Goal: Task Accomplishment & Management: Manage account settings

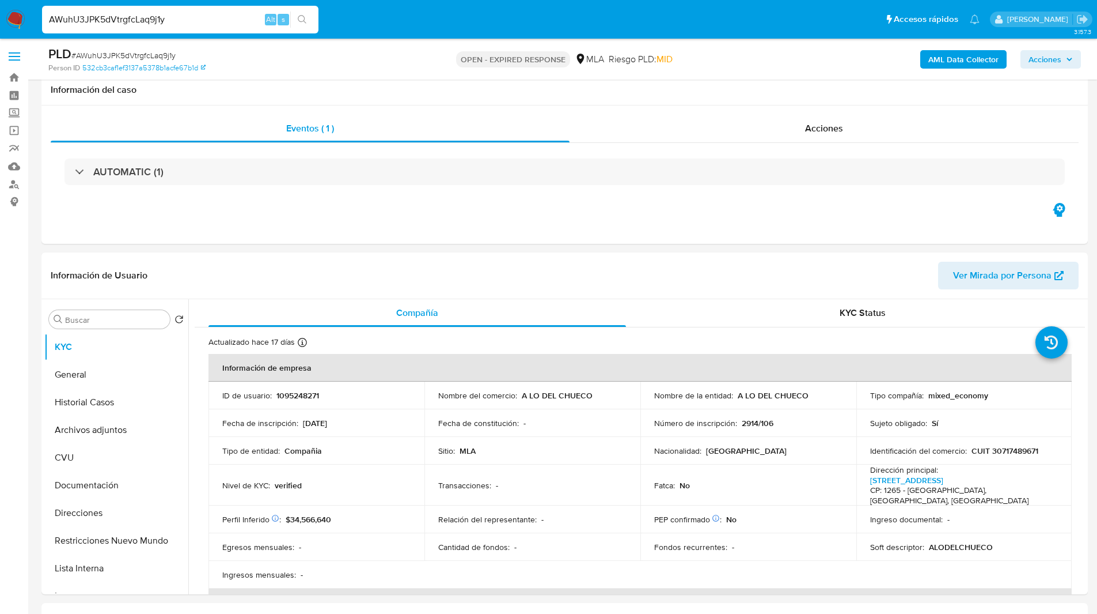
select select "10"
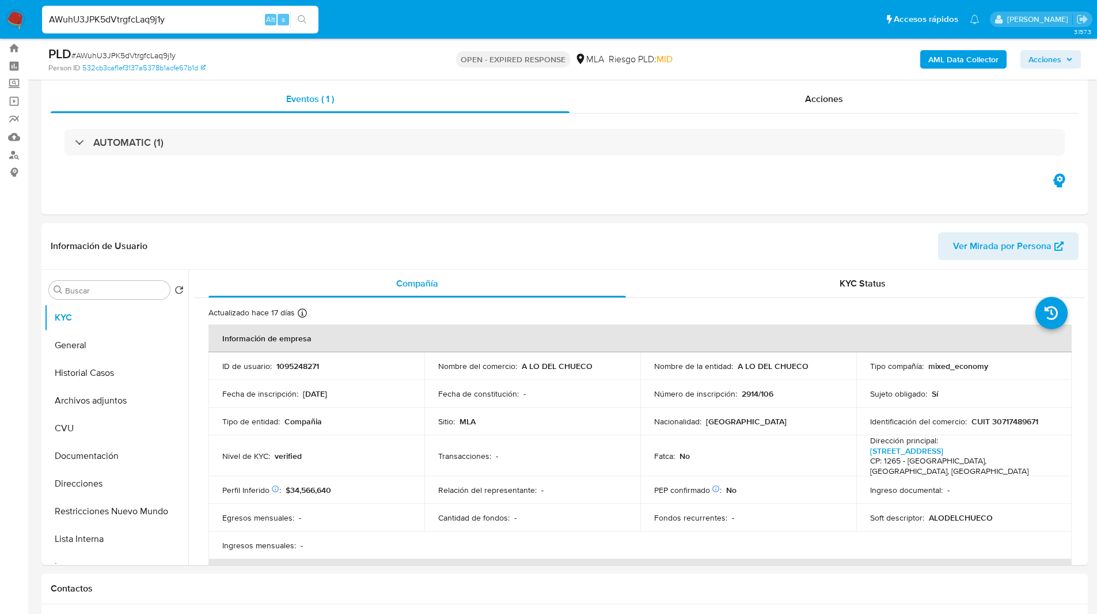
scroll to position [682, 0]
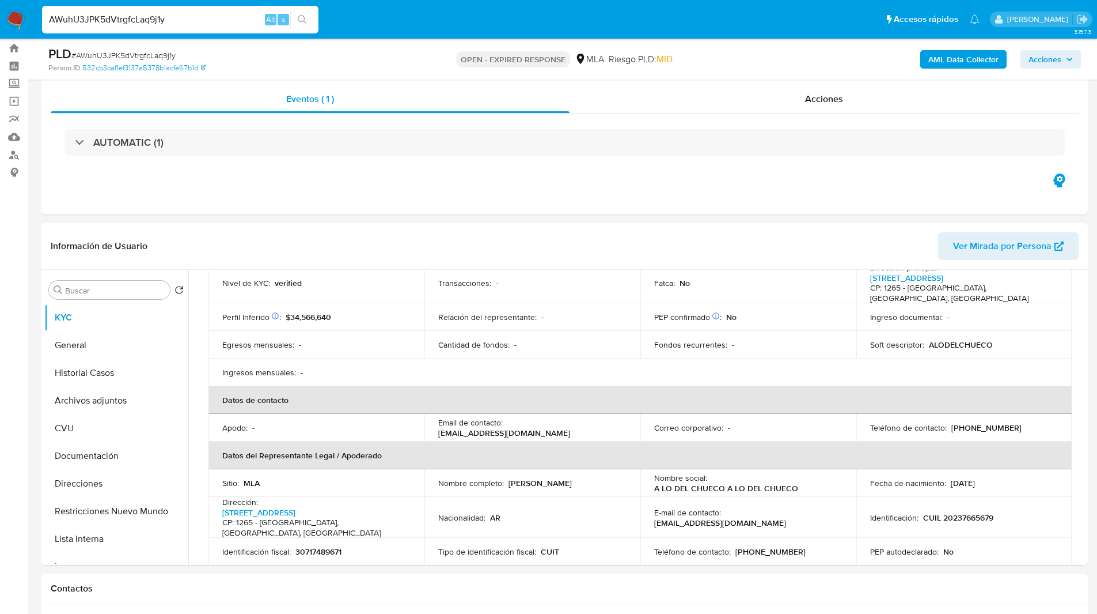
click at [739, 21] on ul "Pausado Ver notificaciones AWuhU3JPK5dVtrgfcLaq9j1y Alt s Accesos rápidos Presi…" at bounding box center [510, 19] width 949 height 29
click at [679, 31] on ul "Pausado Ver notificaciones AWuhU3JPK5dVtrgfcLaq9j1y Alt s Accesos rápidos Presi…" at bounding box center [510, 19] width 949 height 29
click at [392, 62] on div "PLD # AWuhU3JPK5dVtrgfcLaq9j1y Person ID 532cb3caf1ef3137a5378b1acfe67b1d OPEN …" at bounding box center [564, 59] width 1047 height 41
click at [395, 67] on div "OPEN - EXPIRED RESPONSE MLA Riesgo PLD: MID" at bounding box center [564, 59] width 341 height 27
click at [341, 195] on div "Eventos ( 1 ) Acciones AUTOMATIC (1)" at bounding box center [564, 145] width 1047 height 138
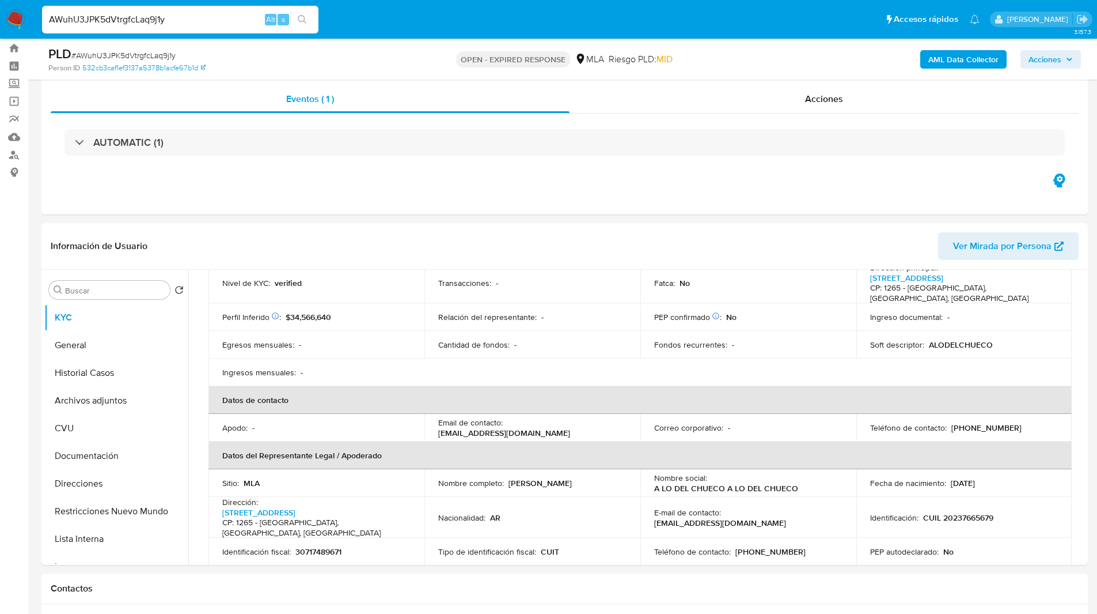
click at [736, 48] on div "PLD # AWuhU3JPK5dVtrgfcLaq9j1y Person ID 532cb3caf1ef3137a5378b1acfe67b1d OPEN …" at bounding box center [564, 59] width 1047 height 41
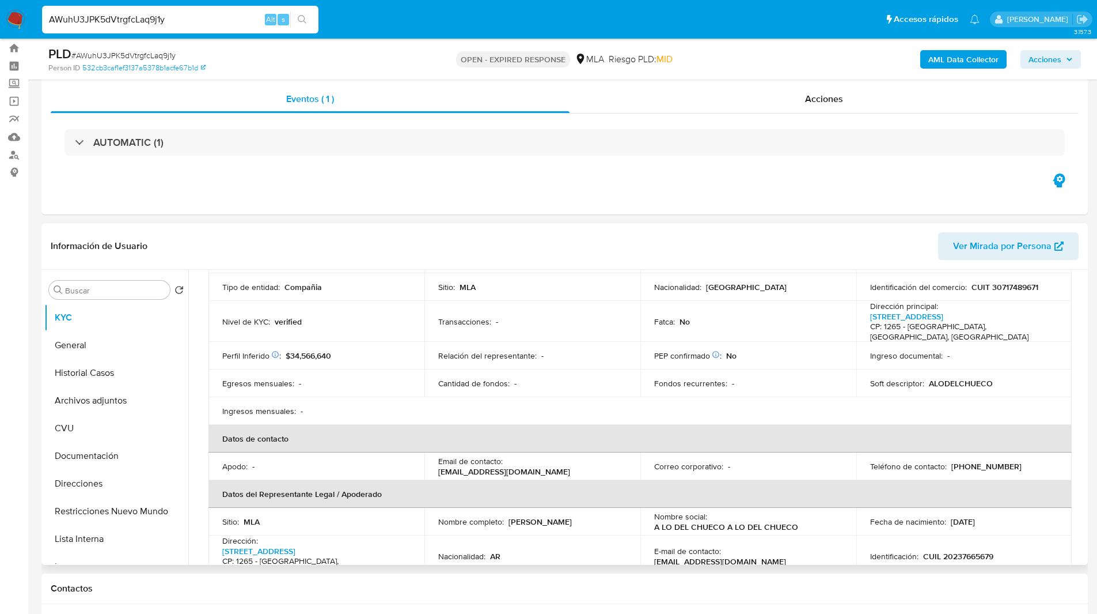
scroll to position [134, 0]
drag, startPoint x: 508, startPoint y: 459, endPoint x: 623, endPoint y: 461, distance: 115.3
click at [623, 461] on div "Email de contacto : alodelchueco@gmail.com" at bounding box center [532, 466] width 188 height 21
copy p "alodelchueco@gmail.com"
click at [467, 177] on div "Eventos ( 1 ) Acciones AUTOMATIC (1)" at bounding box center [564, 145] width 1047 height 138
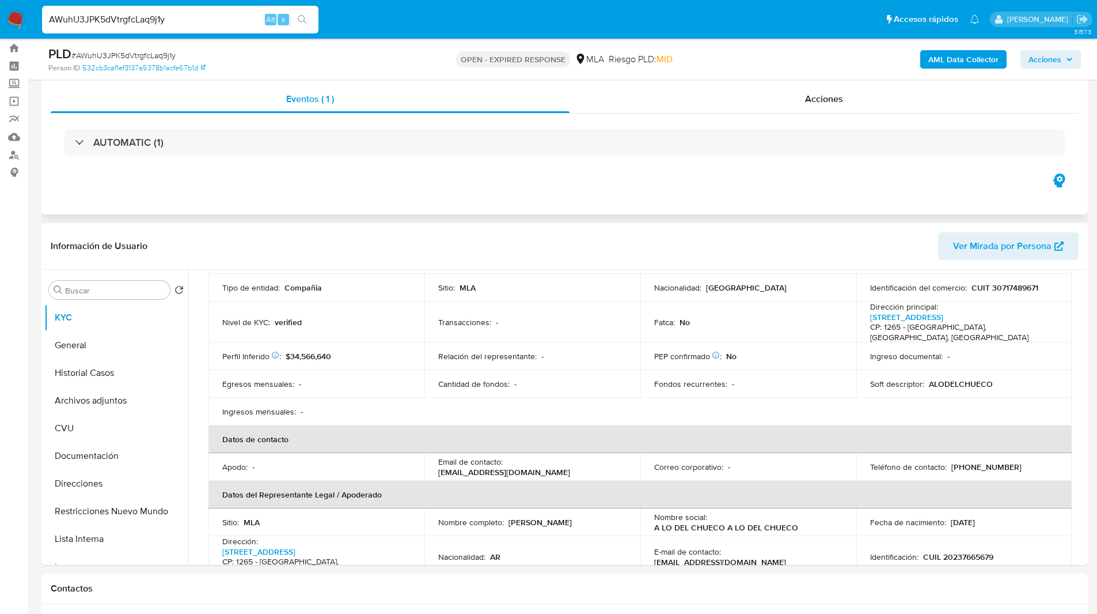
click at [615, 165] on div "AUTOMATIC (1)" at bounding box center [565, 142] width 1028 height 58
click at [85, 335] on button "General" at bounding box center [111, 345] width 135 height 28
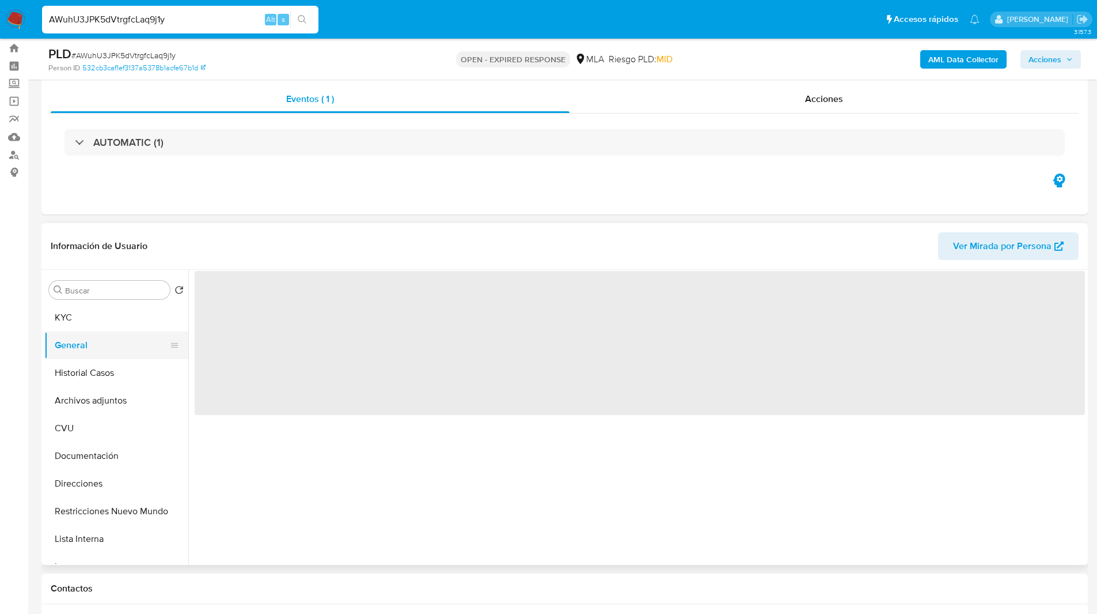
scroll to position [0, 0]
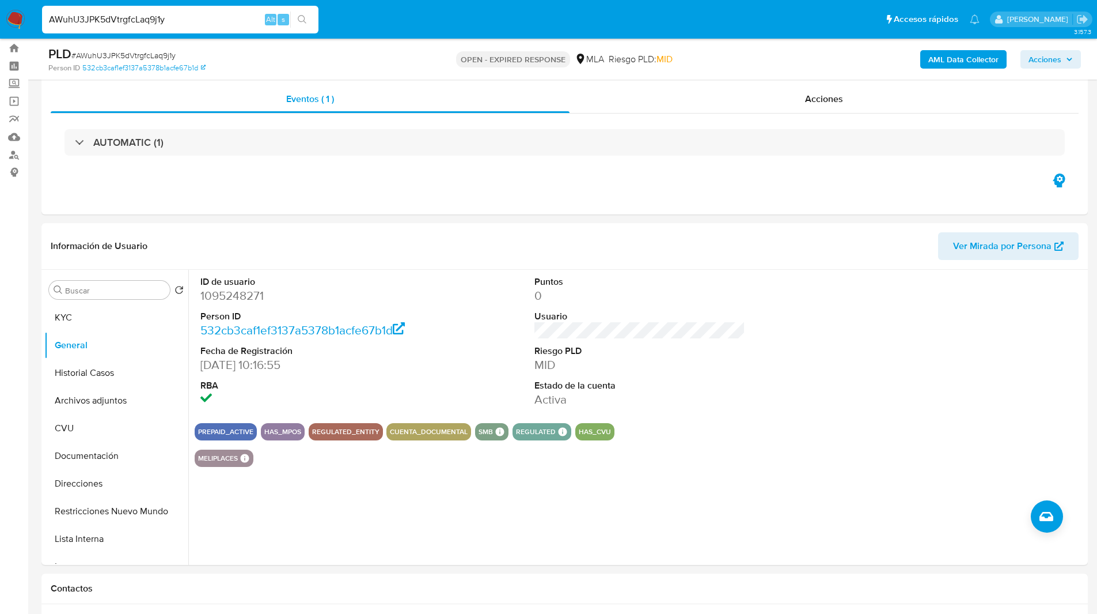
click at [663, 67] on div "Riesgo PLD: MID" at bounding box center [641, 59] width 64 height 27
click at [245, 460] on icon at bounding box center [245, 457] width 9 height 9
click at [181, 15] on input "AWuhU3JPK5dVtrgfcLaq9j1y" at bounding box center [180, 19] width 277 height 15
paste input "5QpJuDD7GfTeZa34Oauq3qUS"
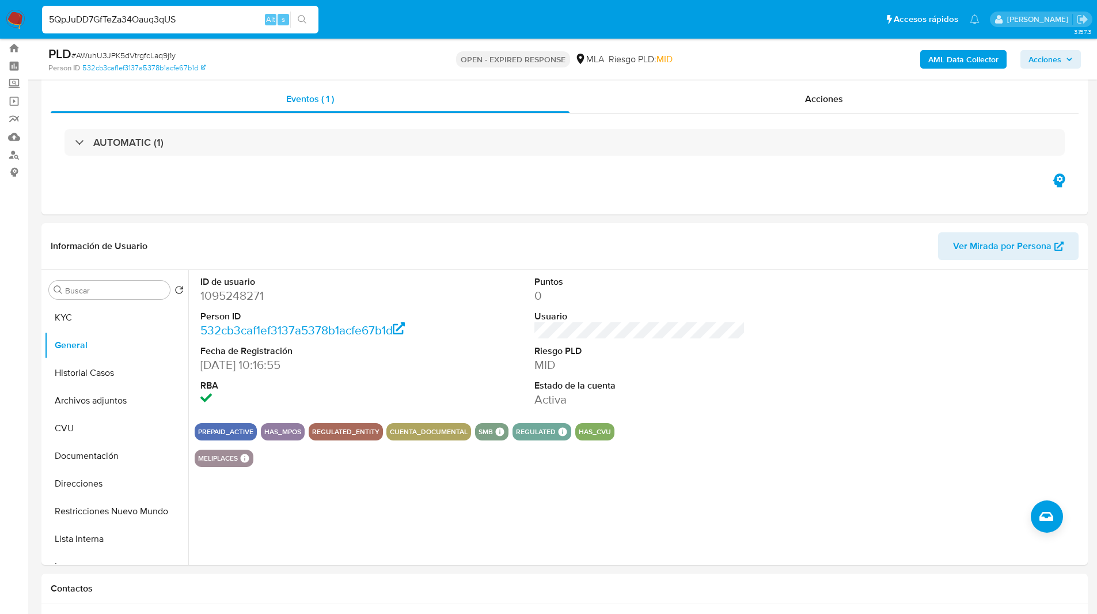
type input "5QpJuDD7GfTeZa34Oauq3qUS"
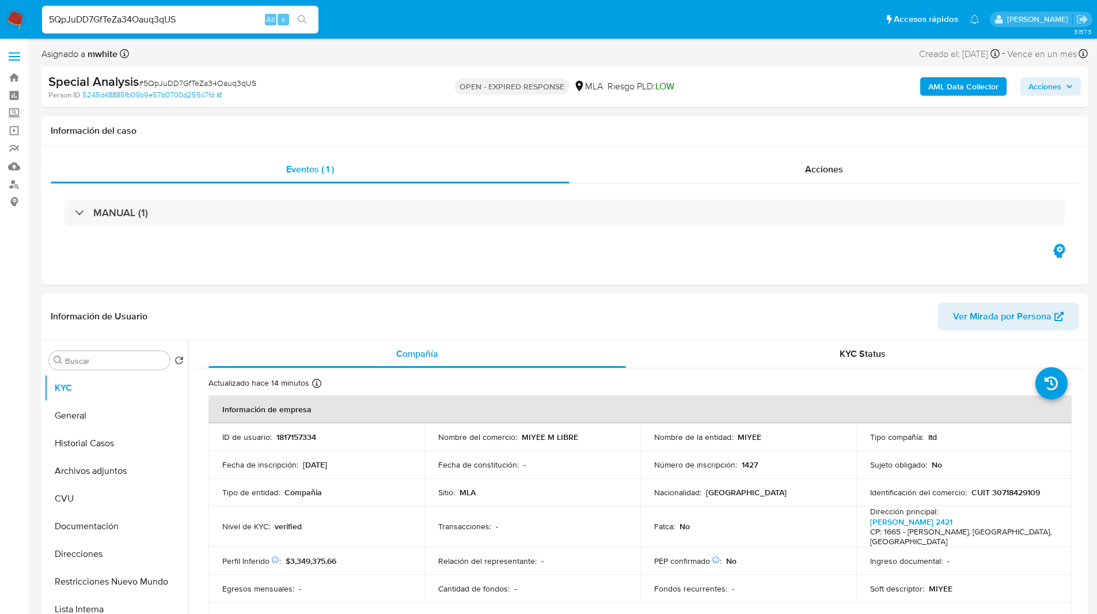
select select "10"
click at [380, 13] on ul "Pausado Ver notificaciones 5QpJuDD7GfTeZa34Oauq3qUS Alt s Accesos rápidos Presi…" at bounding box center [510, 19] width 949 height 29
click at [291, 433] on p "1817157334" at bounding box center [297, 436] width 40 height 10
copy p "1817157334"
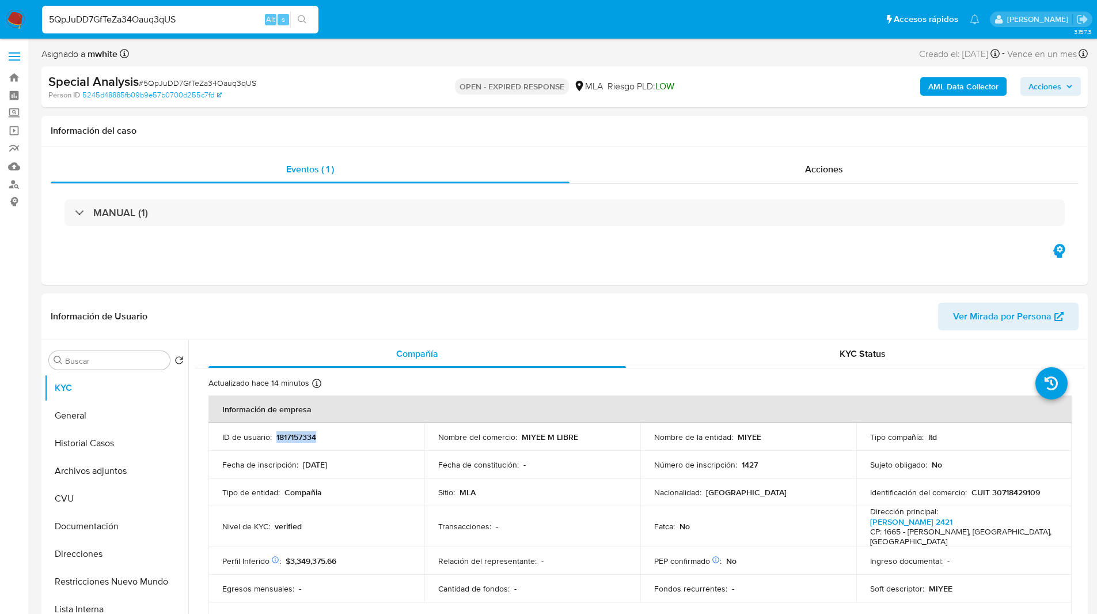
click at [15, 21] on img at bounding box center [16, 20] width 20 height 20
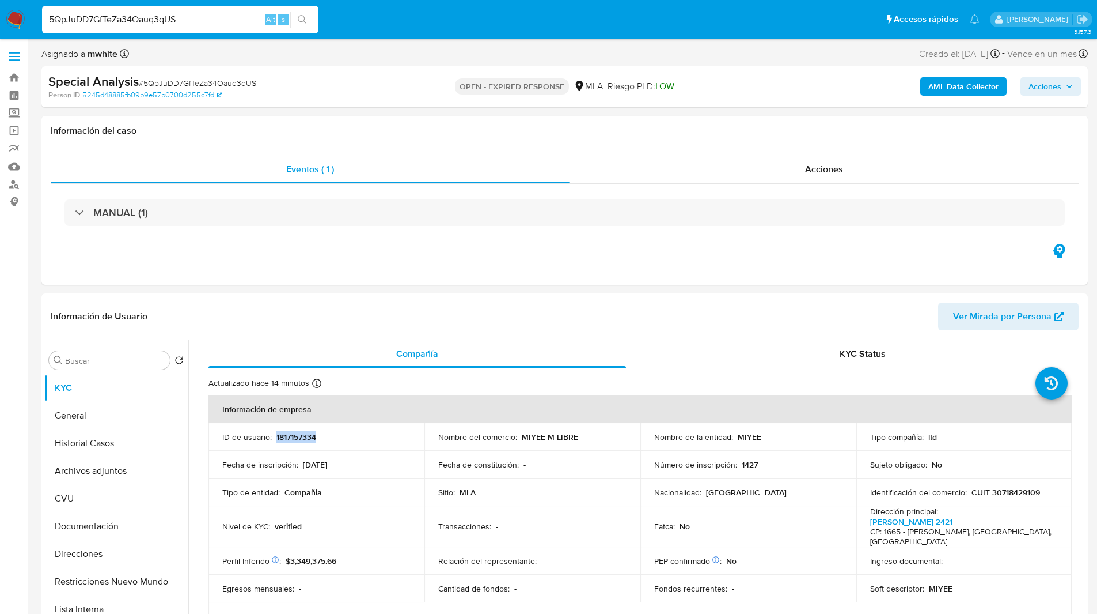
click at [15, 21] on img at bounding box center [16, 20] width 20 height 20
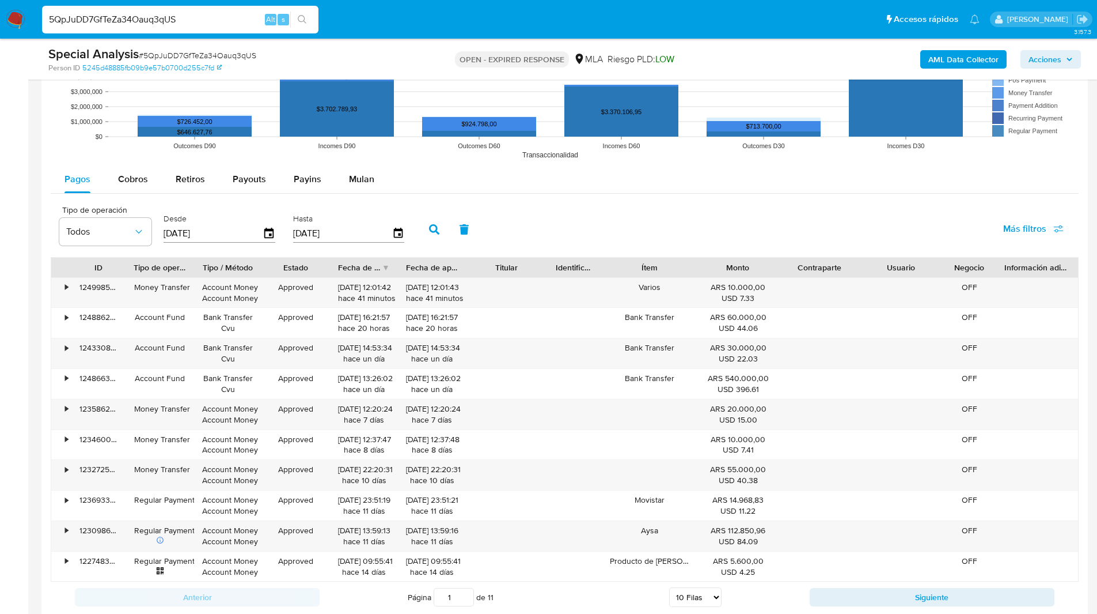
scroll to position [1170, 0]
click at [364, 186] on div "Mulan" at bounding box center [361, 179] width 25 height 28
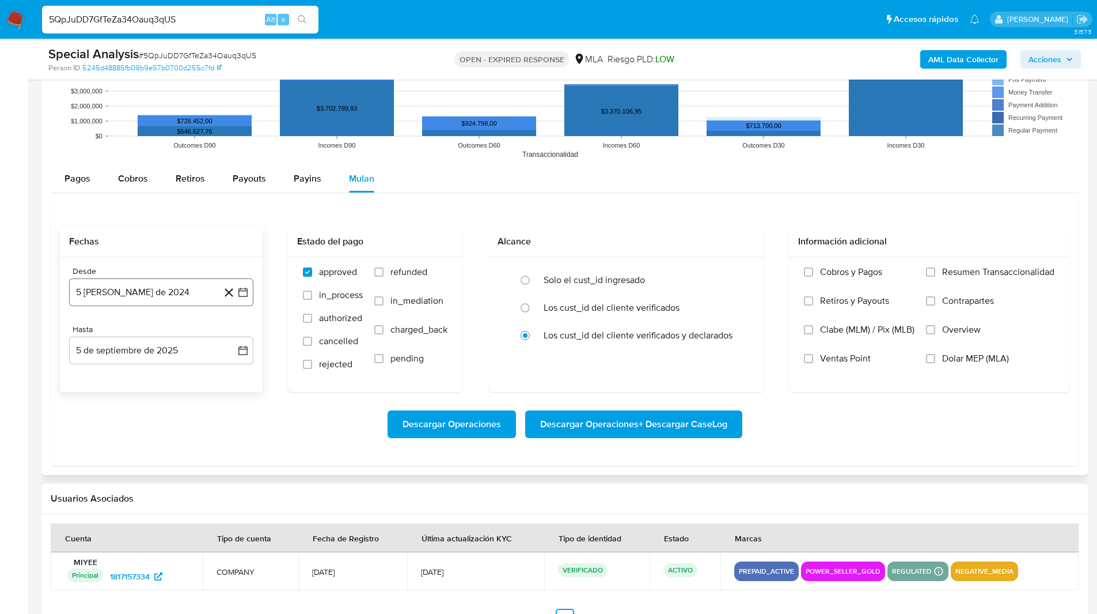
click at [173, 292] on button "[DATE][PERSON_NAME]" at bounding box center [161, 292] width 184 height 28
click at [226, 334] on icon "Mes siguiente" at bounding box center [233, 334] width 14 height 14
click at [230, 371] on button "1" at bounding box center [230, 376] width 18 height 18
click at [191, 330] on div "Hasta" at bounding box center [161, 329] width 184 height 10
click at [190, 343] on button "5 de septiembre de 2025" at bounding box center [161, 350] width 184 height 28
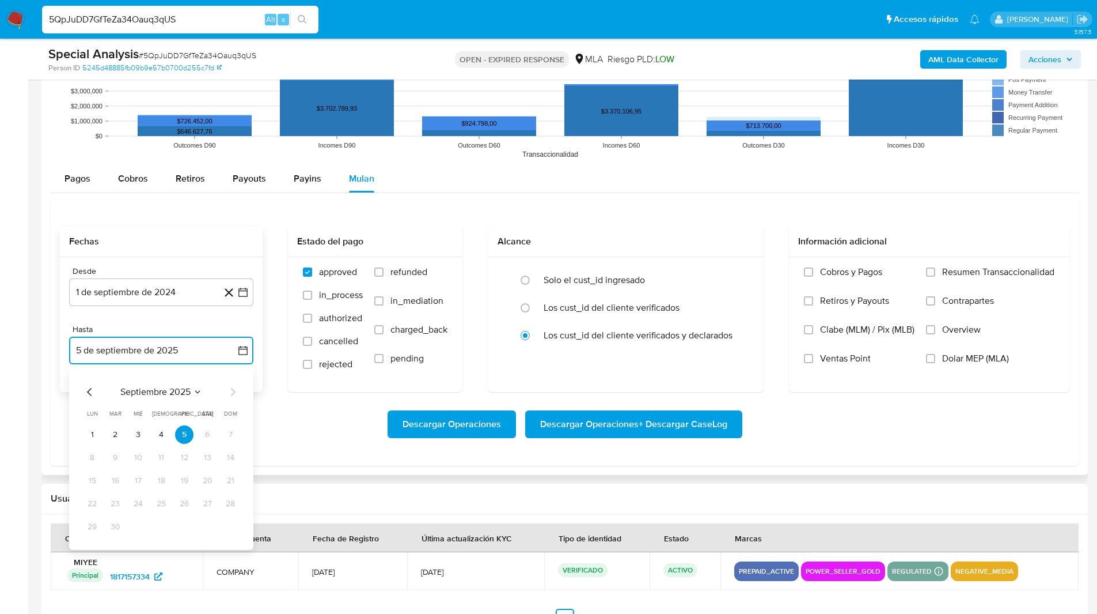
click at [88, 388] on icon "Mes anterior" at bounding box center [90, 392] width 14 height 14
click at [236, 530] on button "31" at bounding box center [230, 526] width 18 height 18
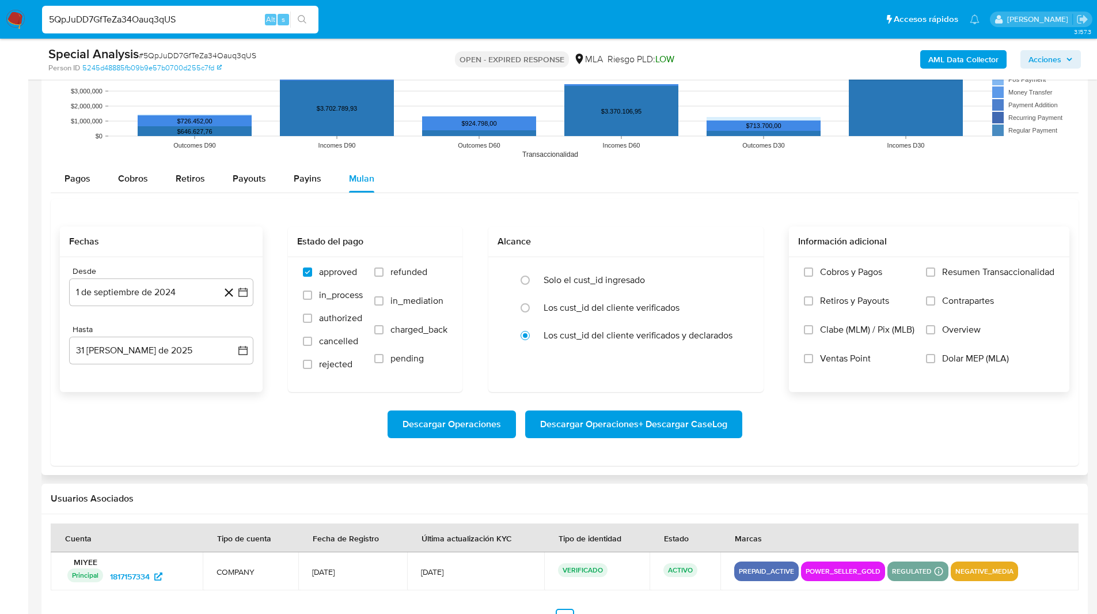
click at [940, 361] on label "Dolar MEP (MLA)" at bounding box center [990, 367] width 128 height 29
click at [936, 361] on input "Dolar MEP (MLA)" at bounding box center [930, 358] width 9 height 9
click at [583, 440] on div "Descargar Operaciones Descargar Operaciones + Descargar CaseLog" at bounding box center [565, 424] width 1010 height 65
click at [658, 407] on div "Descargar Operaciones Descargar Operaciones + Descargar CaseLog" at bounding box center [565, 424] width 1010 height 65
click at [622, 418] on span "Descargar Operaciones + Descargar CaseLog" at bounding box center [633, 423] width 187 height 25
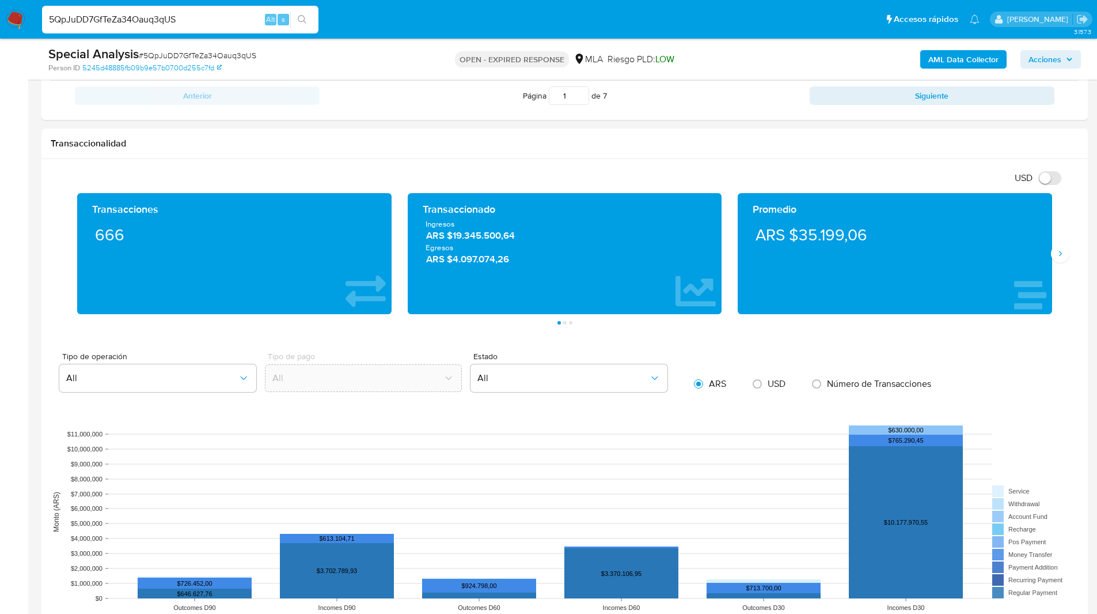
scroll to position [0, 0]
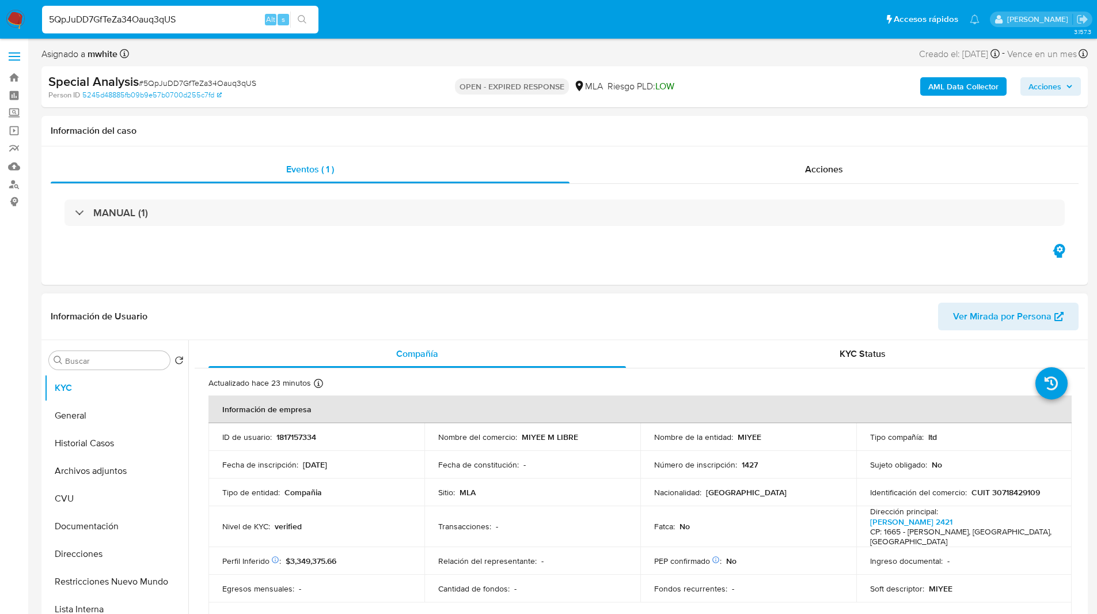
click at [304, 436] on p "1817157334" at bounding box center [297, 436] width 40 height 10
copy p "1817157334"
click at [103, 359] on input "Buscar" at bounding box center [115, 360] width 100 height 10
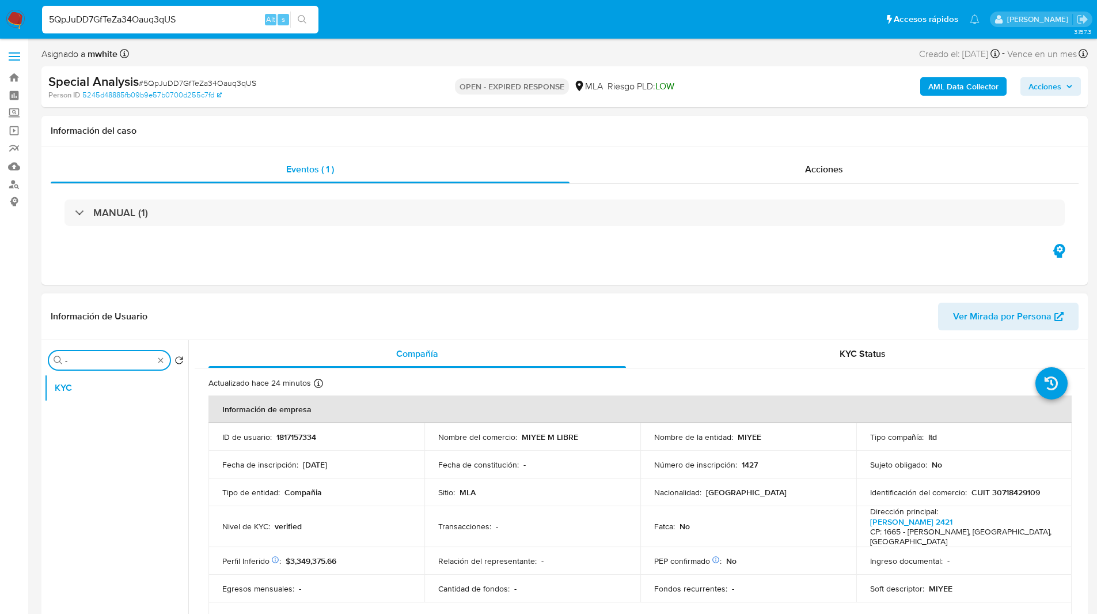
type input "-"
paste input "1817157334"
drag, startPoint x: 521, startPoint y: 437, endPoint x: 576, endPoint y: 437, distance: 55.3
click at [576, 437] on div "Nombre del comercio : MIYEE M LIBRE" at bounding box center [532, 436] width 188 height 10
copy p "MIYEE M LIBRE"
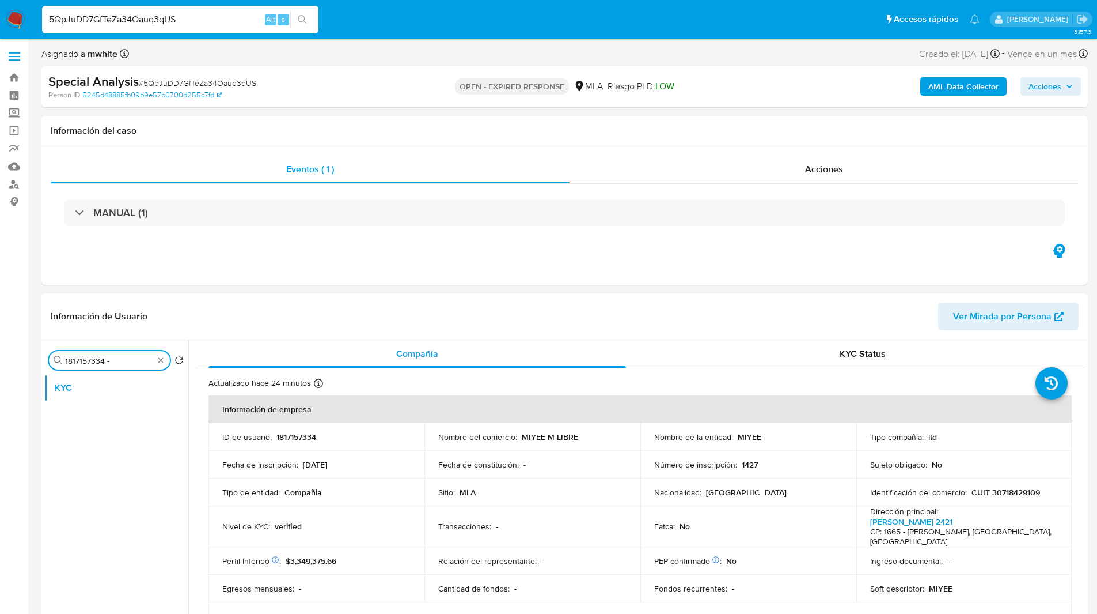
click at [134, 360] on input "1817157334 -" at bounding box center [109, 360] width 89 height 10
paste input "MIYEE M LIBRE"
type input "1817157334 - MIYEE M LIBRE"
click at [124, 360] on input "1817157334 - MIYEE M LIBRE" at bounding box center [109, 360] width 89 height 10
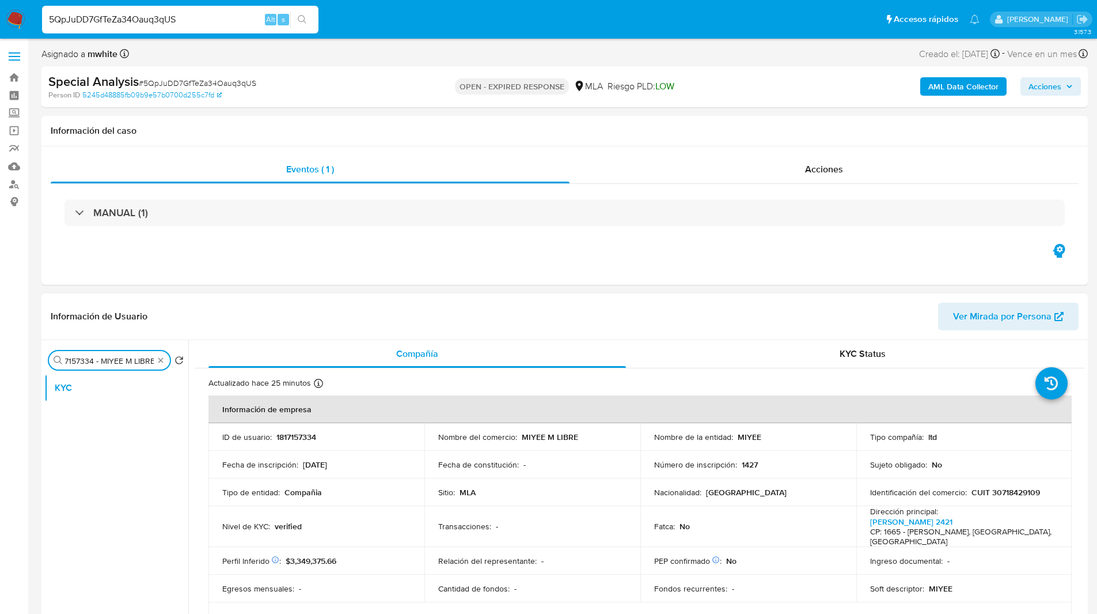
click at [124, 360] on input "1817157334 - MIYEE M LIBRE" at bounding box center [109, 360] width 89 height 10
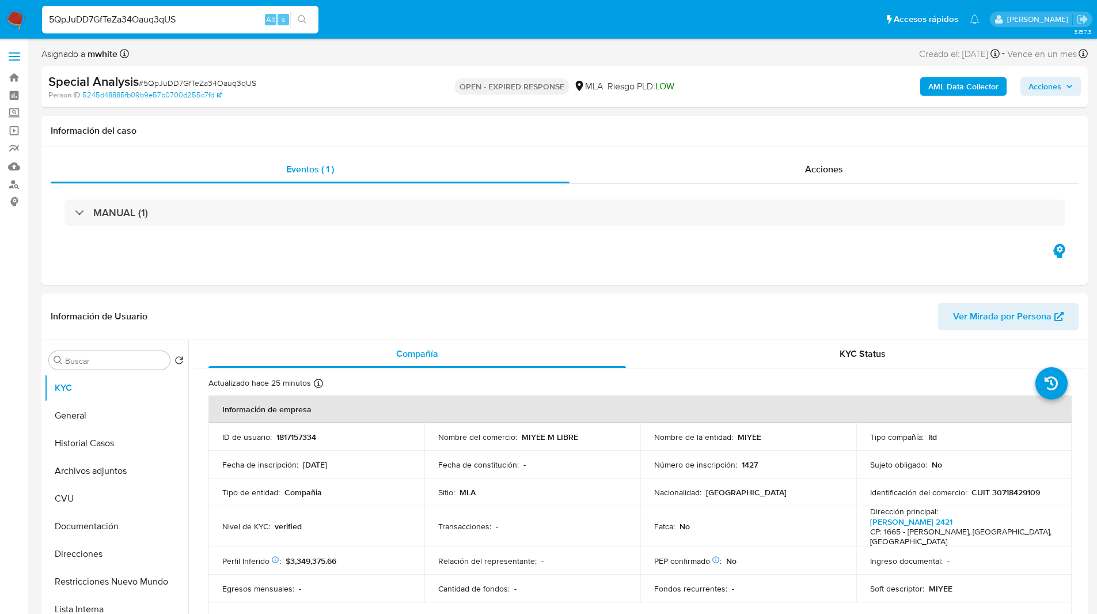
click at [1010, 493] on p "CUIT 30718429109" at bounding box center [1006, 492] width 69 height 10
copy p "30718429109"
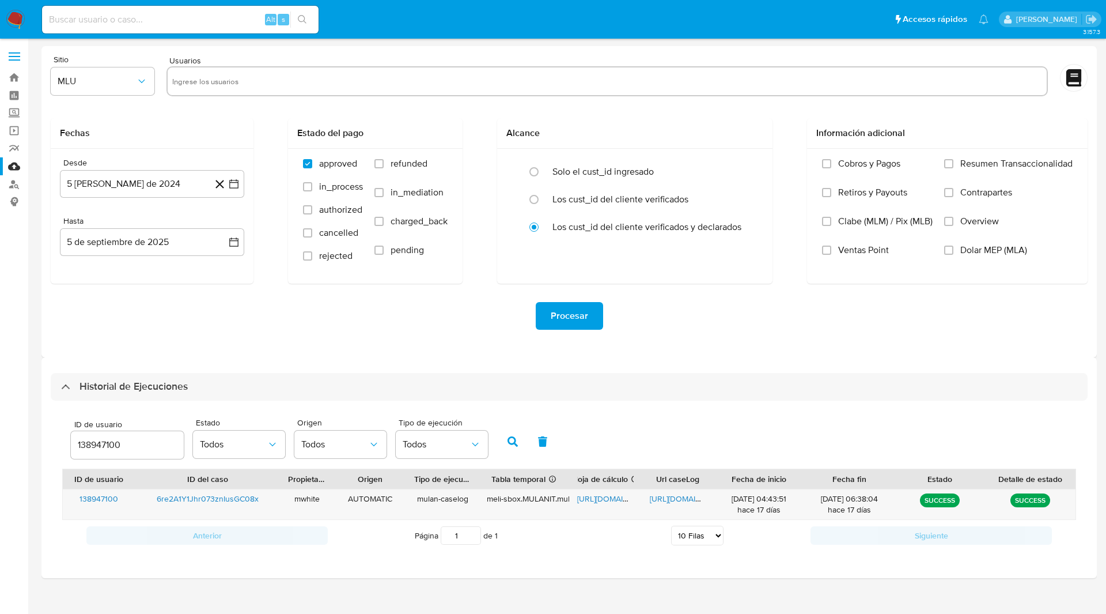
select select "10"
click at [102, 439] on input "138947100" at bounding box center [127, 444] width 113 height 15
type input "1817157334"
click at [514, 436] on icon "button" at bounding box center [513, 441] width 10 height 10
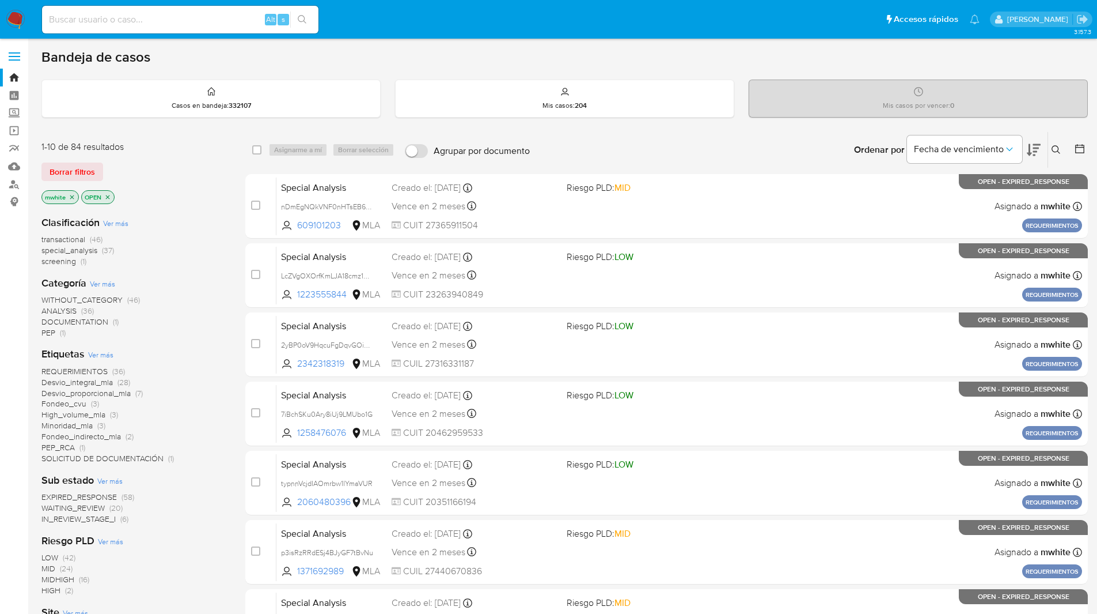
click at [200, 26] on input at bounding box center [180, 19] width 277 height 15
paste input "Zpi2YyBLPzB8t4P2tFqMQ1Ia"
type input "Zpi2YyBLPzB8t4P2tFqMQ1Ia"
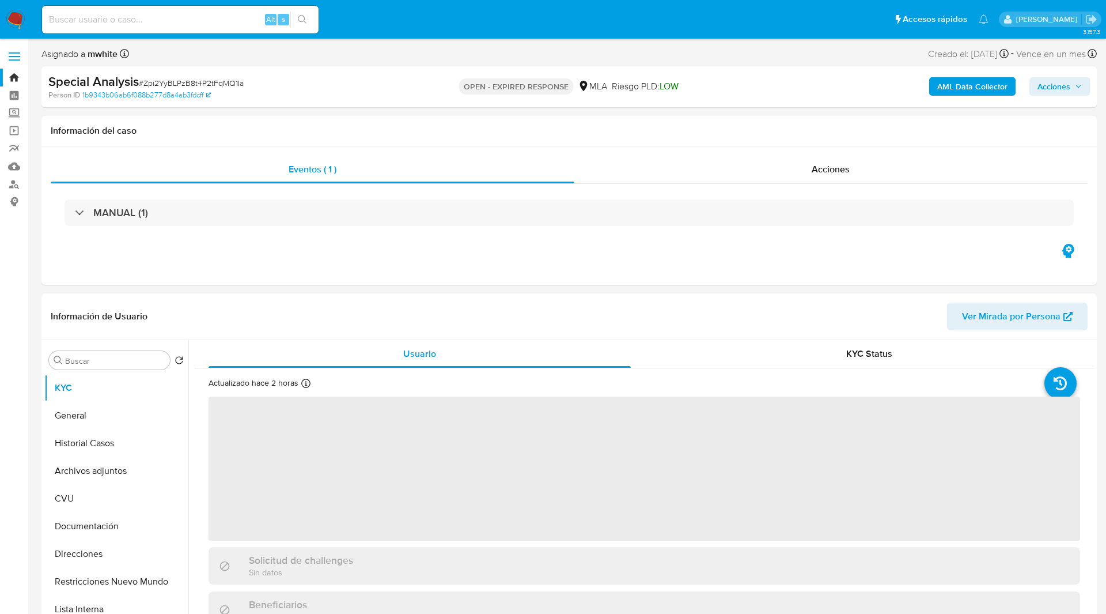
select select "10"
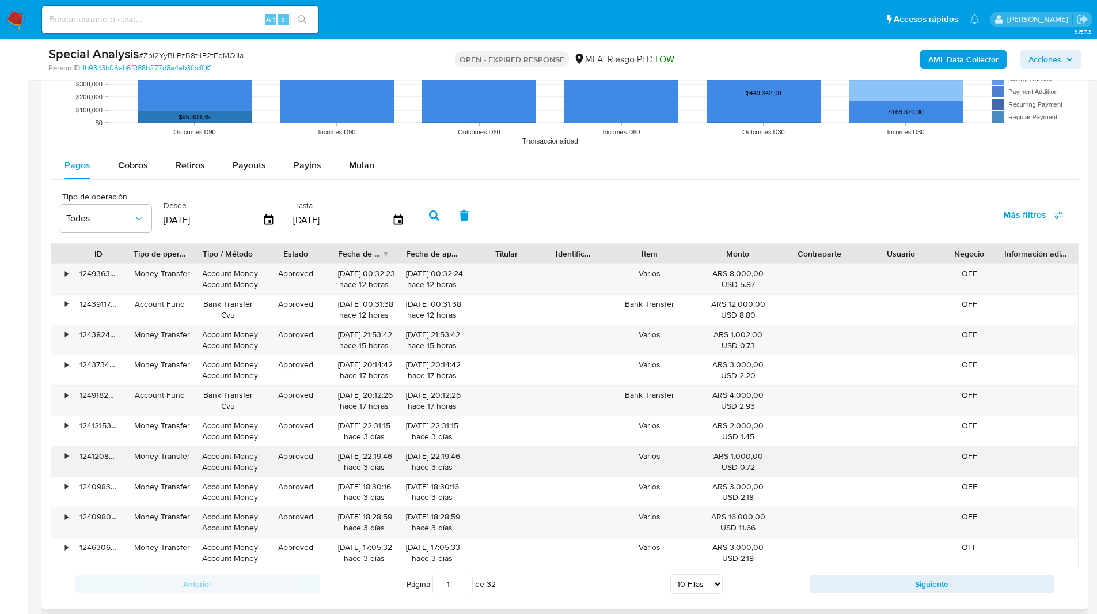
scroll to position [1104, 0]
click at [370, 172] on span "Mulan" at bounding box center [361, 165] width 25 height 13
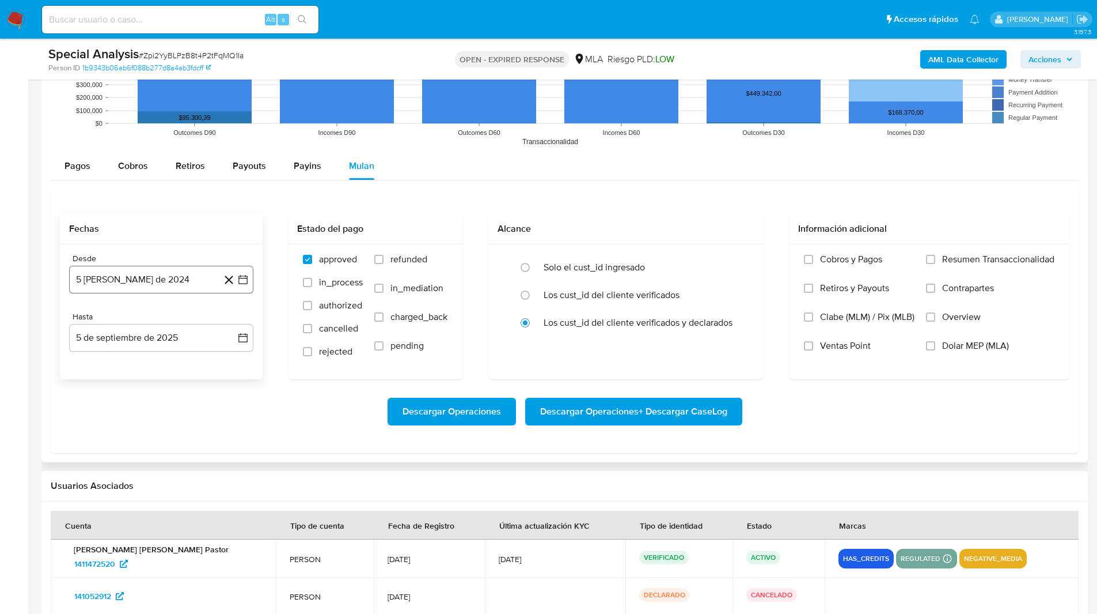
click at [125, 278] on button "[DATE][PERSON_NAME]" at bounding box center [161, 280] width 184 height 28
click at [236, 322] on icon "Mes siguiente" at bounding box center [233, 321] width 14 height 14
click at [222, 365] on button "1" at bounding box center [230, 363] width 18 height 18
click at [149, 336] on button "5 de septiembre de 2025" at bounding box center [161, 338] width 184 height 28
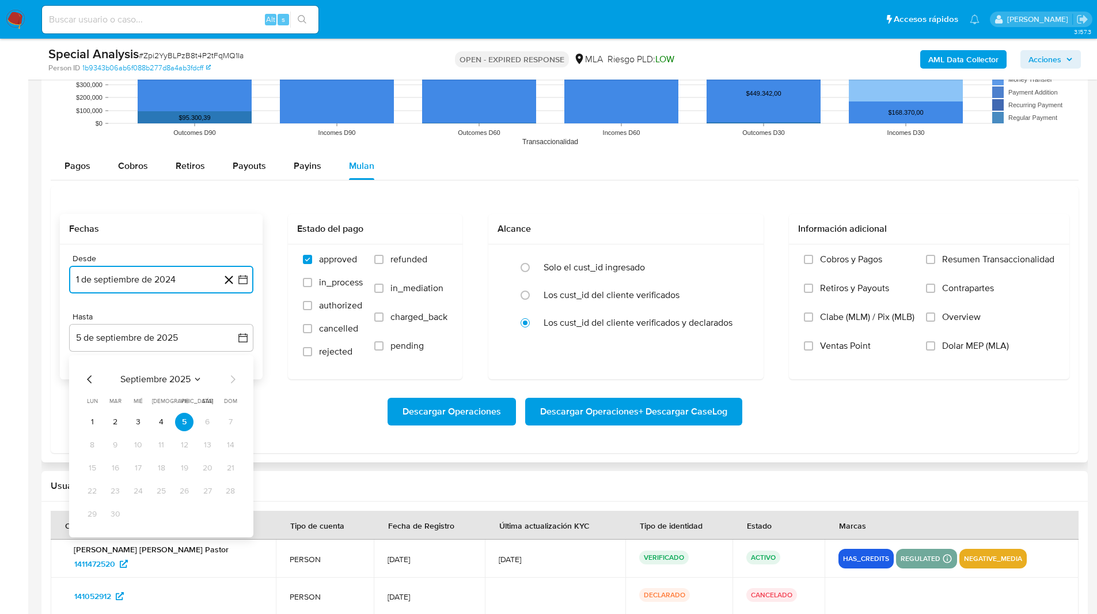
click at [88, 378] on icon "Mes anterior" at bounding box center [89, 379] width 5 height 8
click at [237, 510] on button "31" at bounding box center [230, 514] width 18 height 18
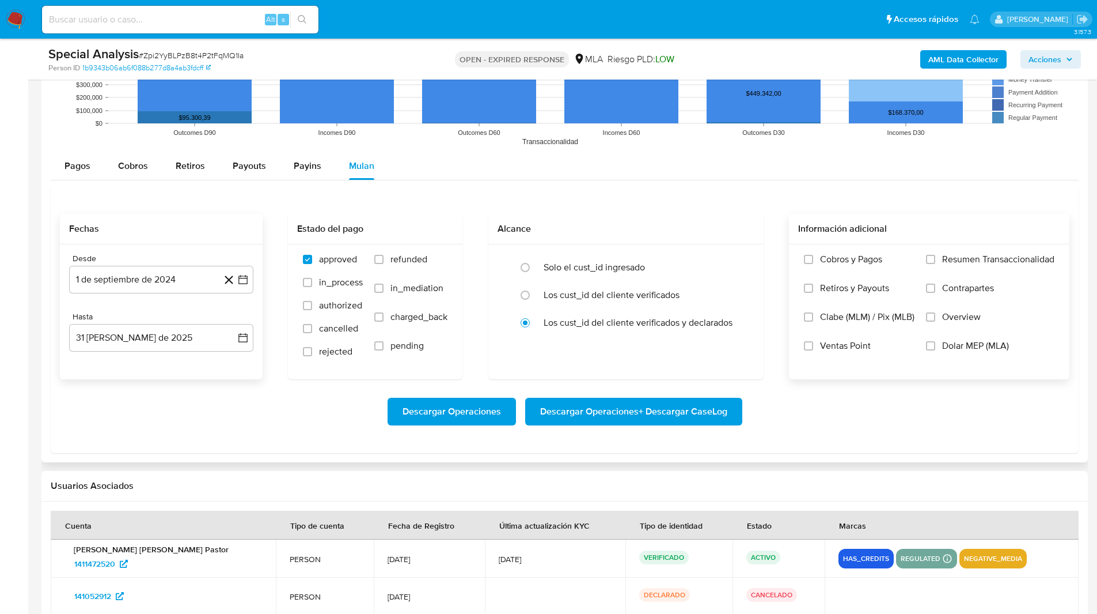
click at [948, 349] on span "Dolar MEP (MLA)" at bounding box center [975, 346] width 67 height 12
click at [936, 349] on input "Dolar MEP (MLA)" at bounding box center [930, 345] width 9 height 9
click at [639, 415] on span "Descargar Operaciones + Descargar CaseLog" at bounding box center [633, 411] width 187 height 25
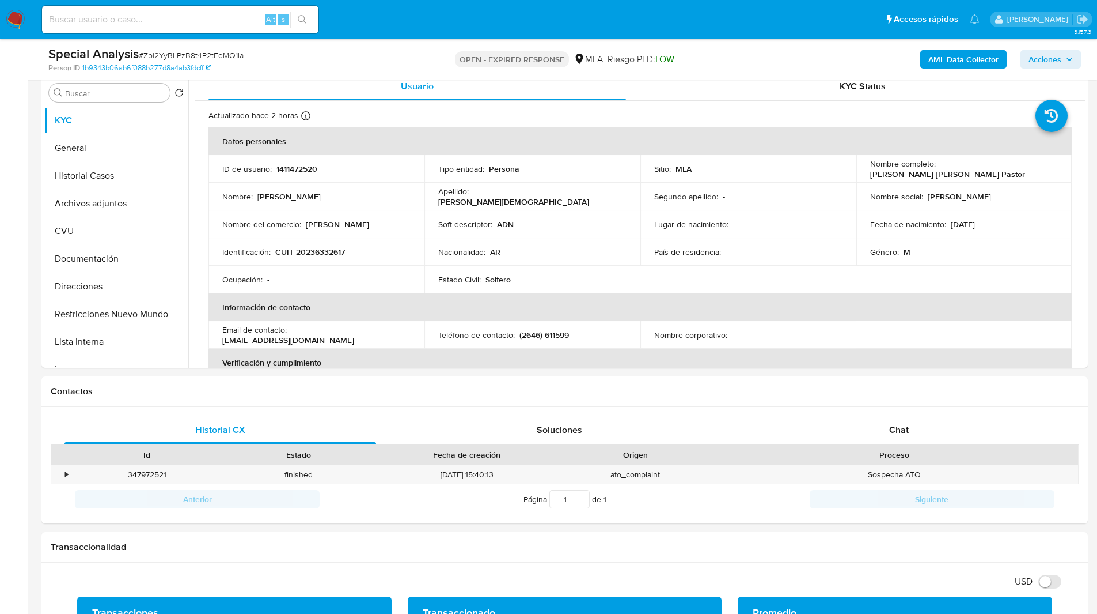
scroll to position [0, 0]
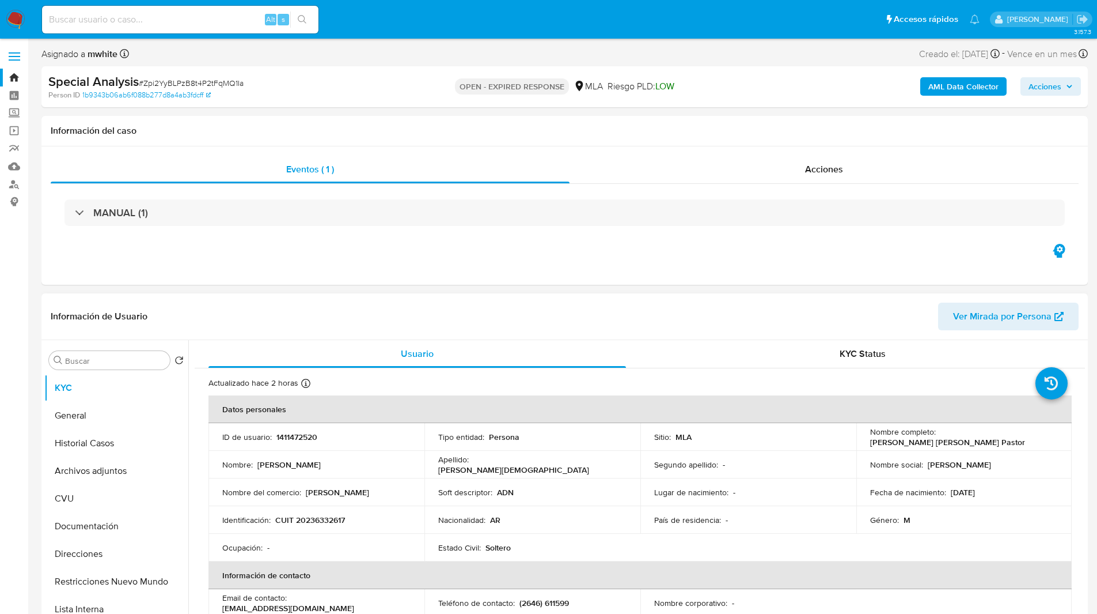
click at [292, 432] on p "1411472520" at bounding box center [297, 436] width 41 height 10
copy p "1411472520"
click at [128, 358] on input "Buscar" at bounding box center [115, 360] width 100 height 10
paste input "1411472520"
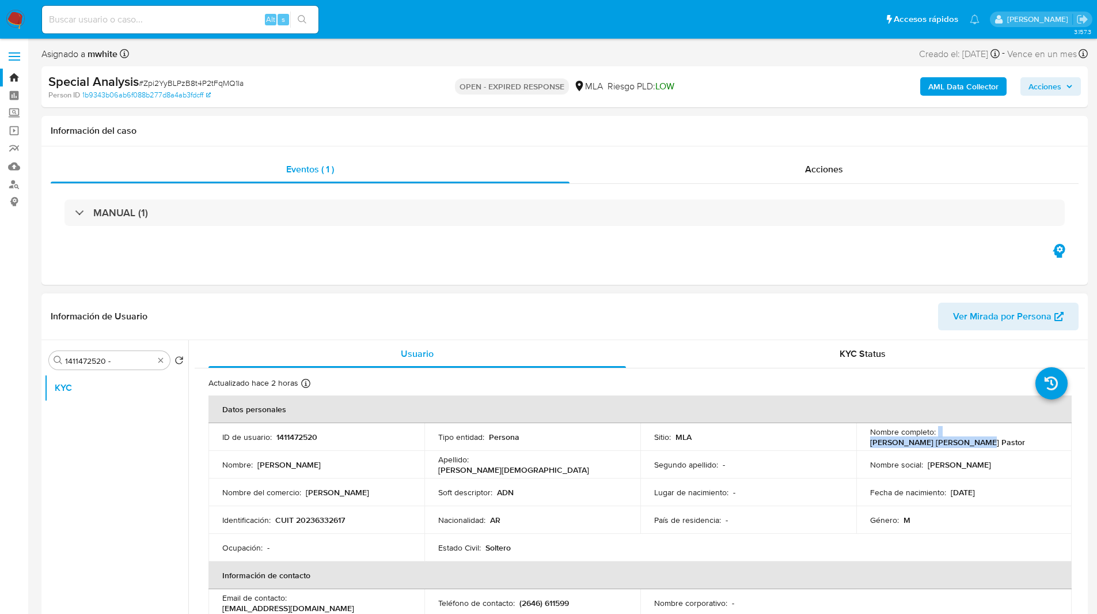
drag, startPoint x: 936, startPoint y: 435, endPoint x: 1045, endPoint y: 438, distance: 109.5
click at [1045, 438] on div "Nombre completo : Adan Fabricio Lopez Pastor" at bounding box center [964, 436] width 188 height 21
copy div "Adan Fabricio Lopez Pastor"
click at [143, 348] on div "Buscar 1411472520 - Volver al orden por defecto KYC" at bounding box center [116, 488] width 144 height 293
click at [132, 366] on input "1411472520 -" at bounding box center [109, 360] width 89 height 10
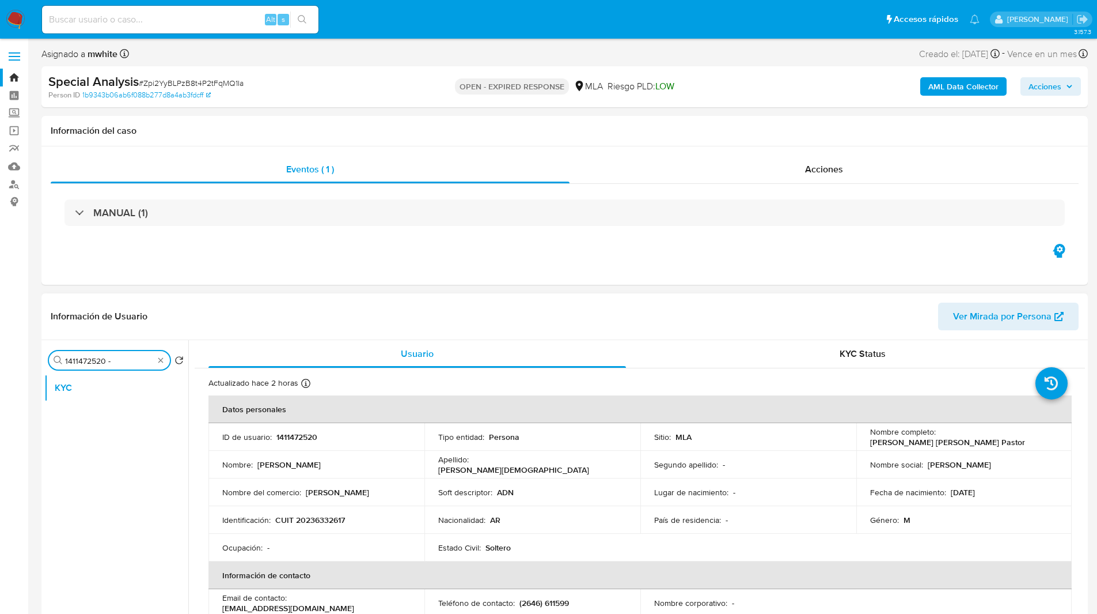
paste input "Adan Fabricio Lopez Pastor"
type input "1411472520 - Adan Fabricio Lopez Pastor"
click at [122, 364] on input "1411472520 - Adan Fabricio Lopez Pastor" at bounding box center [109, 360] width 89 height 10
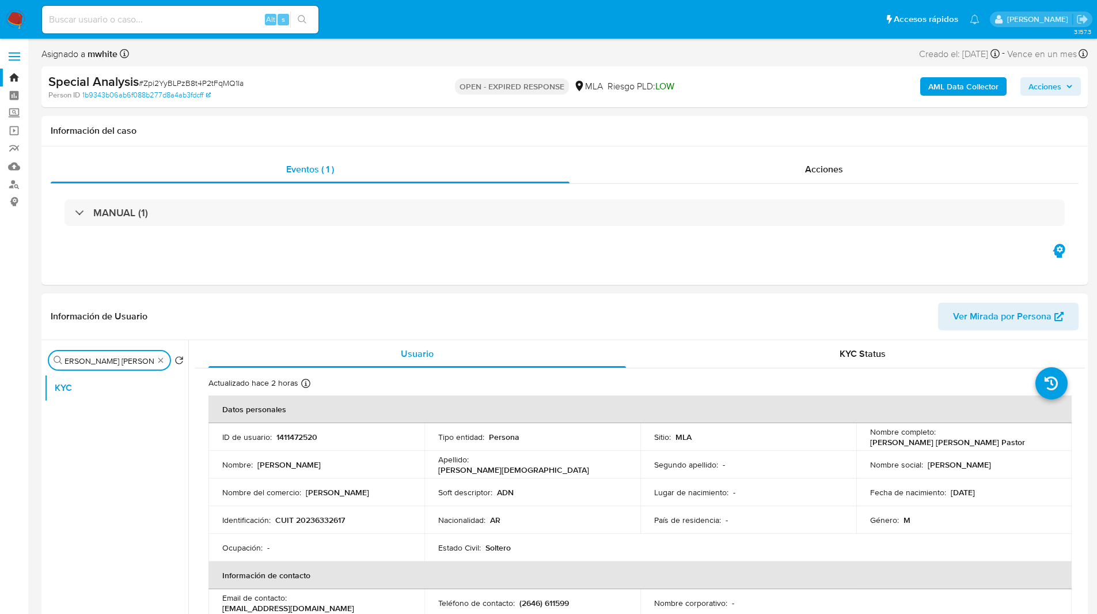
click at [122, 364] on input "1411472520 - Adan Fabricio Lopez Pastor" at bounding box center [109, 360] width 89 height 10
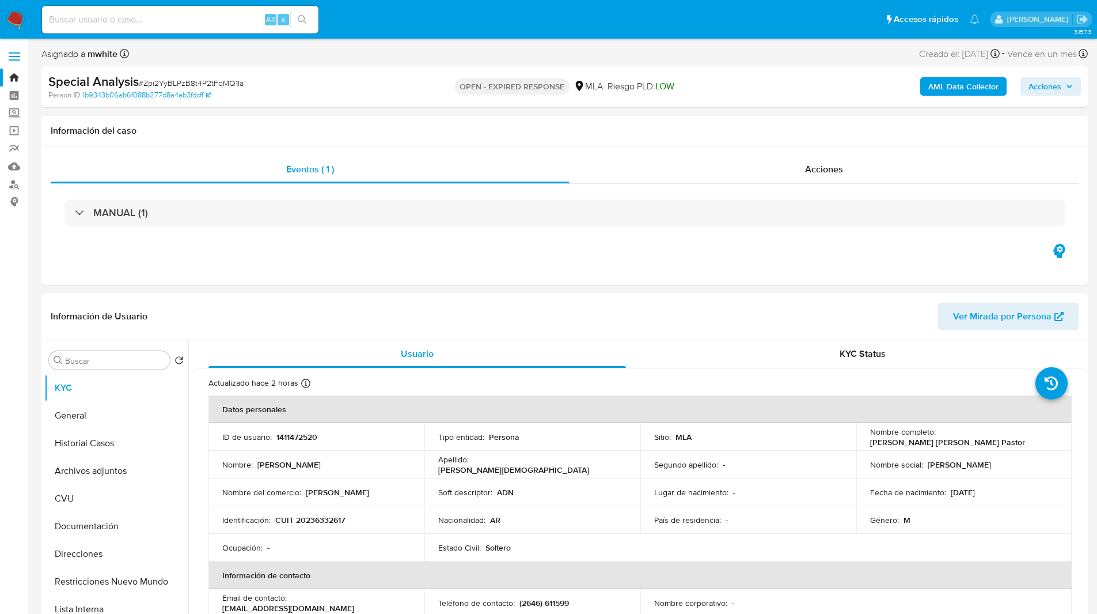
click at [609, 57] on div "Asignado a mwhite Asignado el: 03/07/2025 14:35:13 Creado el: 03/07/2025 Creado…" at bounding box center [564, 56] width 1047 height 20
drag, startPoint x: 729, startPoint y: 405, endPoint x: 533, endPoint y: 429, distance: 197.9
click at [565, 412] on table "Datos personales ID de usuario : 1411472520 Tipo entidad : Persona Sitio : MLA …" at bounding box center [641, 602] width 864 height 415
click at [302, 522] on p "CUIT 20236332617" at bounding box center [310, 519] width 70 height 10
click at [319, 519] on p "CUIT 20236332617" at bounding box center [310, 519] width 70 height 10
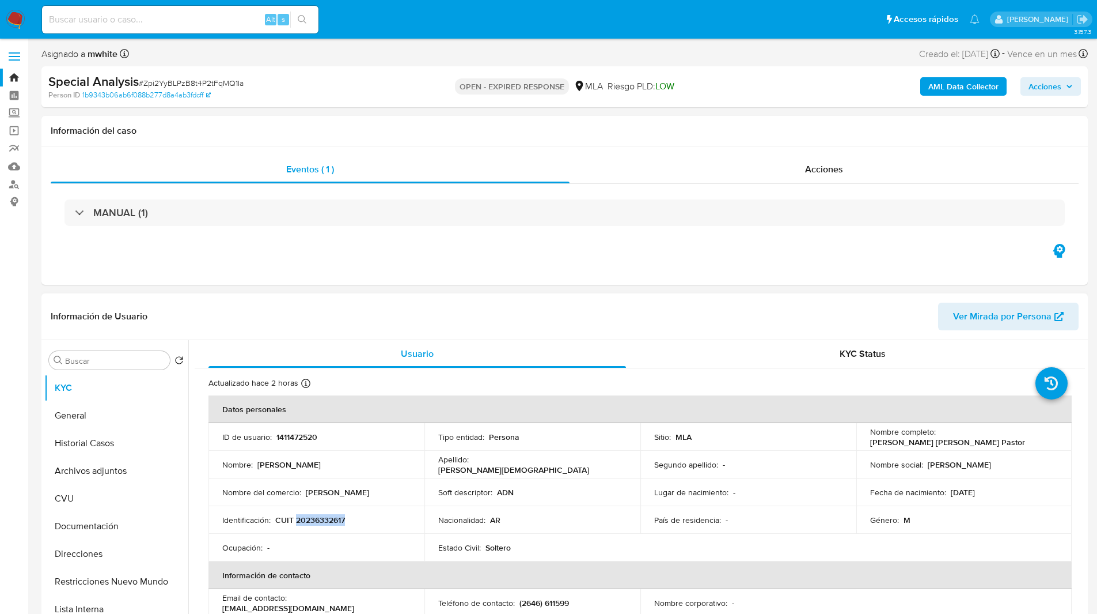
click at [319, 519] on p "CUIT 20236332617" at bounding box center [310, 519] width 70 height 10
copy p "20236332617"
click at [662, 49] on div "Asignado a mwhite Asignado el: 03/07/2025 14:35:13 Creado el: 03/07/2025 Creado…" at bounding box center [564, 56] width 1047 height 20
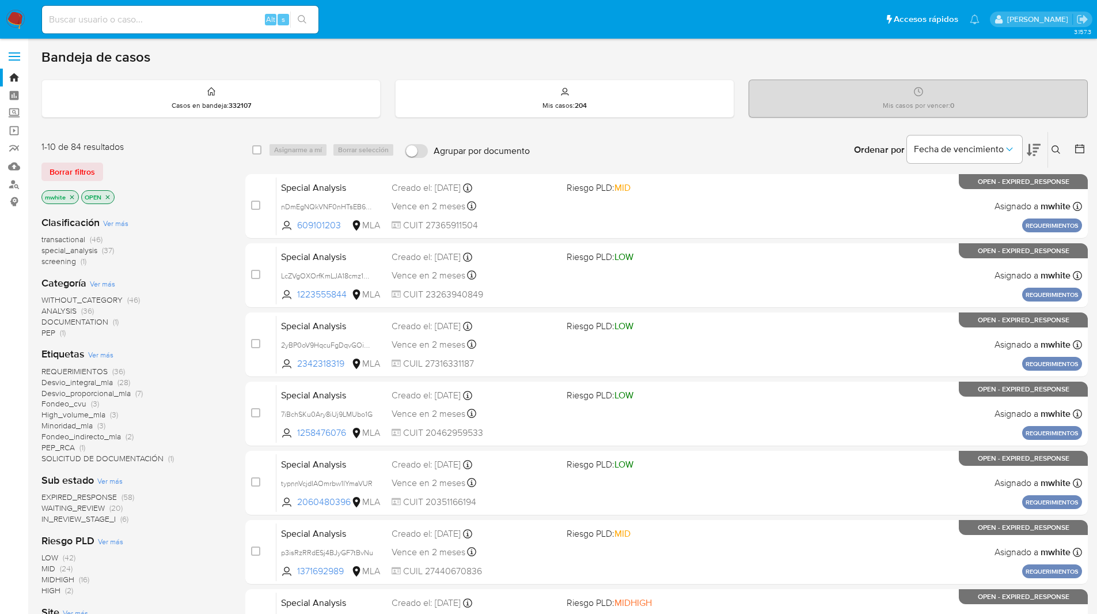
click at [220, 14] on input at bounding box center [180, 19] width 277 height 15
paste input "7cj3baKDHQdcXQ4S2S2EwPkP"
type input "7cj3baKDHQdcXQ4S2S2EwPkP"
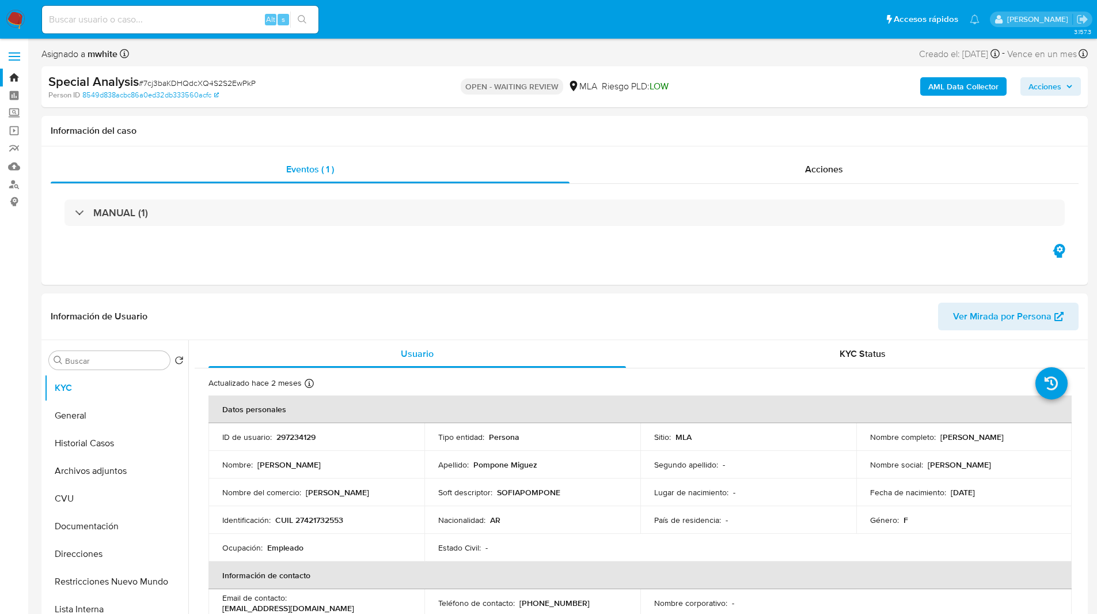
select select "10"
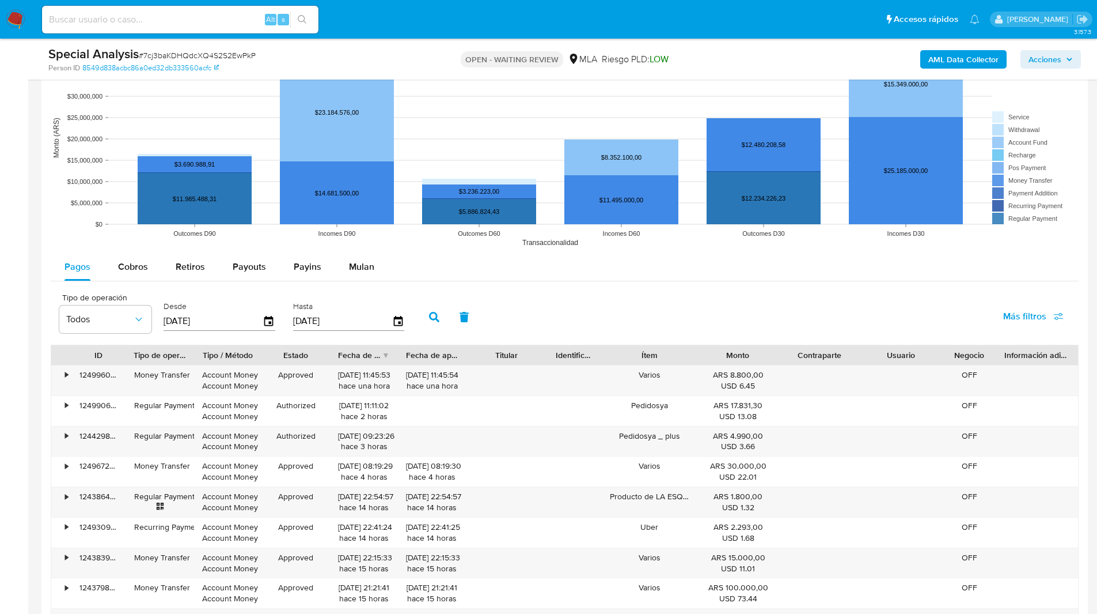
scroll to position [972, 0]
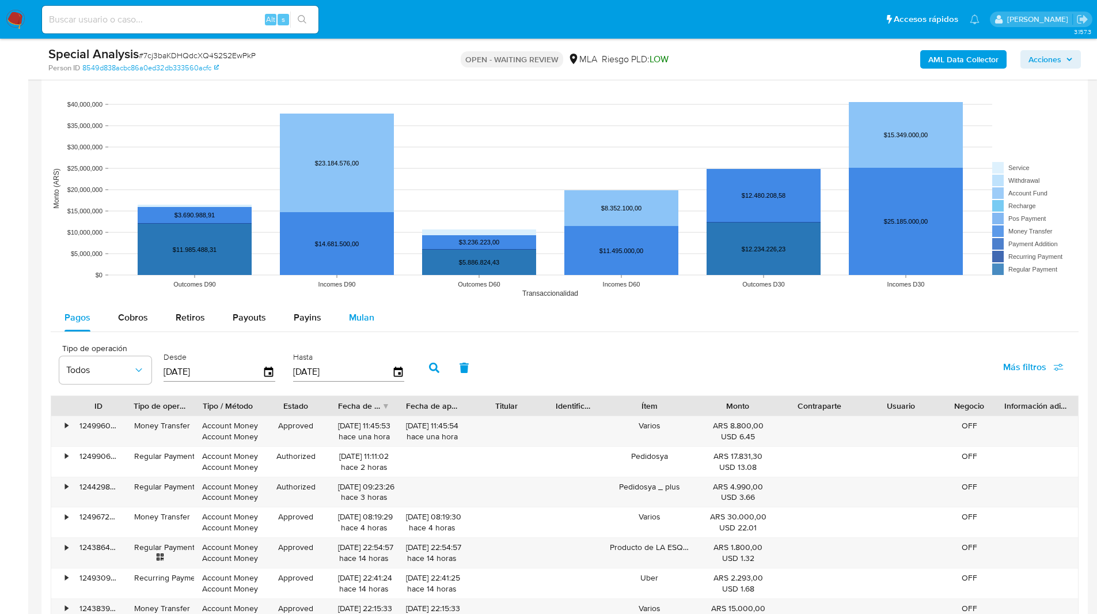
click at [335, 328] on button "Mulan" at bounding box center [361, 318] width 53 height 28
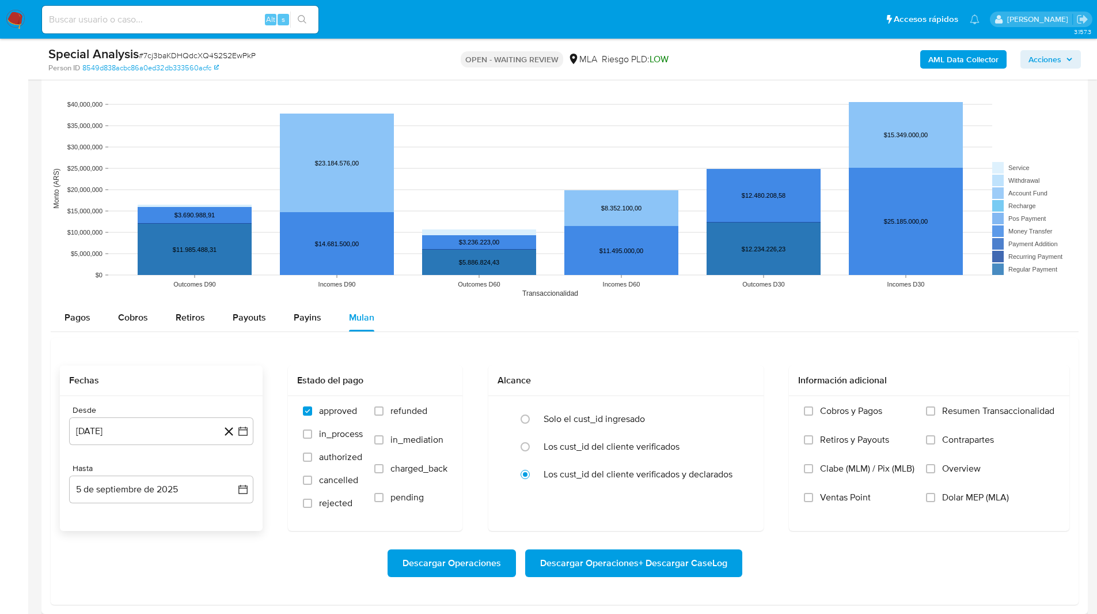
click at [138, 415] on div "Desde 5 de agosto de 2024 5-08-2024" at bounding box center [161, 425] width 184 height 40
click at [152, 425] on button "[DATE][PERSON_NAME]" at bounding box center [161, 431] width 184 height 28
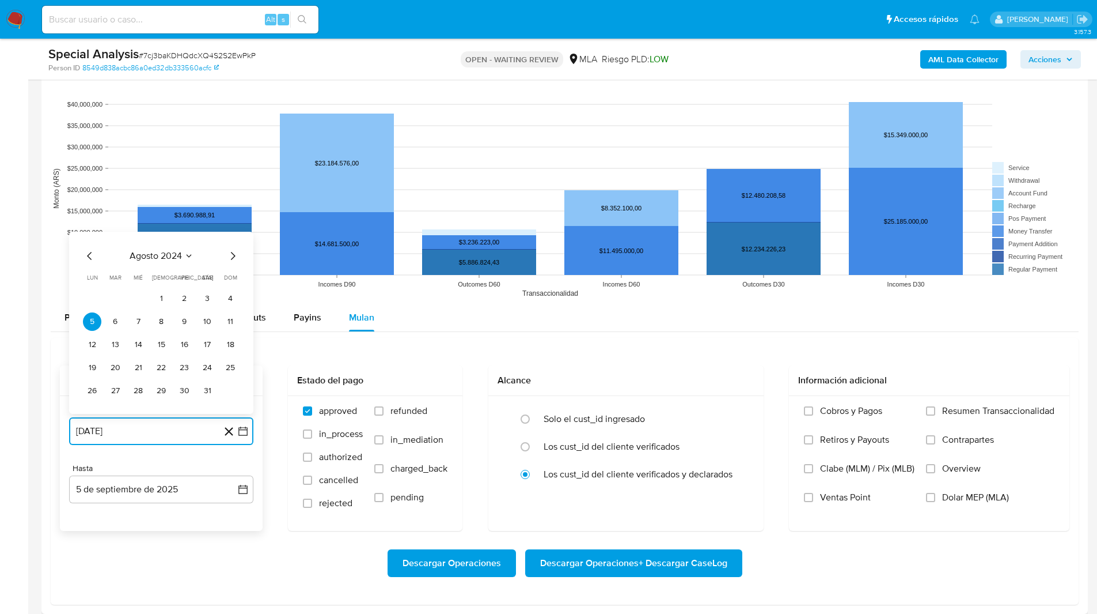
click at [236, 259] on icon "Mes siguiente" at bounding box center [233, 256] width 14 height 14
click at [229, 274] on button "1" at bounding box center [230, 275] width 18 height 18
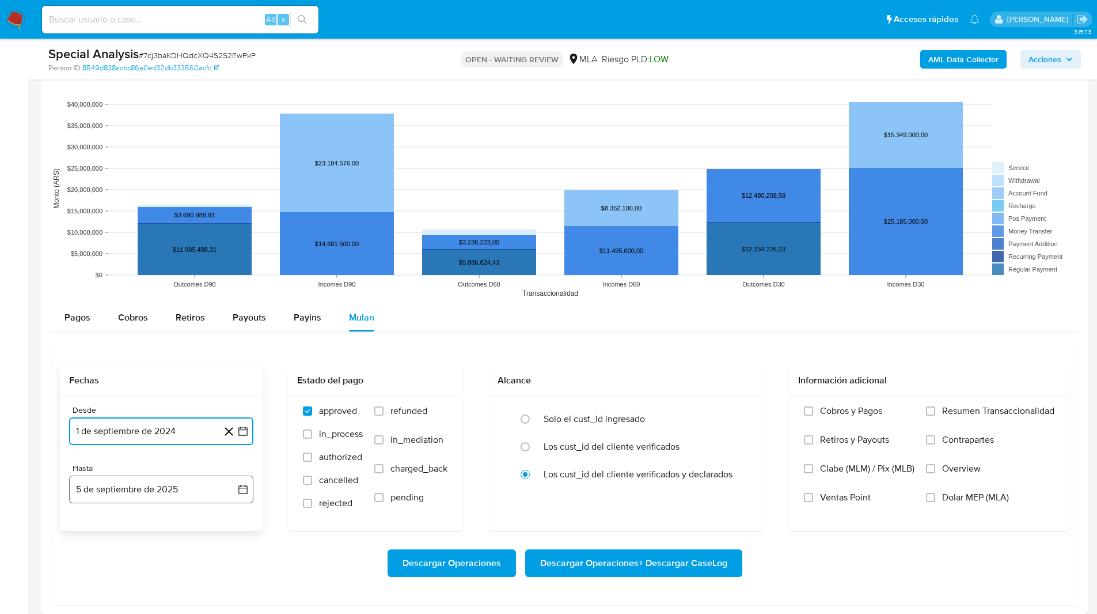
click at [111, 500] on button "5 de septiembre de 2025" at bounding box center [161, 489] width 184 height 28
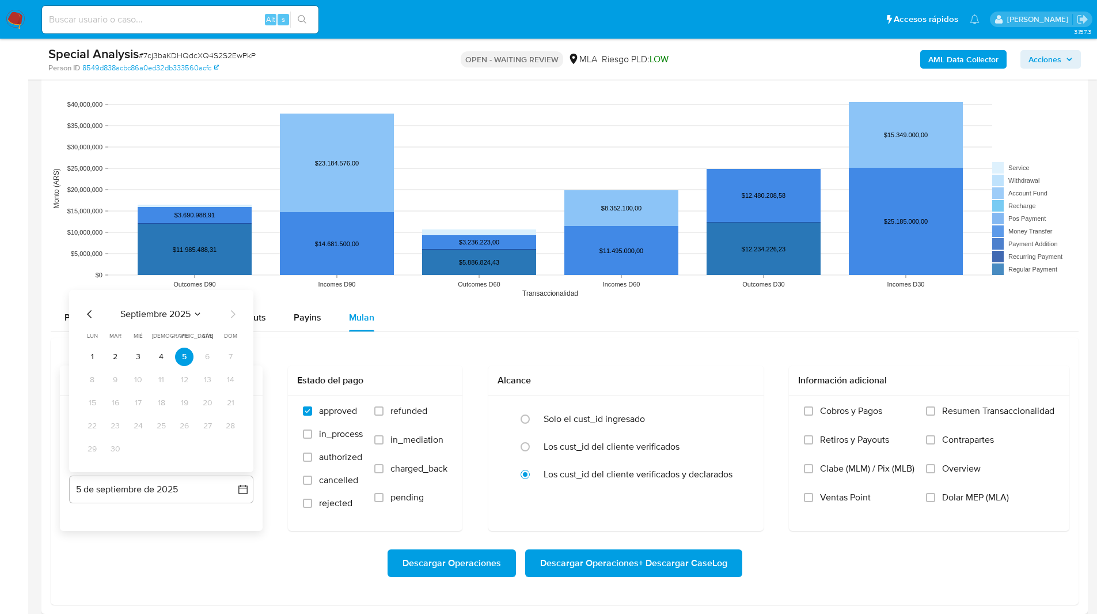
click at [89, 311] on icon "Mes anterior" at bounding box center [90, 314] width 14 height 14
click at [232, 447] on button "31" at bounding box center [230, 449] width 18 height 18
click at [985, 496] on span "Dolar MEP (MLA)" at bounding box center [975, 497] width 67 height 12
click at [936, 496] on input "Dolar MEP (MLA)" at bounding box center [930, 497] width 9 height 9
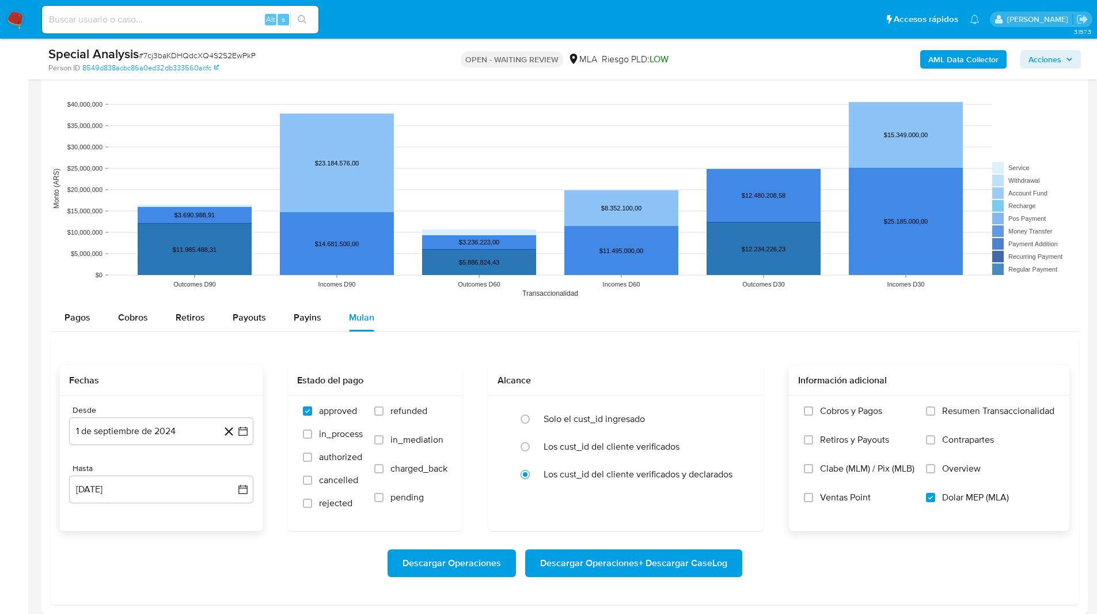
click at [681, 561] on span "Descargar Operaciones + Descargar CaseLog" at bounding box center [633, 562] width 187 height 25
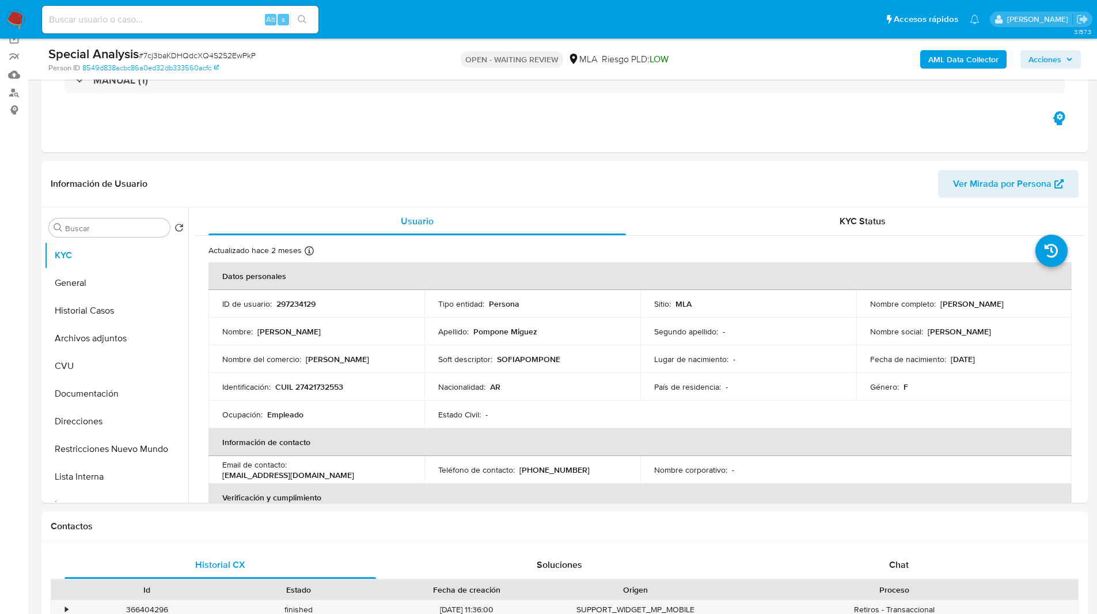
scroll to position [0, 0]
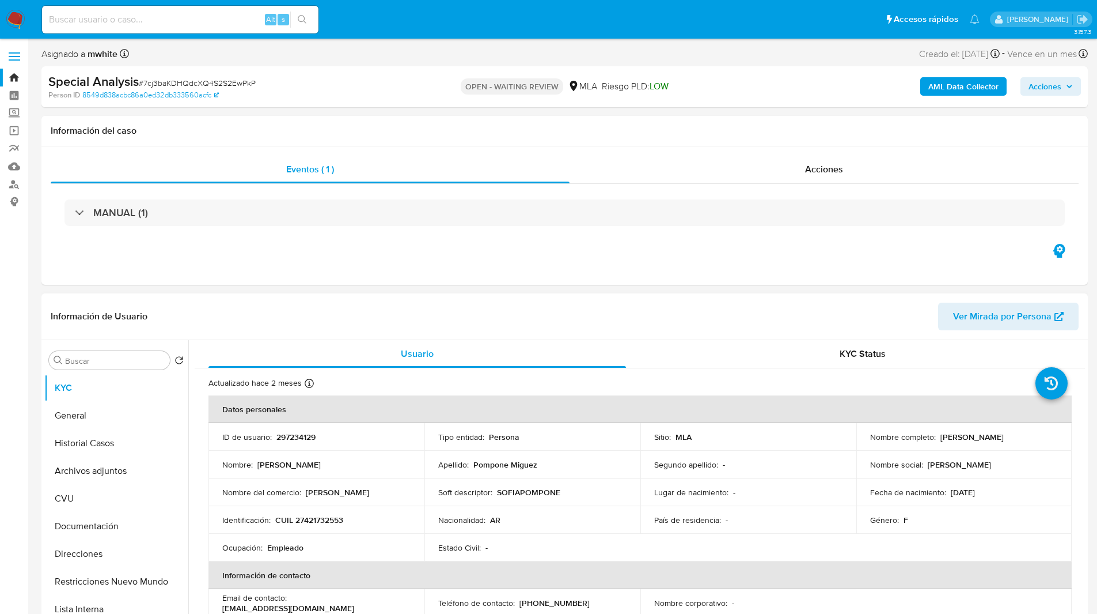
click at [311, 431] on p "297234129" at bounding box center [296, 436] width 39 height 10
copy p "297234129"
click at [142, 363] on input "Buscar" at bounding box center [115, 360] width 100 height 10
paste input "297234129"
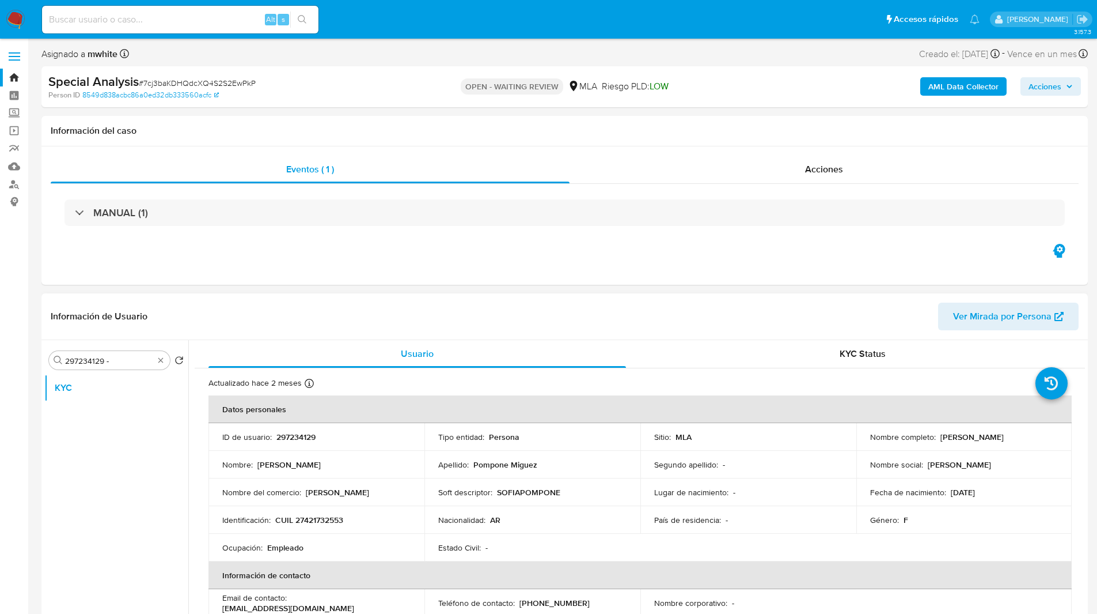
drag, startPoint x: 937, startPoint y: 436, endPoint x: 1053, endPoint y: 438, distance: 115.2
click at [1053, 438] on div "Nombre completo : Ana Sofia Pompone Miguez" at bounding box center [964, 436] width 188 height 10
copy p "Ana Sofia Pompone Miguez"
click at [124, 357] on input "297234129 -" at bounding box center [109, 360] width 89 height 10
paste input "Ana Sofia Pompone Miguez"
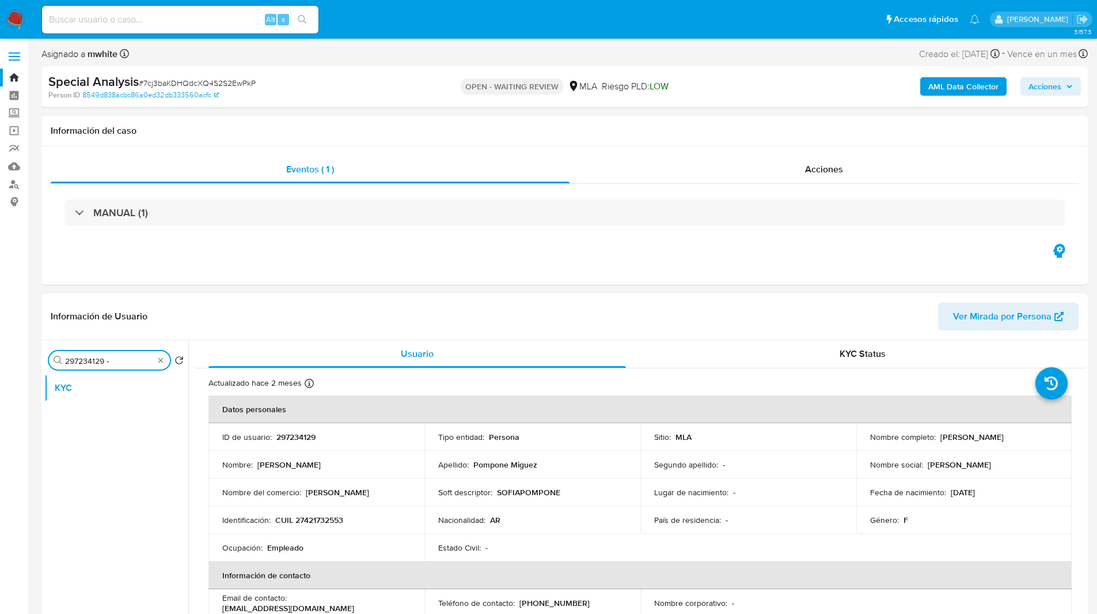
type input "297234129 - Ana Sofia Pompone Miguez"
click at [124, 357] on input "297234129 - Ana Sofia Pompone Miguez" at bounding box center [109, 360] width 89 height 10
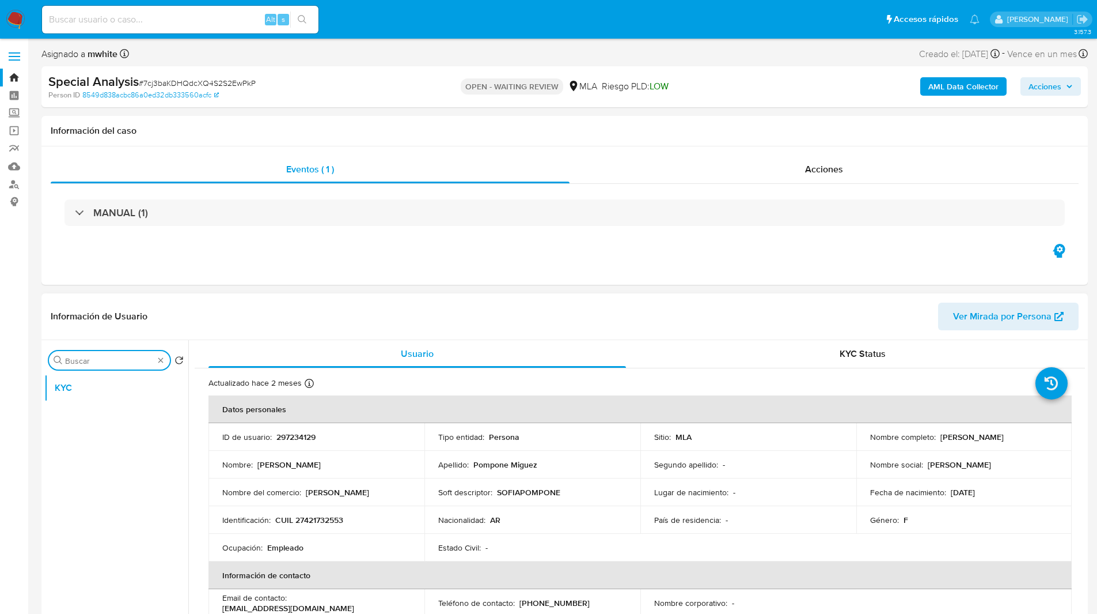
scroll to position [0, 0]
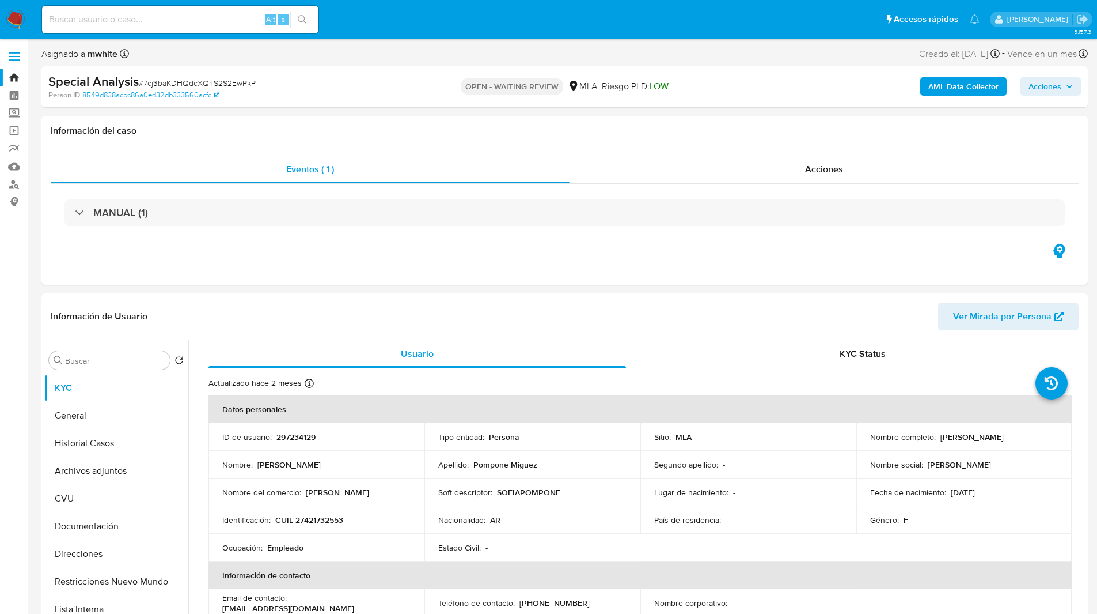
click at [721, 92] on div "OPEN - WAITING REVIEW MLA Riesgo PLD: LOW" at bounding box center [564, 86] width 341 height 27
click at [322, 518] on p "CUIL 27421732553" at bounding box center [309, 519] width 68 height 10
copy p "27421732553"
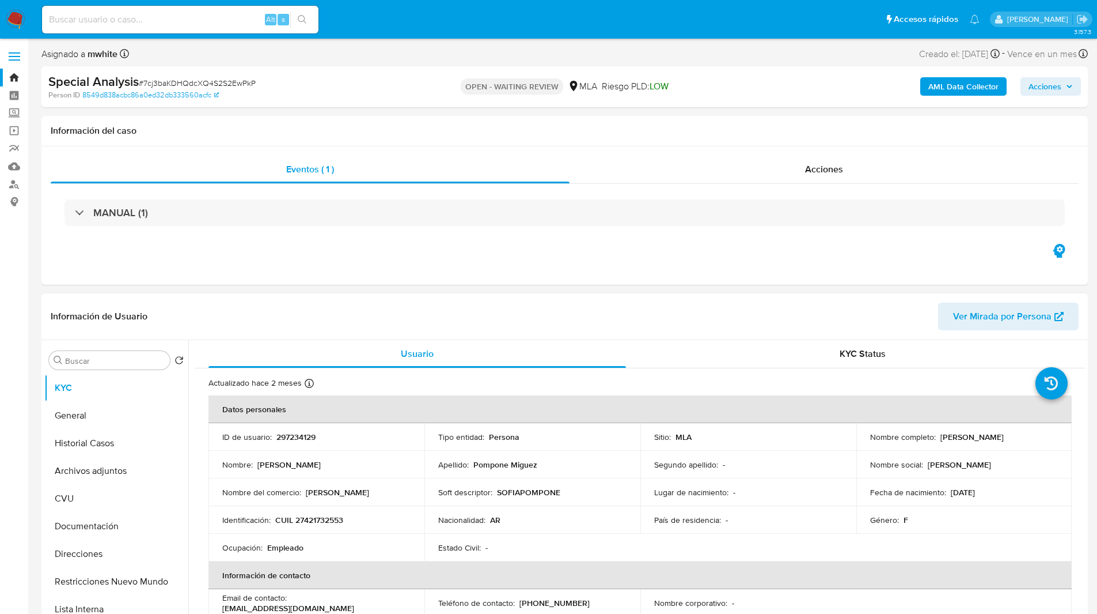
click at [680, 332] on div "Información de Usuario Ver Mirada por Persona" at bounding box center [564, 316] width 1047 height 47
click at [332, 518] on p "CUIL 27421732553" at bounding box center [309, 519] width 68 height 10
copy p "27421732553"
click at [508, 249] on div "Eventos ( 1 ) Acciones MANUAL (1)" at bounding box center [564, 215] width 1047 height 138
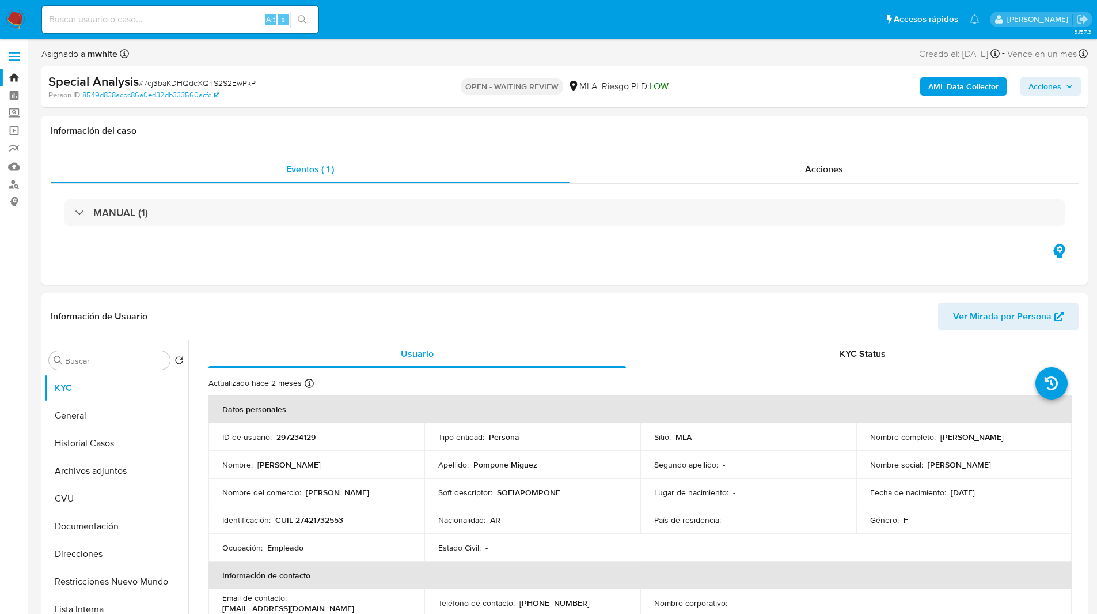
click at [384, 26] on ul "Pausado Ver notificaciones Alt s Accesos rápidos Presiona las siguientes teclas…" at bounding box center [510, 19] width 949 height 29
click at [682, 256] on div "Eventos ( 1 ) Acciones MANUAL (1)" at bounding box center [564, 215] width 1047 height 138
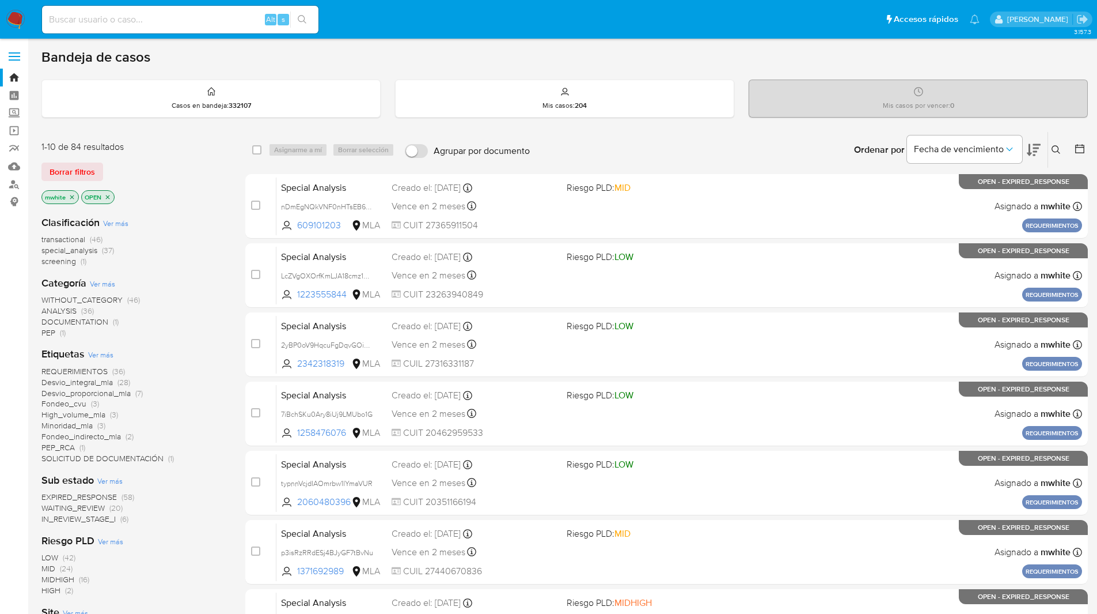
click at [222, 19] on input at bounding box center [180, 19] width 277 height 15
paste input "16rDsVmq87g9YUCBABWkPzsX"
type input "16rDsVmq87g9YUCBABWkPzsX"
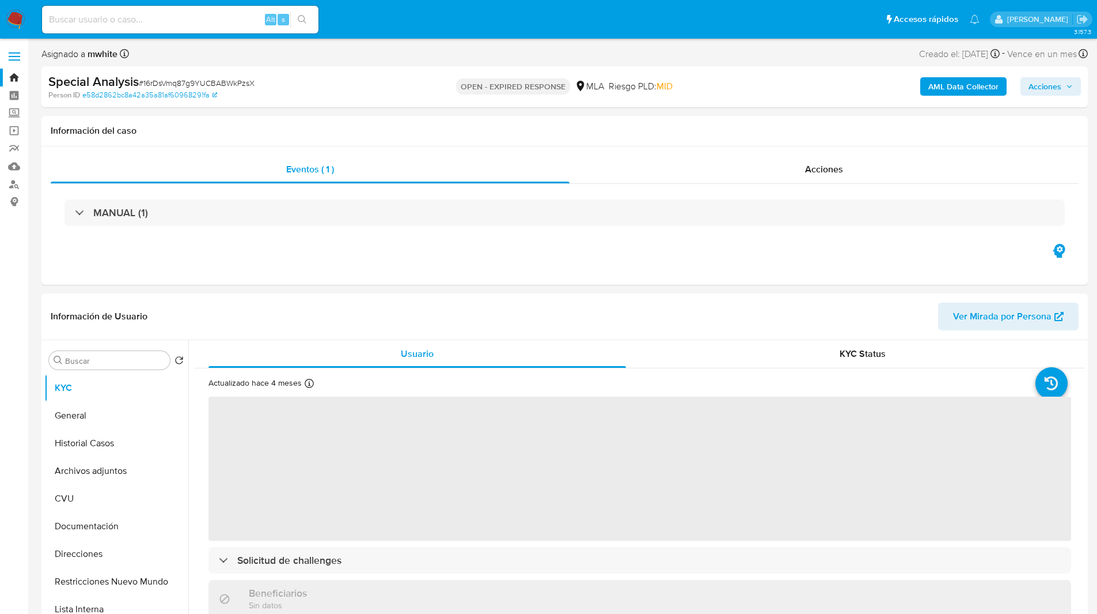
select select "10"
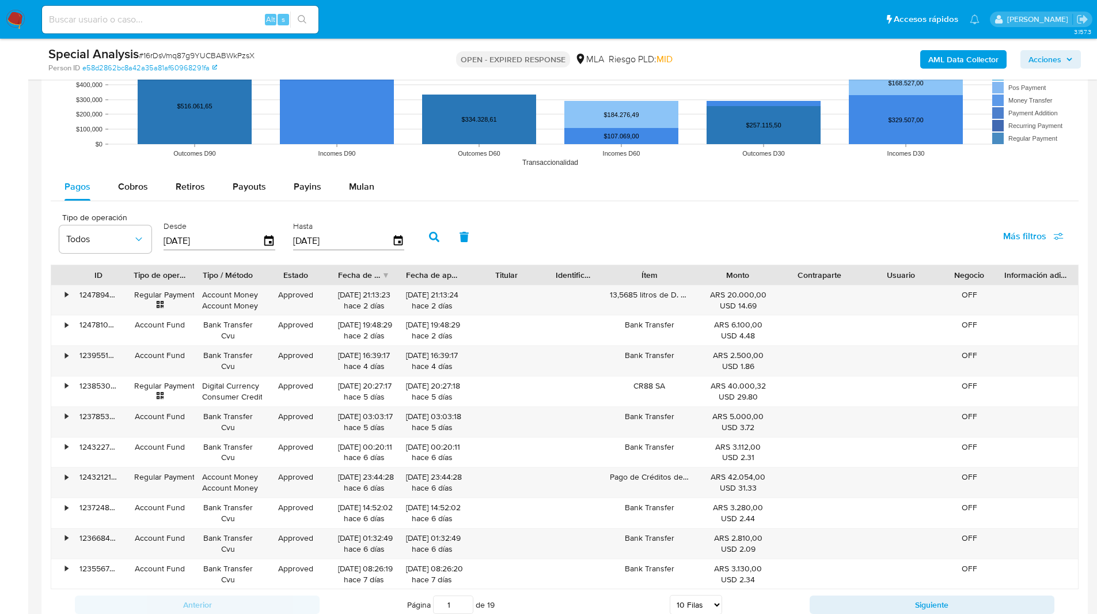
scroll to position [1165, 0]
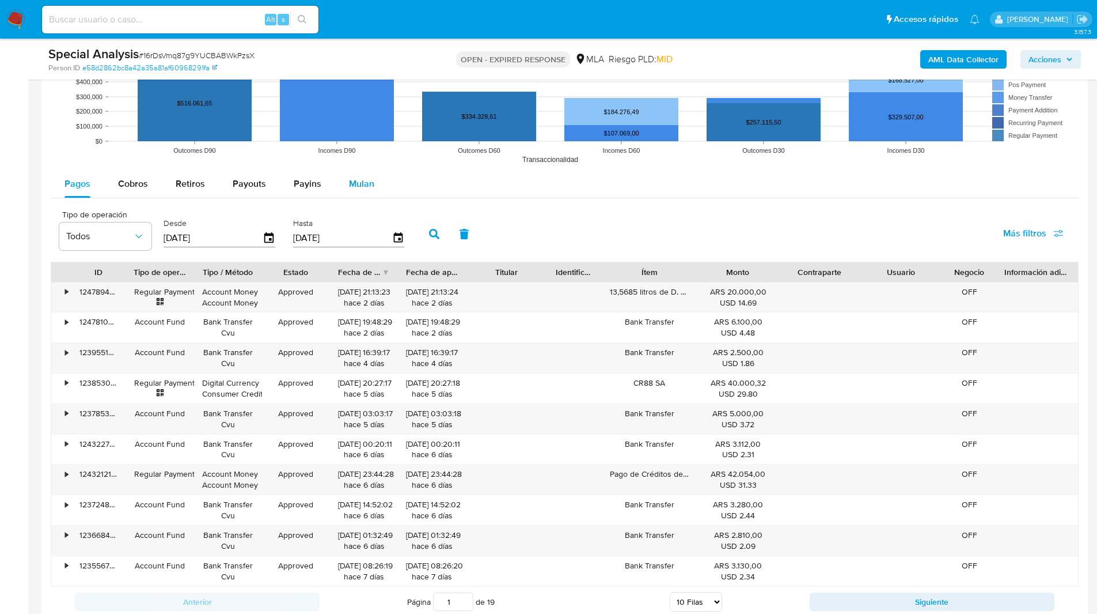
click at [354, 181] on span "Mulan" at bounding box center [361, 183] width 25 height 13
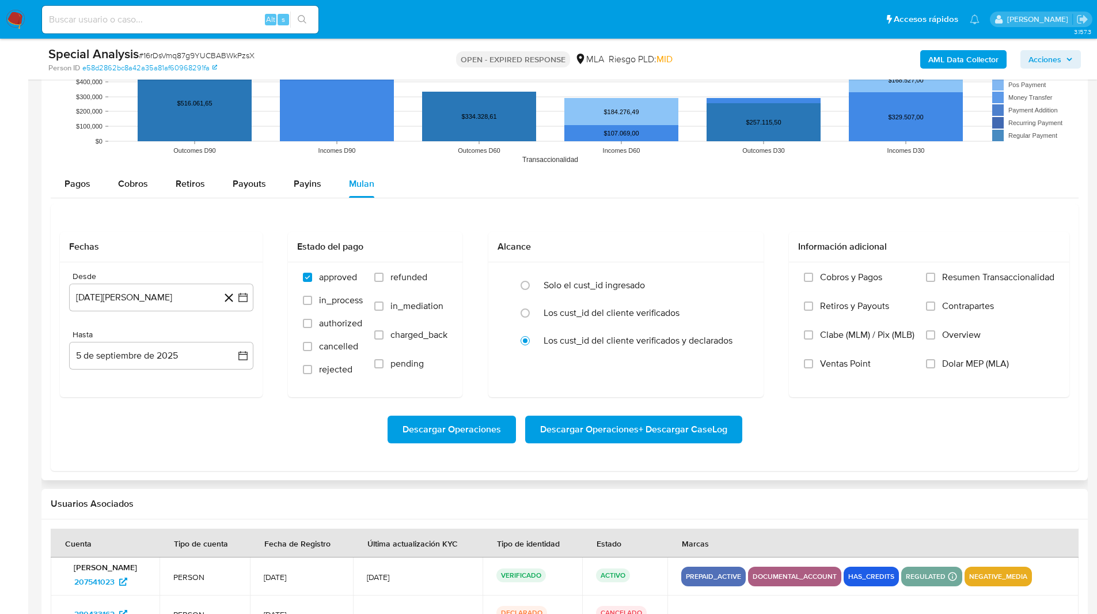
click at [433, 185] on div "Pagos Cobros Retiros Payouts Payins Mulan" at bounding box center [565, 184] width 1028 height 28
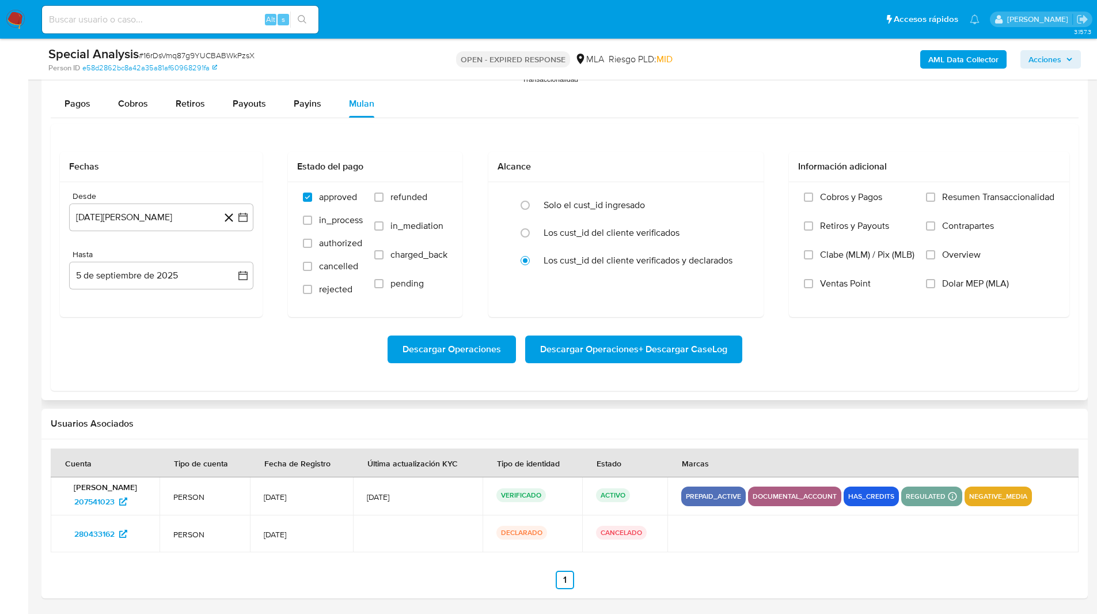
click at [51, 209] on div "Fechas Desde 5 de agosto de 2024 5-08-2024 Hasta 5 de septiembre de 2025 5-09-2…" at bounding box center [565, 257] width 1028 height 267
click at [95, 214] on button "[DATE][PERSON_NAME]" at bounding box center [161, 217] width 184 height 28
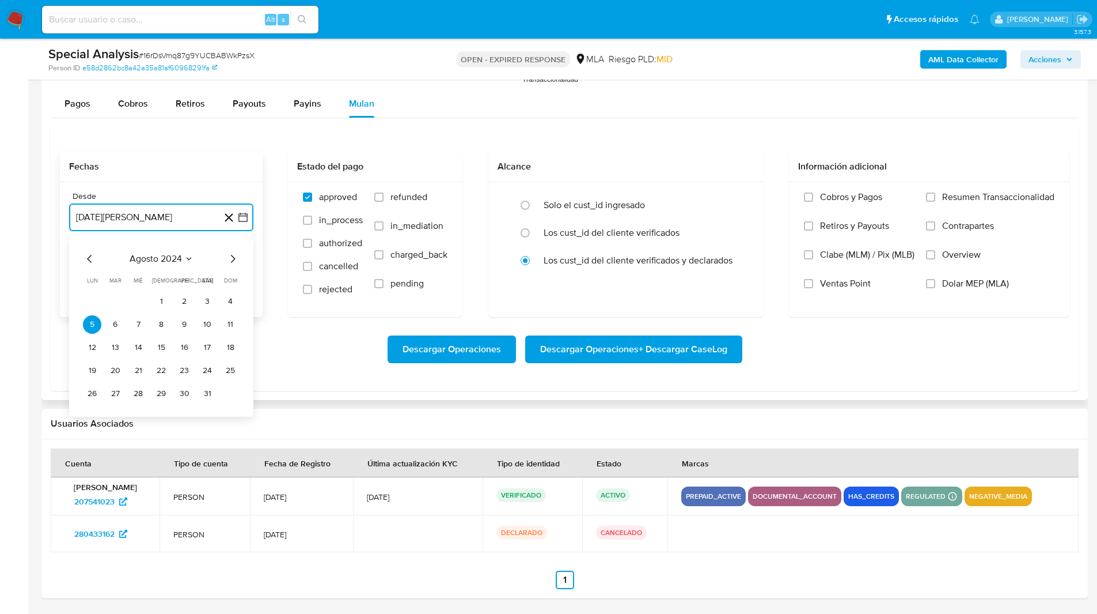
click at [230, 259] on icon "Mes siguiente" at bounding box center [233, 259] width 14 height 14
click at [237, 303] on button "1" at bounding box center [230, 301] width 18 height 18
click at [115, 275] on button "5 de septiembre de 2025" at bounding box center [161, 276] width 184 height 28
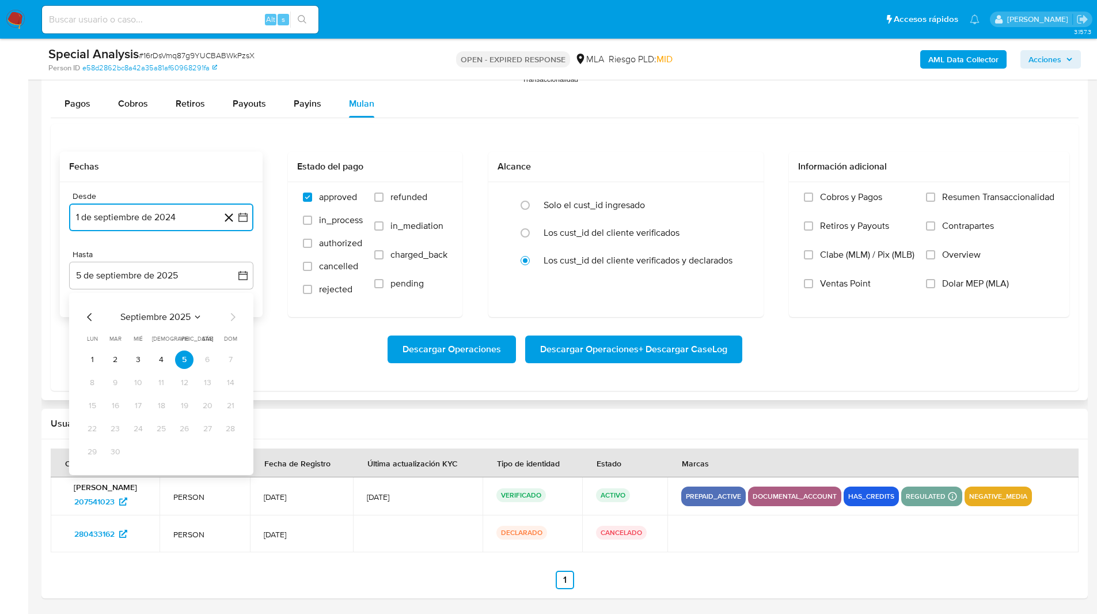
click at [87, 310] on icon "Mes anterior" at bounding box center [90, 317] width 14 height 14
click at [226, 451] on button "31" at bounding box center [230, 451] width 18 height 18
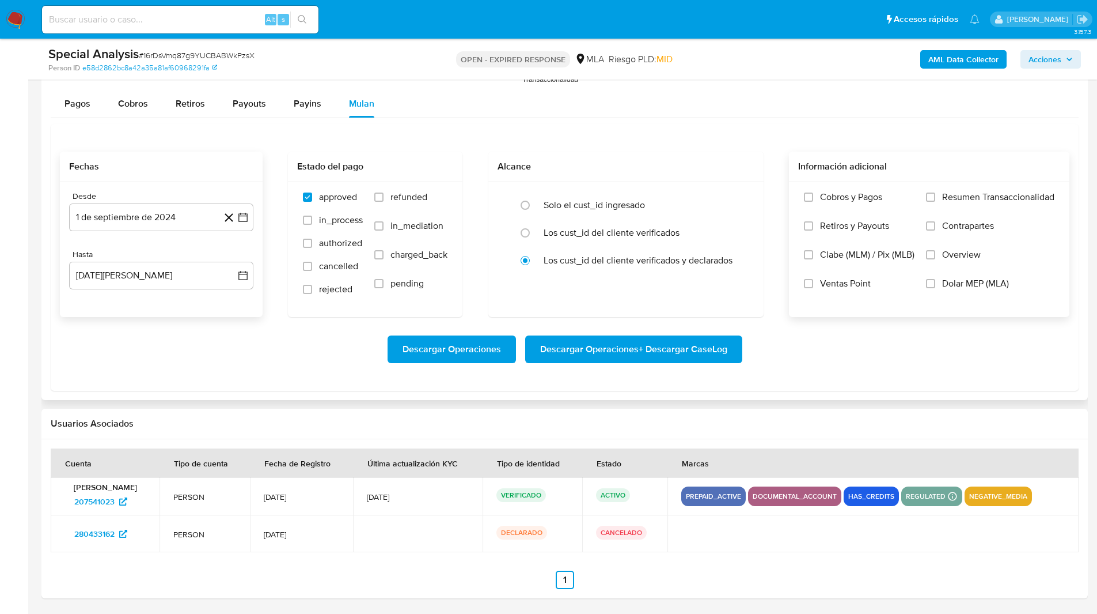
click at [981, 290] on label "Dolar MEP (MLA)" at bounding box center [990, 292] width 128 height 29
click at [936, 288] on input "Dolar MEP (MLA)" at bounding box center [930, 283] width 9 height 9
click at [718, 336] on span "Descargar Operaciones + Descargar CaseLog" at bounding box center [633, 348] width 187 height 25
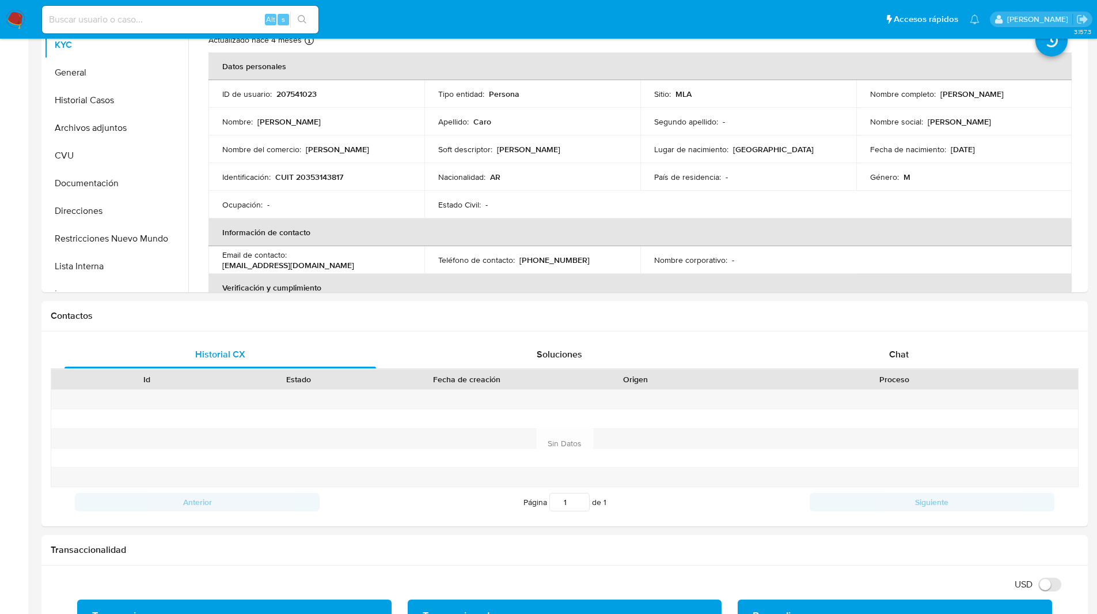
scroll to position [0, 0]
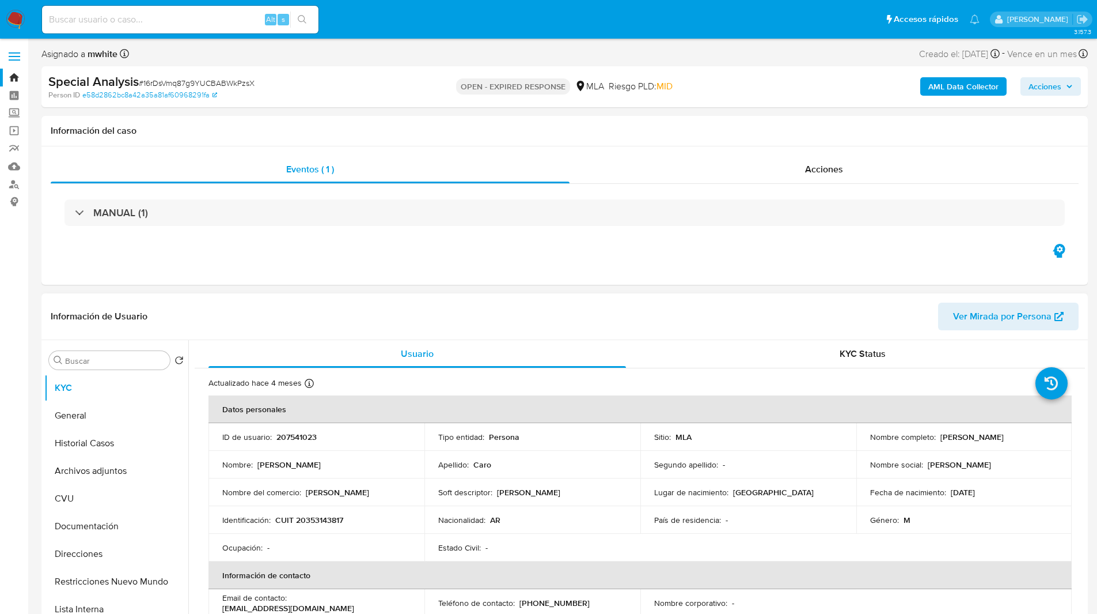
click at [290, 437] on p "207541023" at bounding box center [297, 436] width 40 height 10
copy p "207541023"
click at [106, 361] on input "Buscar" at bounding box center [115, 360] width 100 height 10
paste input "207541023"
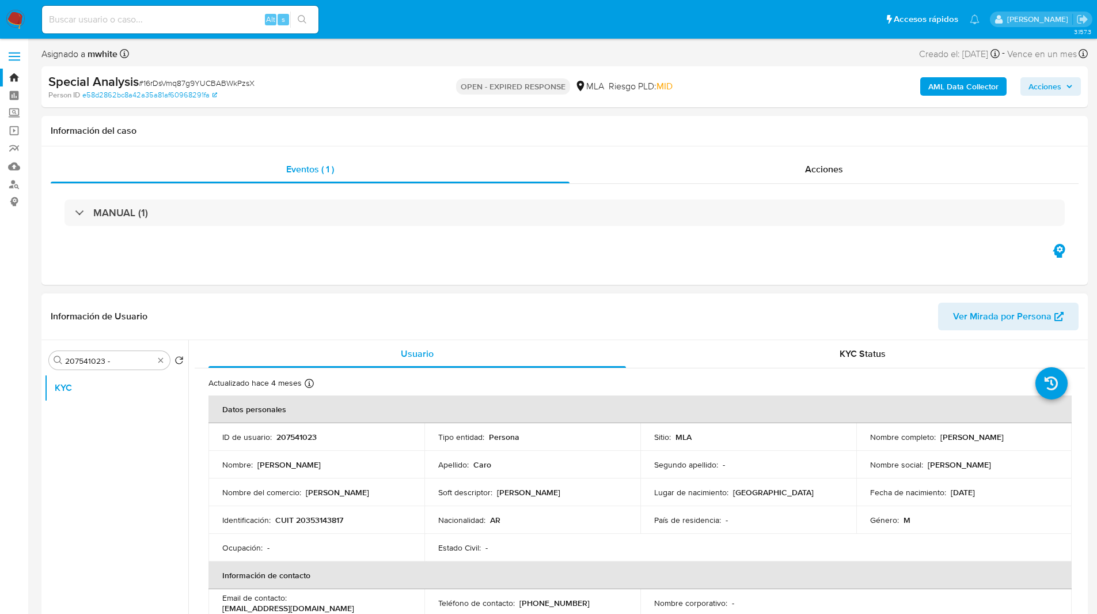
drag, startPoint x: 938, startPoint y: 435, endPoint x: 1046, endPoint y: 435, distance: 108.3
click at [1046, 435] on div "Nombre completo : Matias Daniel Caro" at bounding box center [964, 436] width 188 height 10
copy p "Matias Daniel Caro"
click at [125, 361] on input "207541023 -" at bounding box center [109, 360] width 89 height 10
paste input "Matias Daniel Caro"
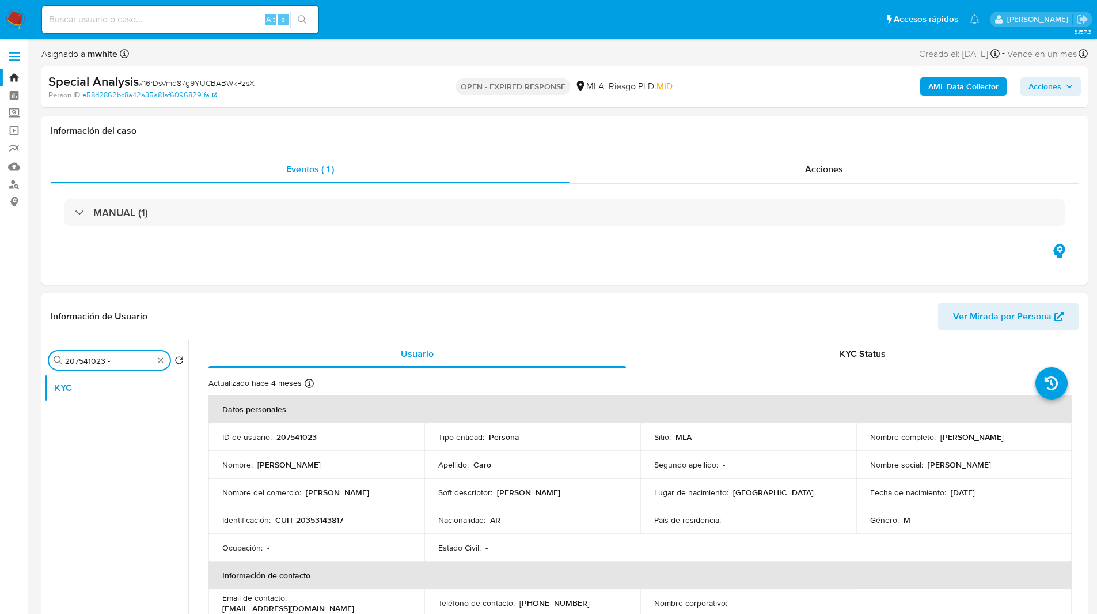
type input "207541023 - Matias Daniel Caro"
click at [125, 361] on input "207541023 - Matias Daniel Caro" at bounding box center [109, 360] width 89 height 10
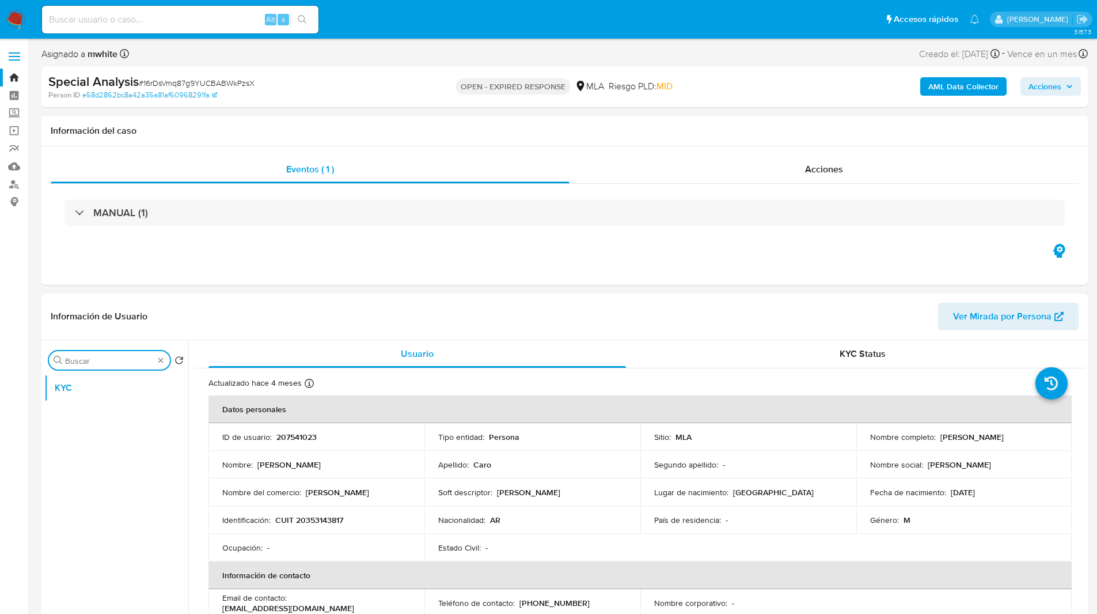
scroll to position [0, 0]
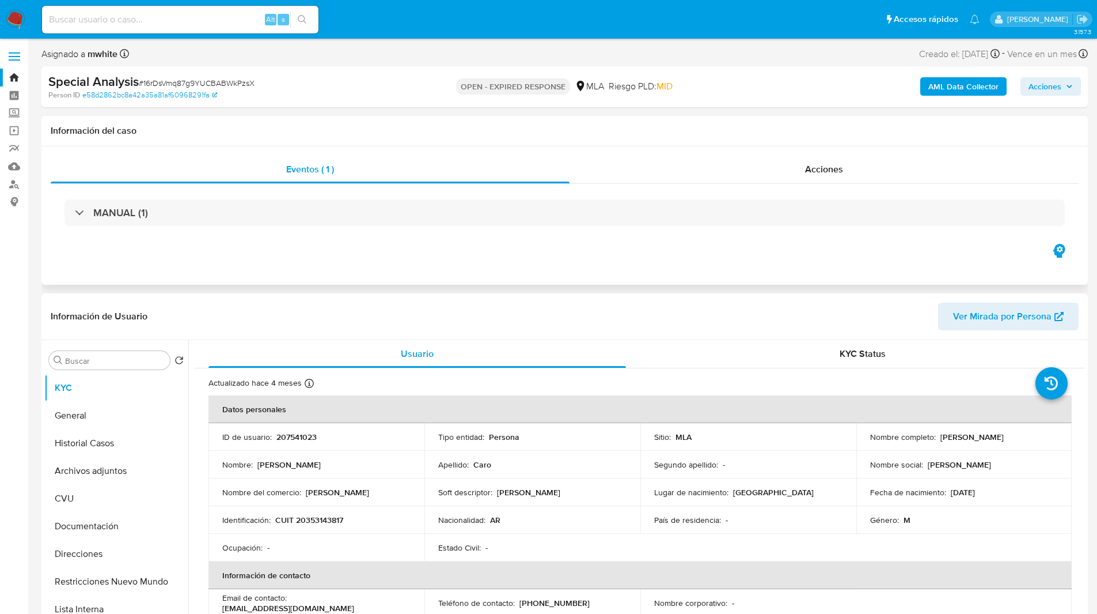
click at [730, 255] on div "Eventos ( 1 ) Acciones MANUAL (1)" at bounding box center [564, 215] width 1047 height 138
click at [321, 526] on td "Identificación : CUIT 20353143817" at bounding box center [317, 520] width 216 height 28
click at [315, 516] on p "CUIT 20353143817" at bounding box center [309, 519] width 68 height 10
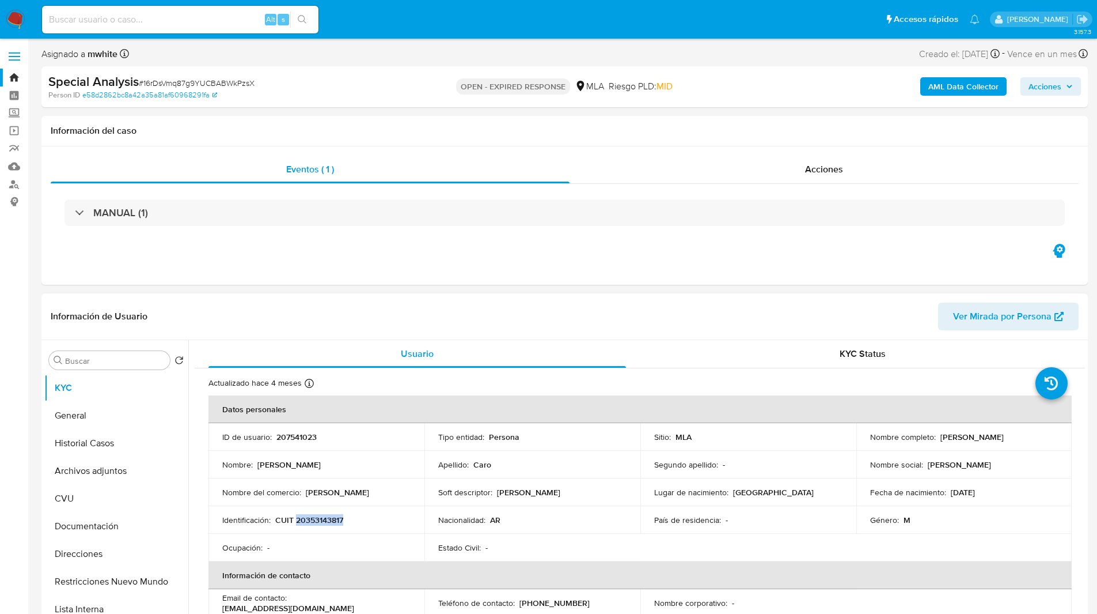
copy p "20353143817"
click at [634, 26] on ul "Pausado Ver notificaciones Alt s Accesos rápidos Presiona las siguientes teclas…" at bounding box center [510, 19] width 949 height 29
click at [313, 520] on p "CUIT 20353143817" at bounding box center [309, 519] width 68 height 10
copy p "20353143817"
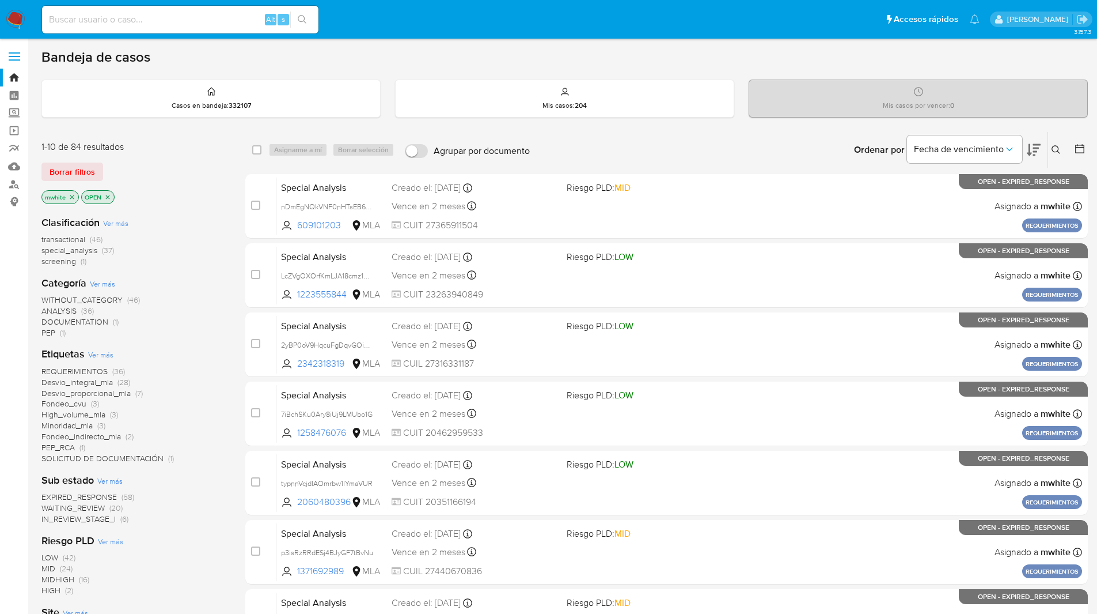
click at [246, 27] on div "Alt s" at bounding box center [180, 20] width 277 height 28
click at [192, 23] on input at bounding box center [180, 19] width 277 height 15
paste input "Z5kagNvpaADusjQVz3mFWkYH"
type input "Z5kagNvpaADusjQVz3mFWkYH"
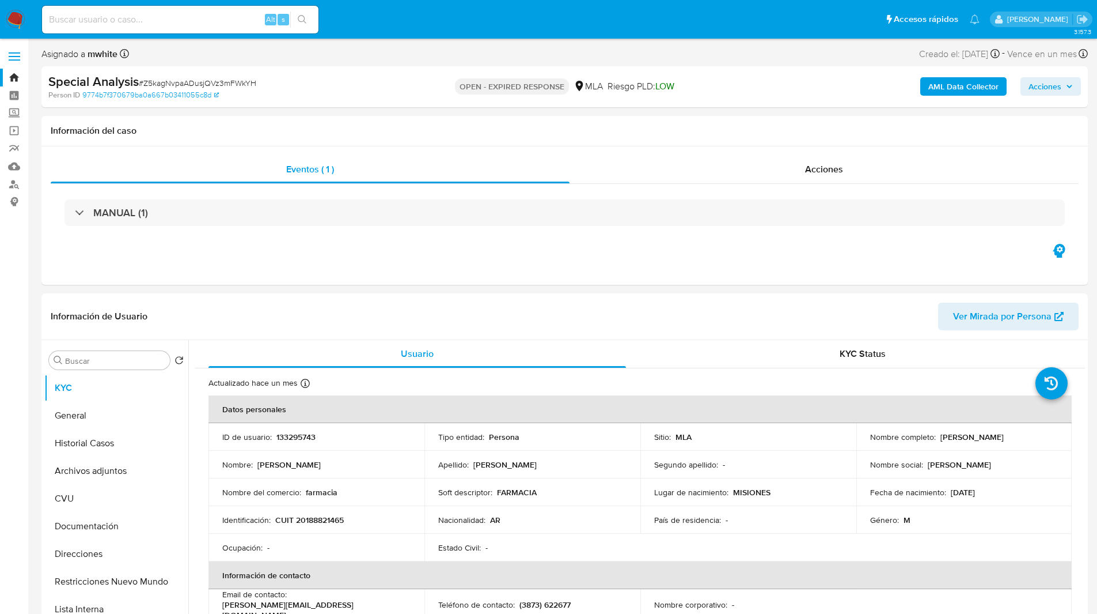
select select "10"
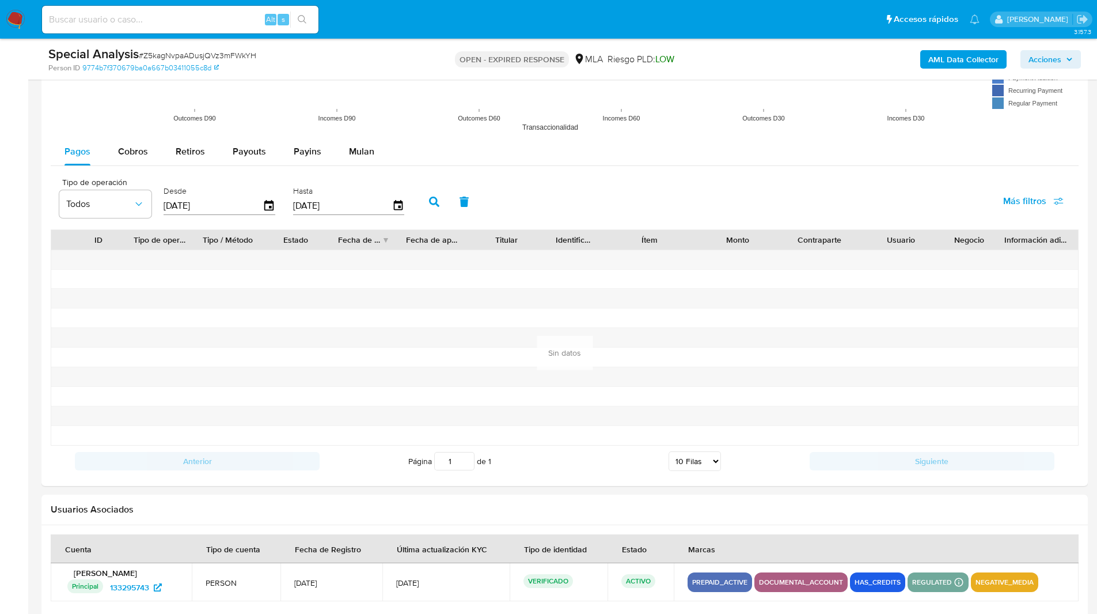
scroll to position [1198, 0]
click at [353, 152] on span "Mulan" at bounding box center [361, 150] width 25 height 13
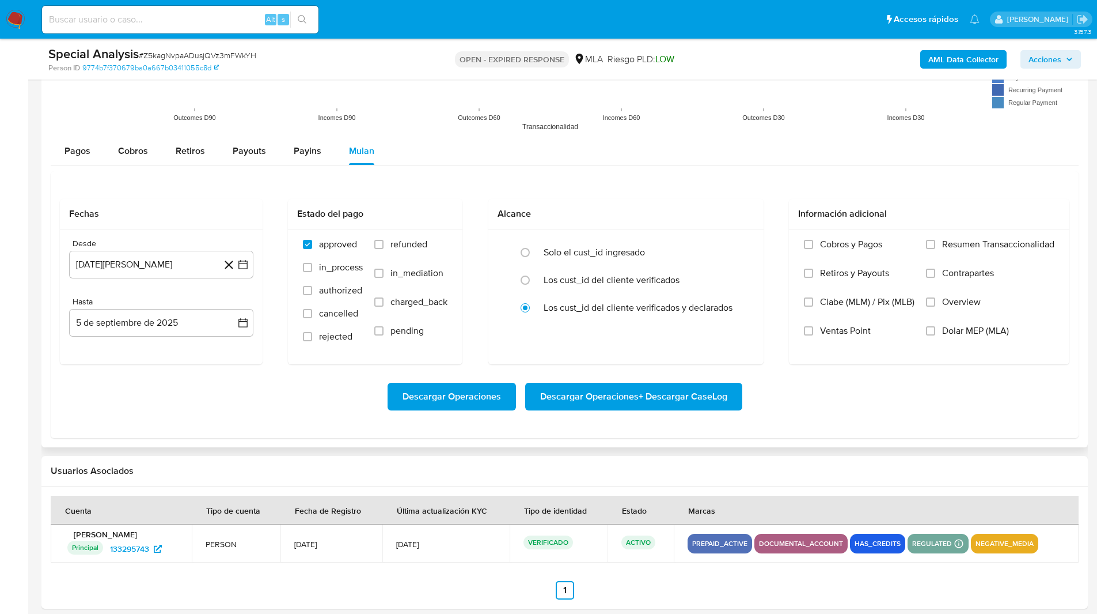
click at [437, 166] on div "Pagos Cobros Retiros Payouts Payins Mulan Tipo de operación Todos Desde [DATE] …" at bounding box center [565, 287] width 1028 height 301
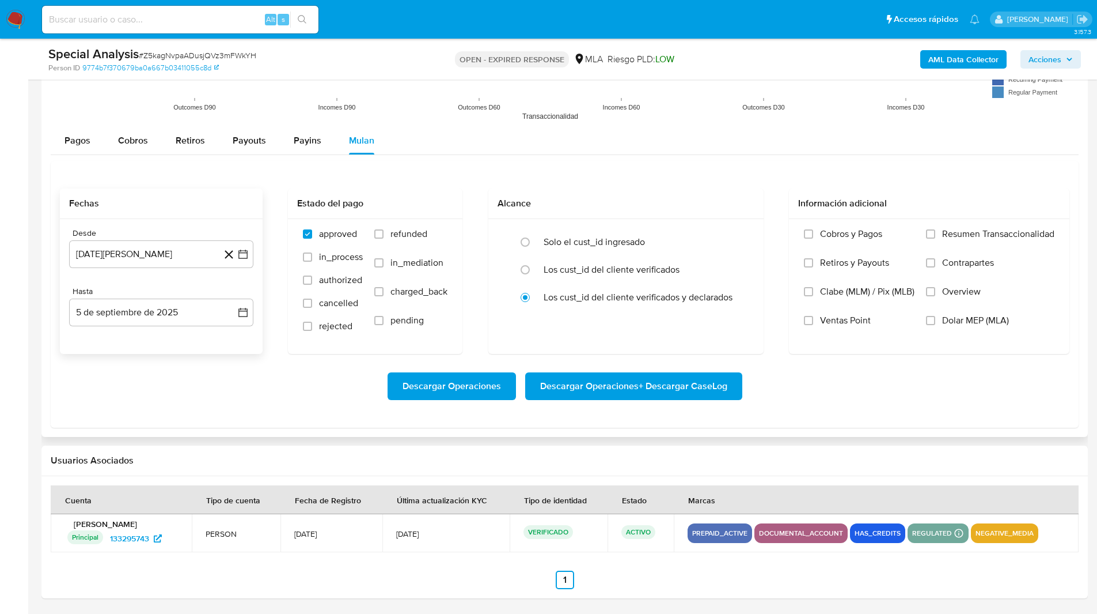
click at [79, 270] on div "Desde [DATE][PERSON_NAME] [DATE] Hasta [DATE] [DATE]" at bounding box center [161, 286] width 203 height 135
click at [121, 263] on button "[DATE][PERSON_NAME]" at bounding box center [161, 254] width 184 height 28
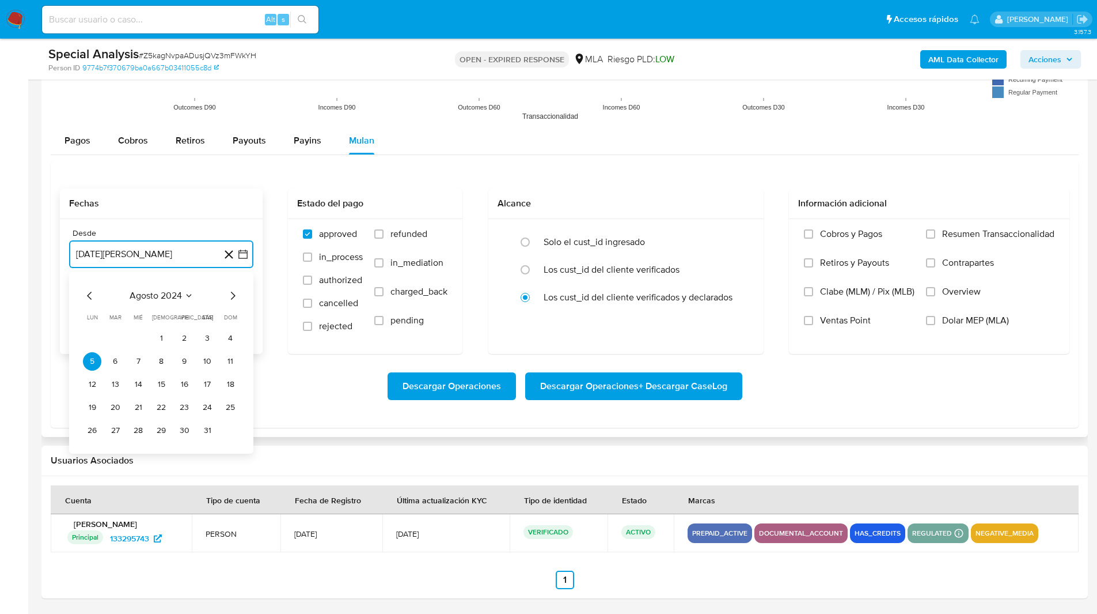
click at [236, 296] on icon "Mes siguiente" at bounding box center [233, 296] width 14 height 14
click at [229, 339] on button "1" at bounding box center [230, 338] width 18 height 18
click at [193, 312] on button "5 de septiembre de 2025" at bounding box center [161, 312] width 184 height 28
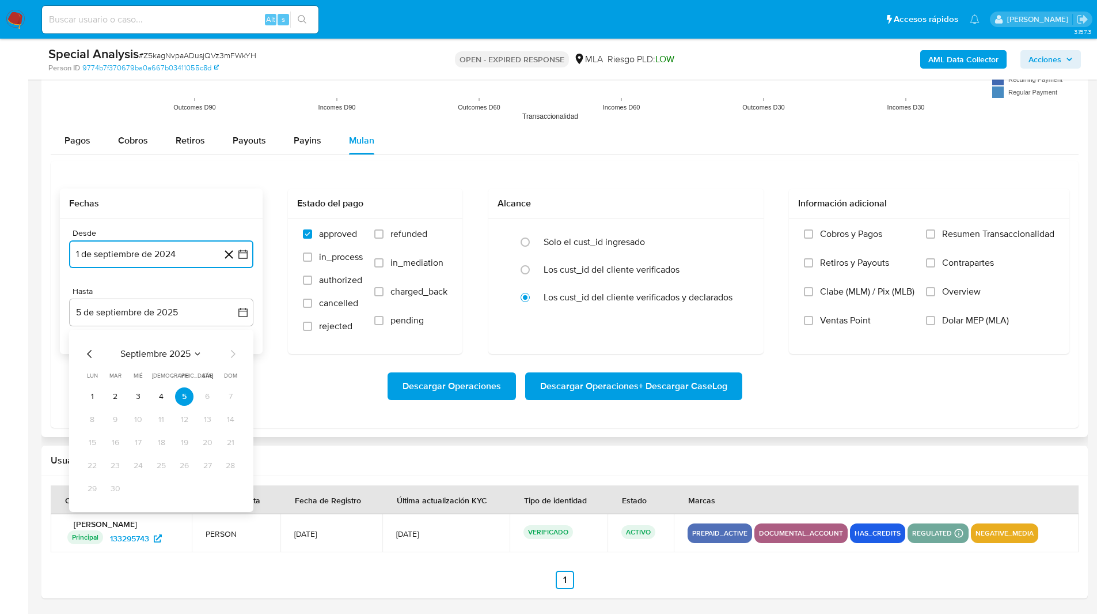
click at [92, 359] on icon "Mes anterior" at bounding box center [90, 354] width 14 height 14
click at [238, 480] on td "31" at bounding box center [230, 488] width 18 height 18
click at [225, 484] on button "31" at bounding box center [230, 488] width 18 height 18
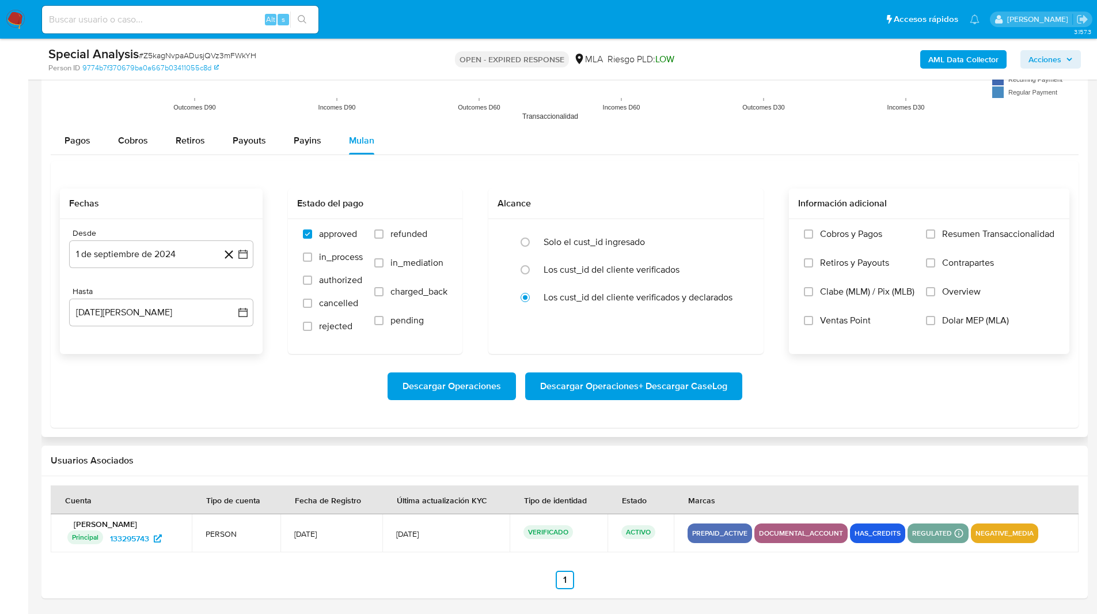
click at [957, 324] on span "Dolar MEP (MLA)" at bounding box center [975, 321] width 67 height 12
click at [936, 324] on input "Dolar MEP (MLA)" at bounding box center [930, 320] width 9 height 9
click at [631, 393] on span "Descargar Operaciones + Descargar CaseLog" at bounding box center [633, 385] width 187 height 25
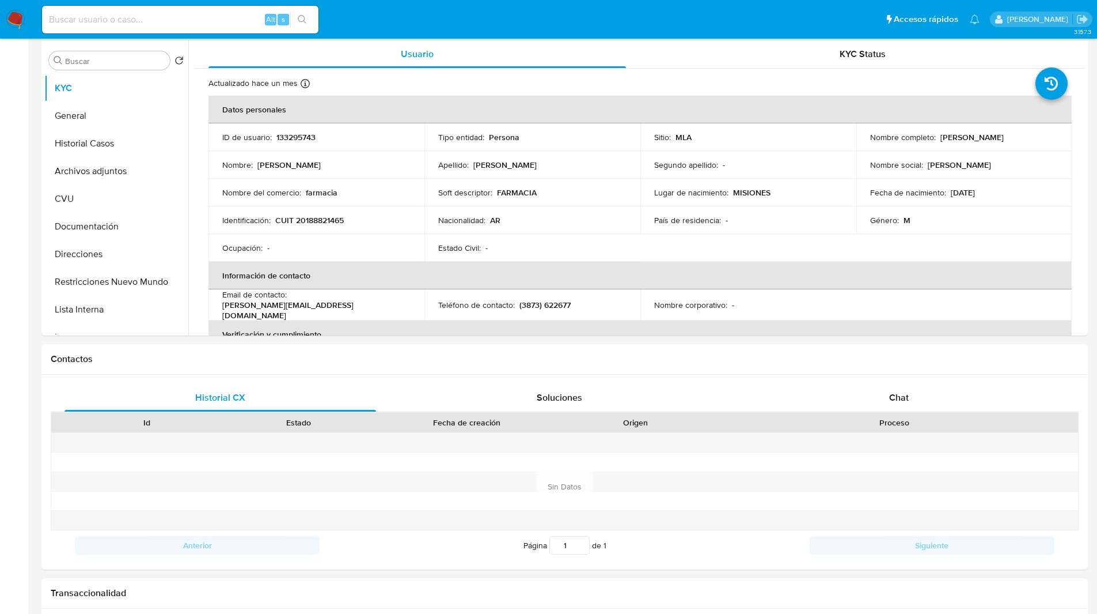
scroll to position [0, 0]
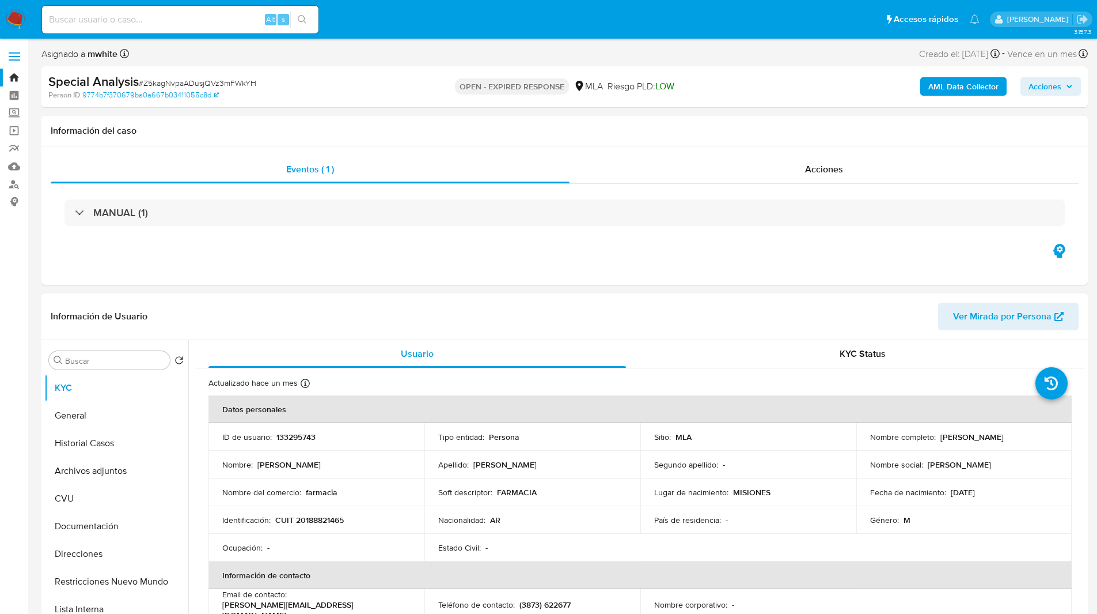
click at [308, 438] on p "133295743" at bounding box center [296, 436] width 39 height 10
copy p "133295743"
click at [118, 357] on input "Buscar" at bounding box center [115, 360] width 100 height 10
paste input "133295743"
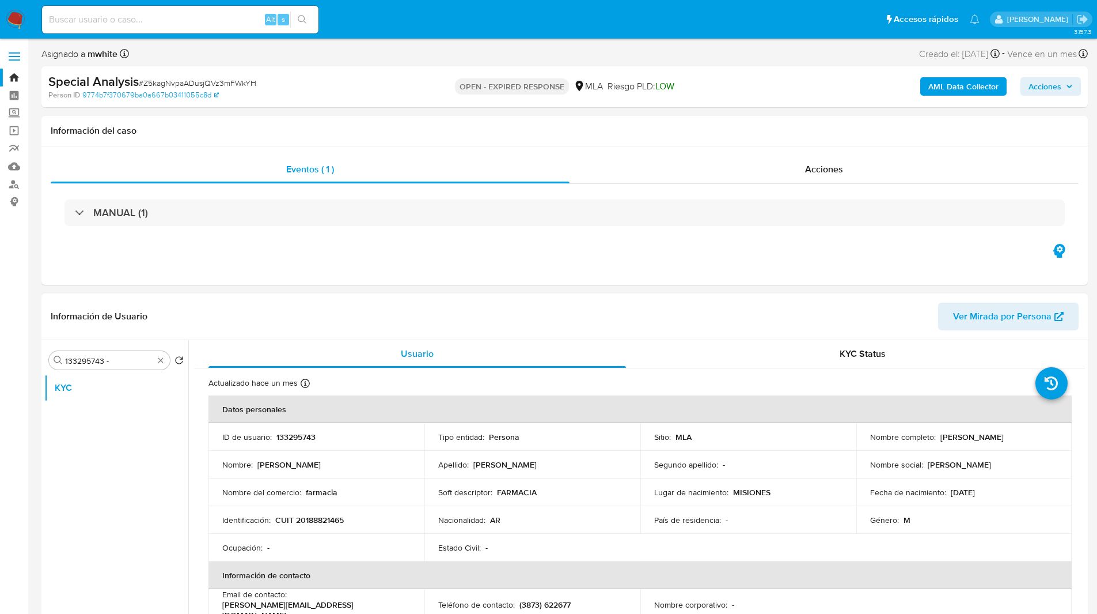
drag, startPoint x: 937, startPoint y: 437, endPoint x: 1039, endPoint y: 444, distance: 102.2
click at [1039, 444] on td "Nombre completo : [PERSON_NAME]" at bounding box center [965, 437] width 216 height 28
copy p "[PERSON_NAME]"
click at [123, 348] on div "Buscar 133295743 - Volver al orden por defecto KYC" at bounding box center [116, 488] width 144 height 293
click at [128, 359] on input "133295743 -" at bounding box center [109, 360] width 89 height 10
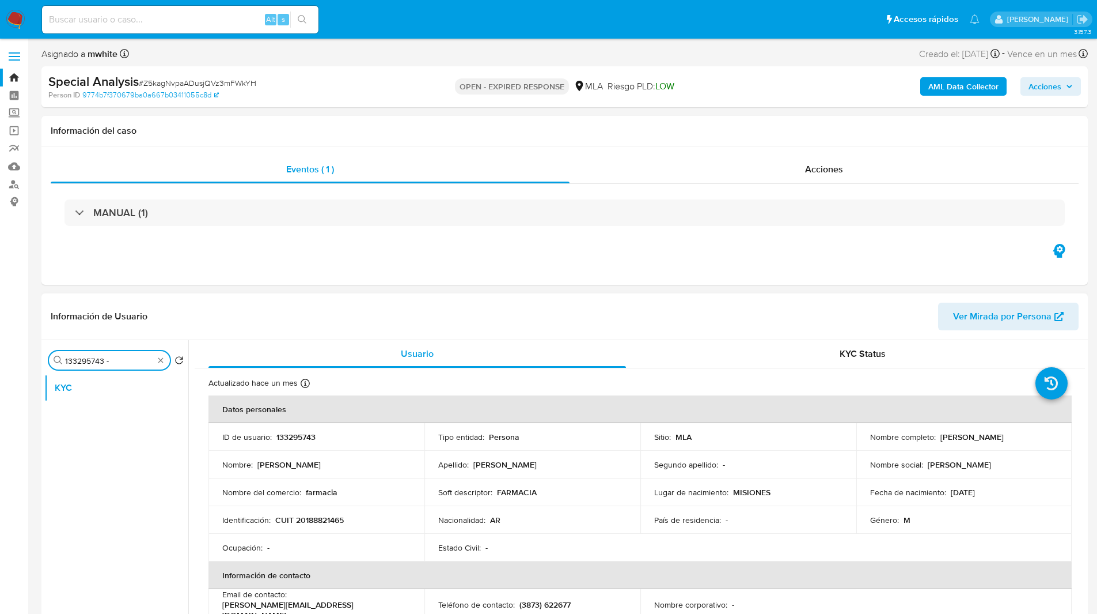
paste input "[PERSON_NAME]"
type input "133295743 - [PERSON_NAME]"
click at [126, 359] on input "133295743 - [PERSON_NAME]" at bounding box center [109, 360] width 89 height 10
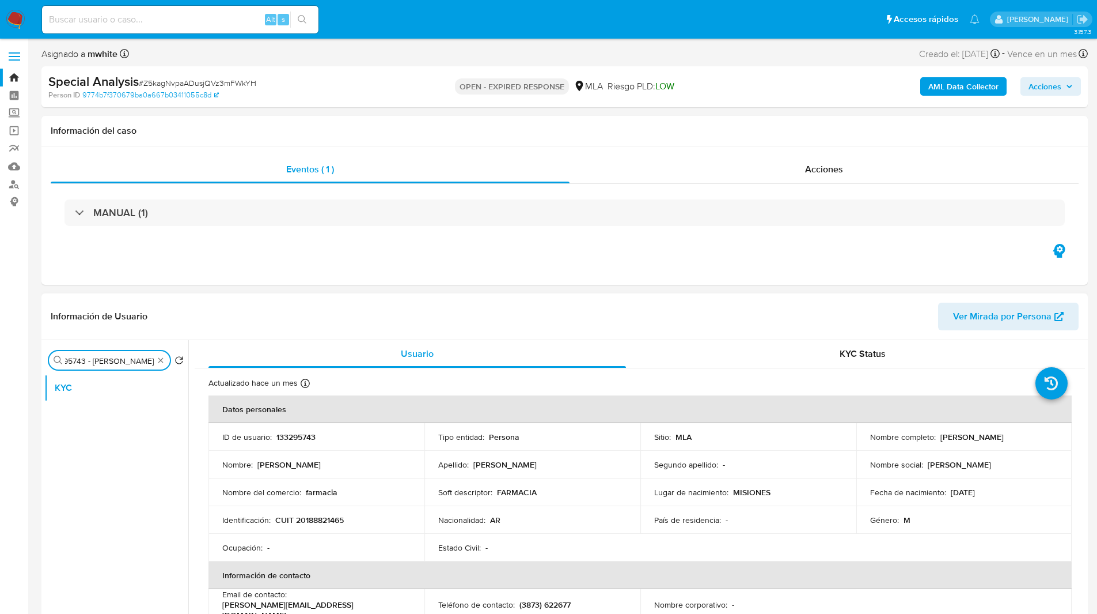
click at [126, 359] on input "133295743 - [PERSON_NAME]" at bounding box center [109, 360] width 89 height 10
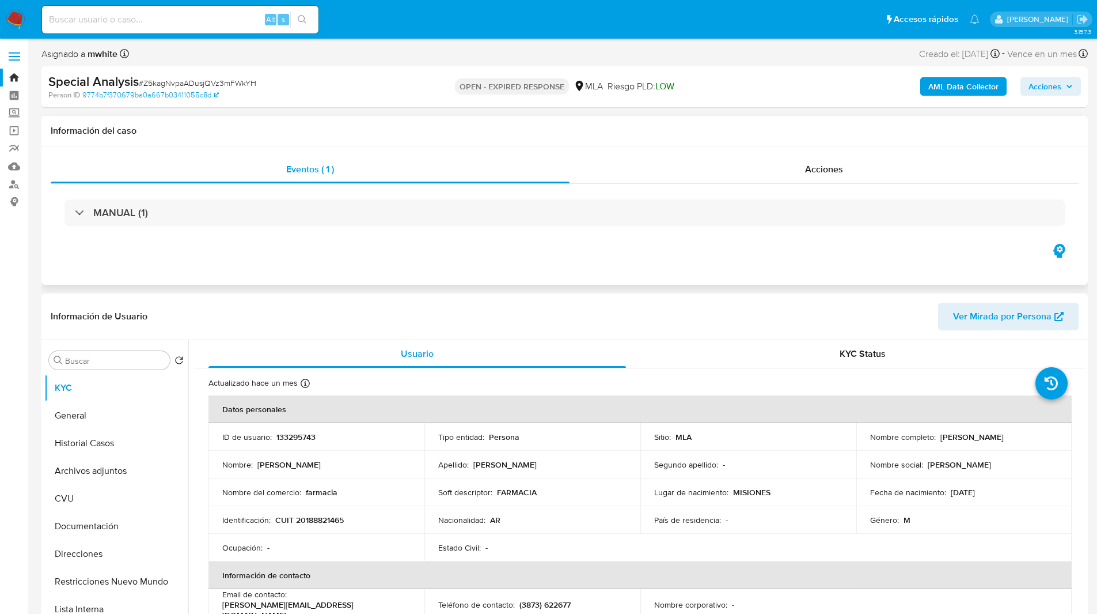
click at [871, 282] on div "Eventos ( 1 ) Acciones MANUAL (1)" at bounding box center [564, 215] width 1047 height 138
click at [325, 519] on p "CUIT 20188821465" at bounding box center [309, 519] width 69 height 10
copy p "20188821465"
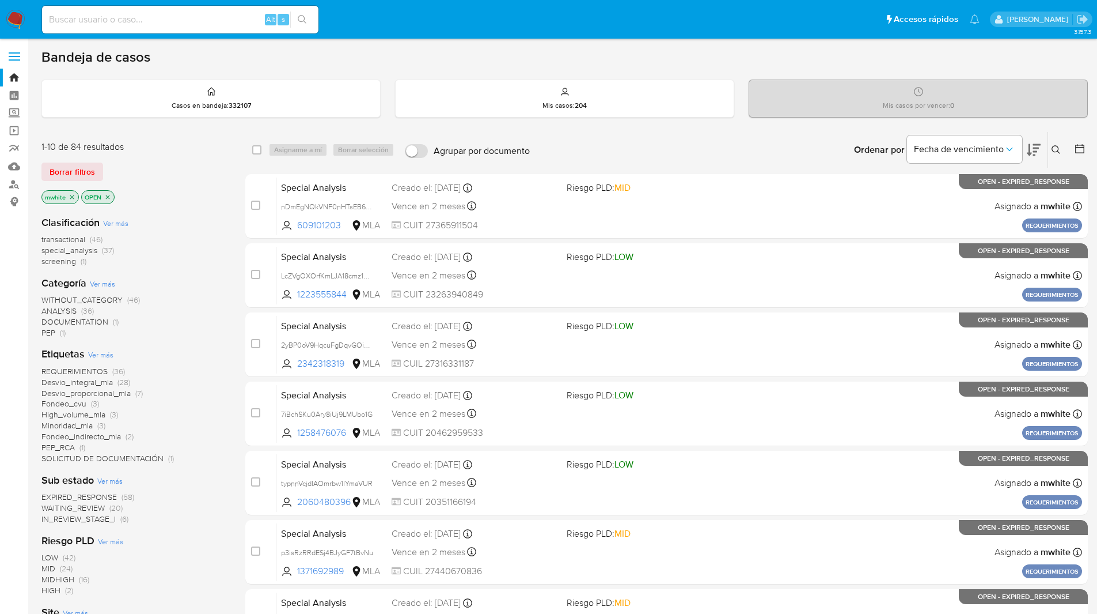
click at [187, 20] on input at bounding box center [180, 19] width 277 height 15
paste input "z7tiy6oAwbgkGITUVc6T0vGf"
type input "z7tiy6oAwbgkGITUVc6T0vGf"
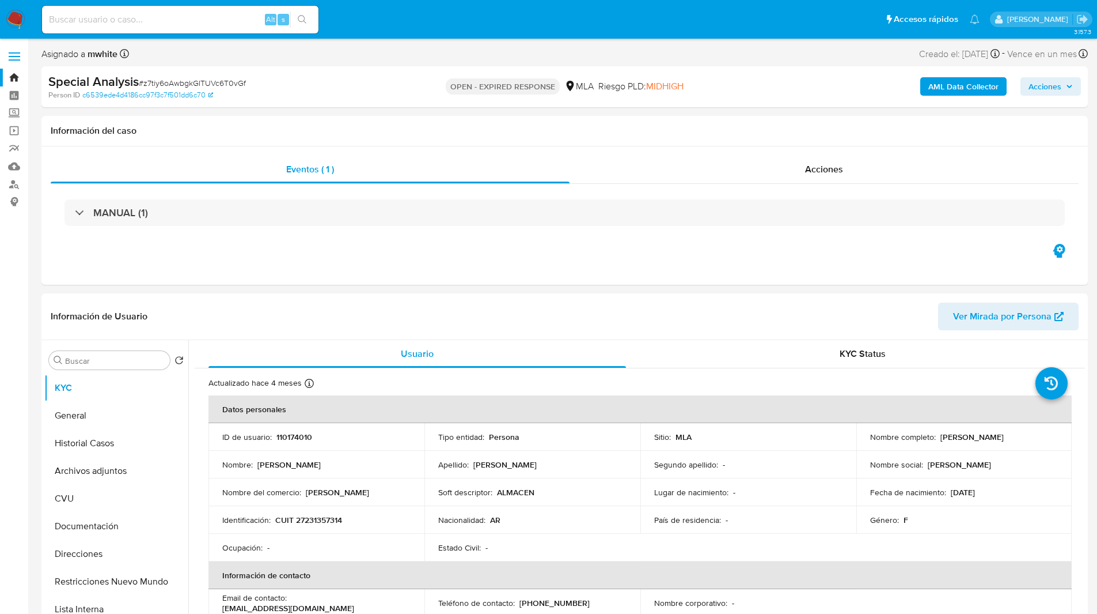
select select "10"
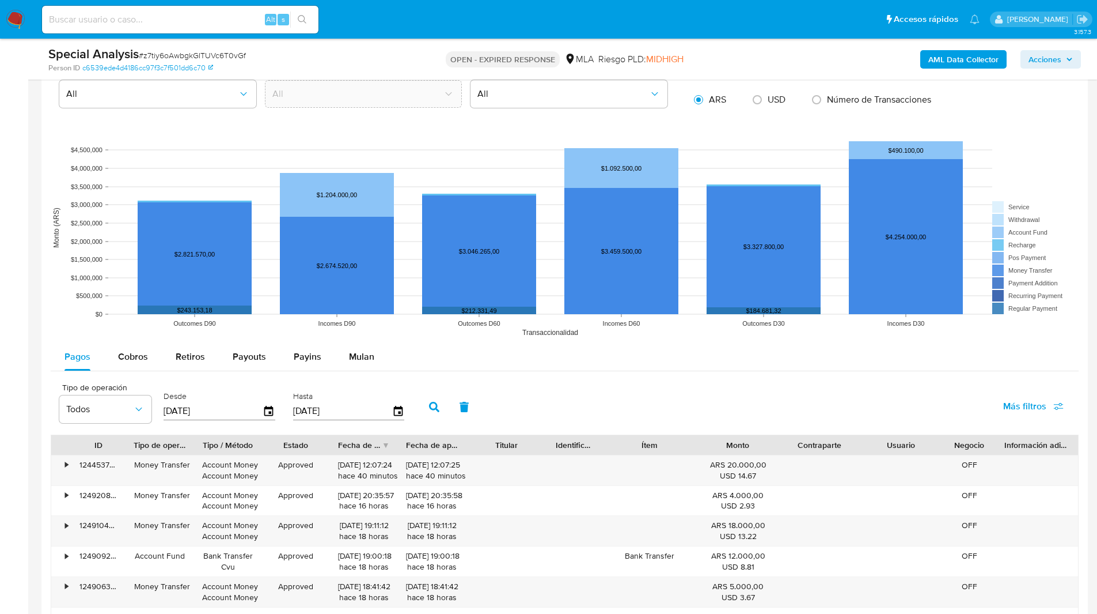
scroll to position [973, 0]
click at [343, 362] on button "Mulan" at bounding box center [361, 356] width 53 height 28
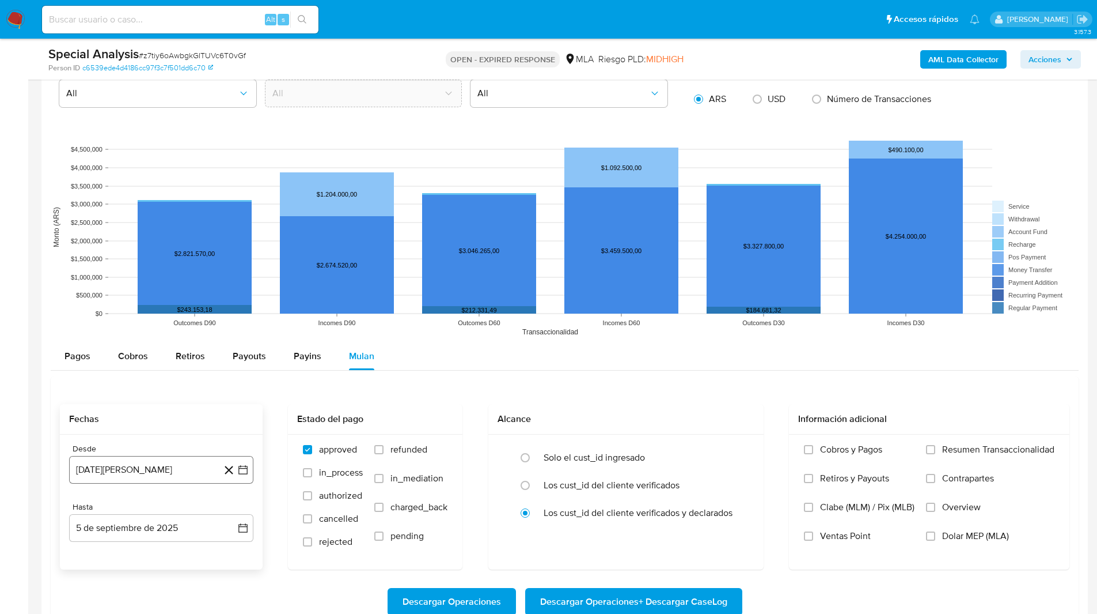
click at [146, 463] on button "[DATE][PERSON_NAME]" at bounding box center [161, 470] width 184 height 28
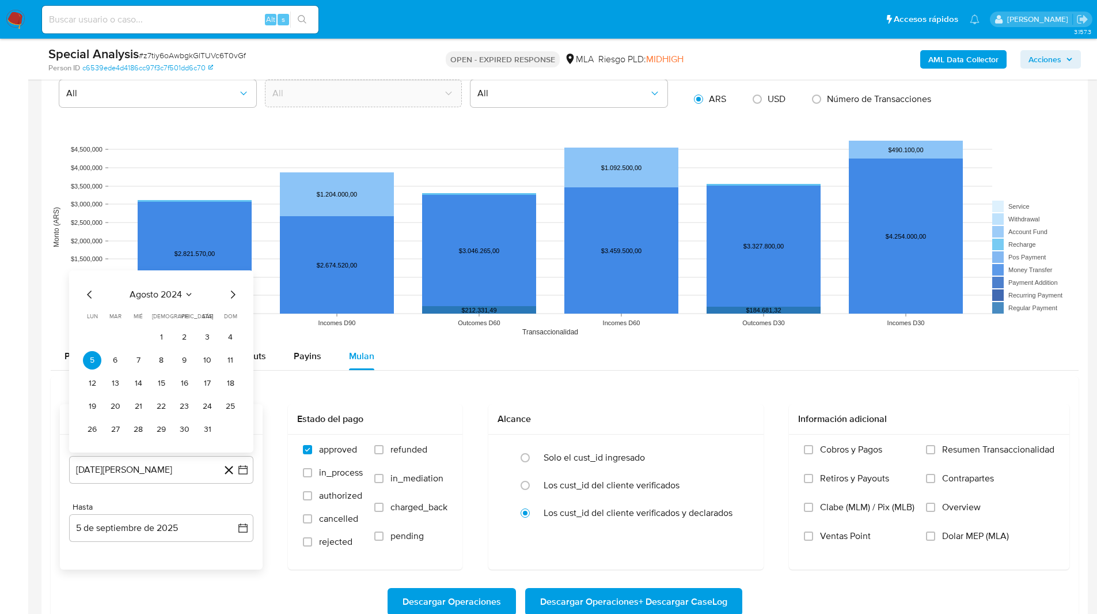
click at [224, 297] on div "agosto 2024" at bounding box center [161, 294] width 157 height 14
click at [228, 295] on icon "Mes siguiente" at bounding box center [233, 294] width 14 height 14
click at [226, 314] on button "1" at bounding box center [230, 314] width 18 height 18
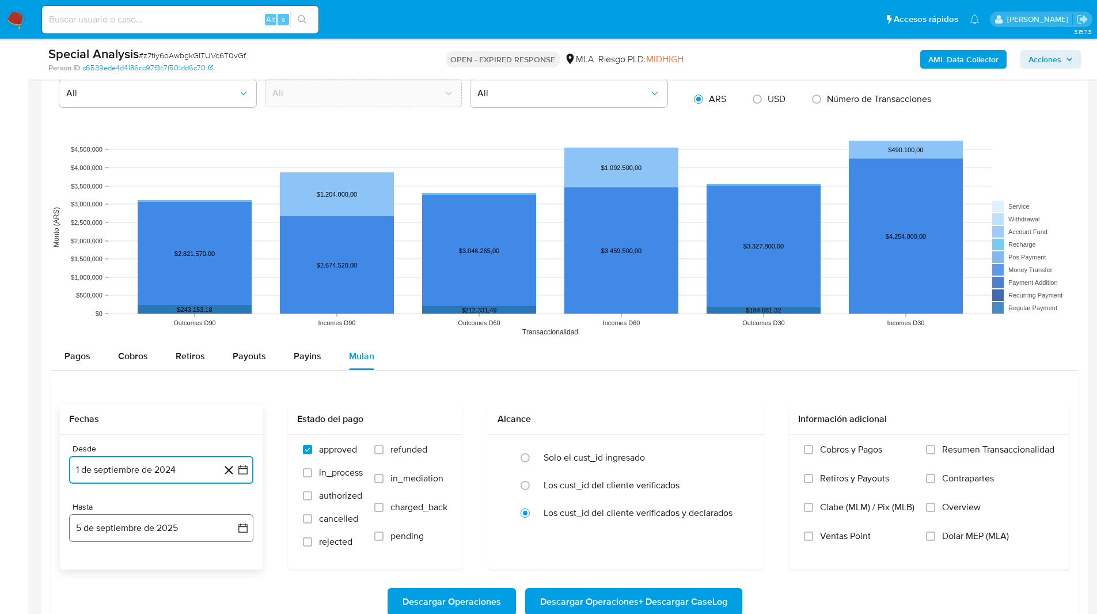
click at [138, 532] on button "5 de septiembre de 2025" at bounding box center [161, 528] width 184 height 28
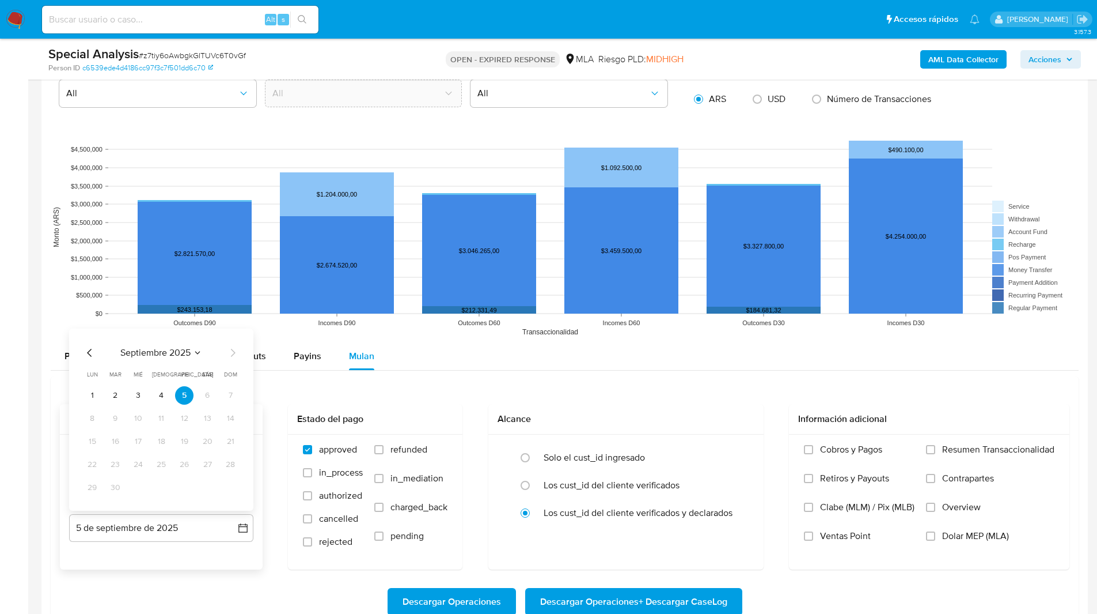
click at [84, 359] on icon "Mes anterior" at bounding box center [90, 353] width 14 height 14
click at [235, 490] on button "31" at bounding box center [230, 487] width 18 height 18
click at [952, 532] on span "Dolar MEP (MLA)" at bounding box center [975, 536] width 67 height 12
click at [936, 532] on input "Dolar MEP (MLA)" at bounding box center [930, 535] width 9 height 9
click at [692, 594] on span "Descargar Operaciones + Descargar CaseLog" at bounding box center [633, 601] width 187 height 25
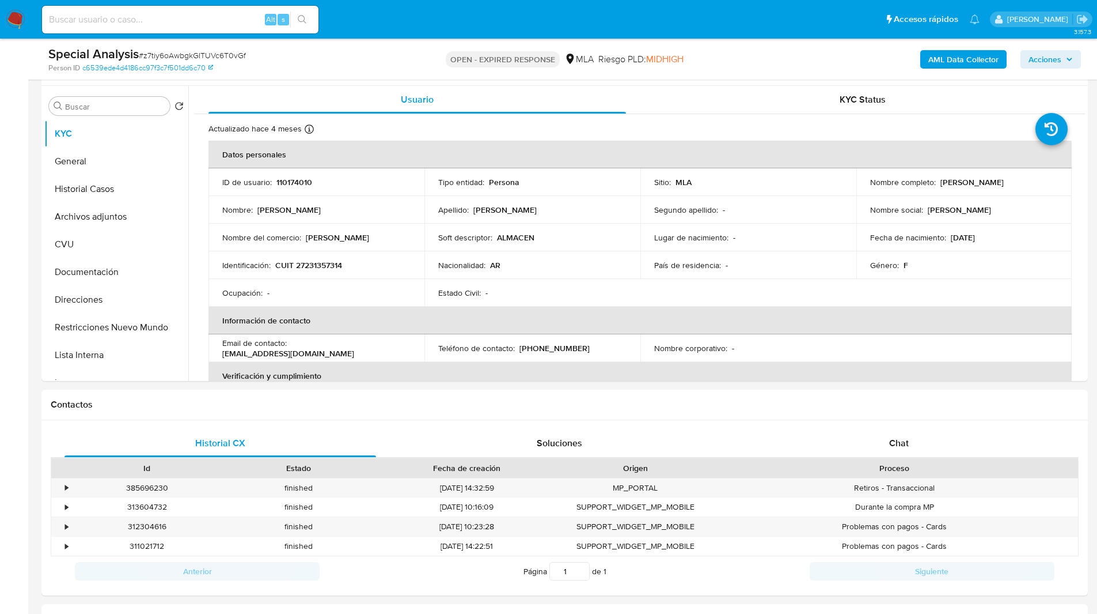
scroll to position [0, 0]
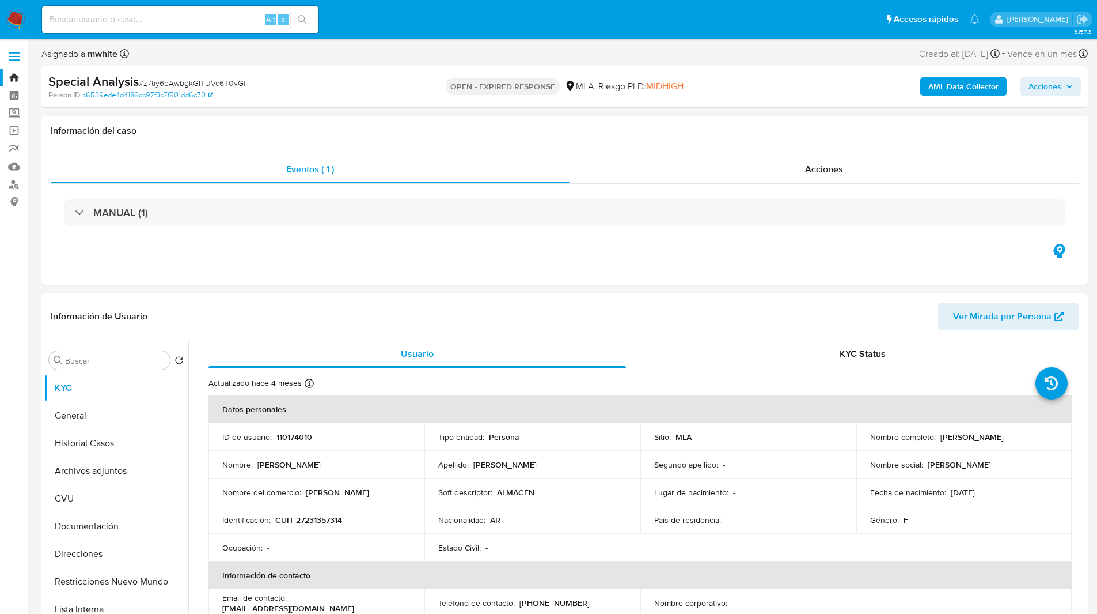
click at [298, 436] on p "110174010" at bounding box center [295, 436] width 36 height 10
copy p "110174010"
click at [104, 359] on input "Buscar" at bounding box center [115, 360] width 100 height 10
paste input "110174010"
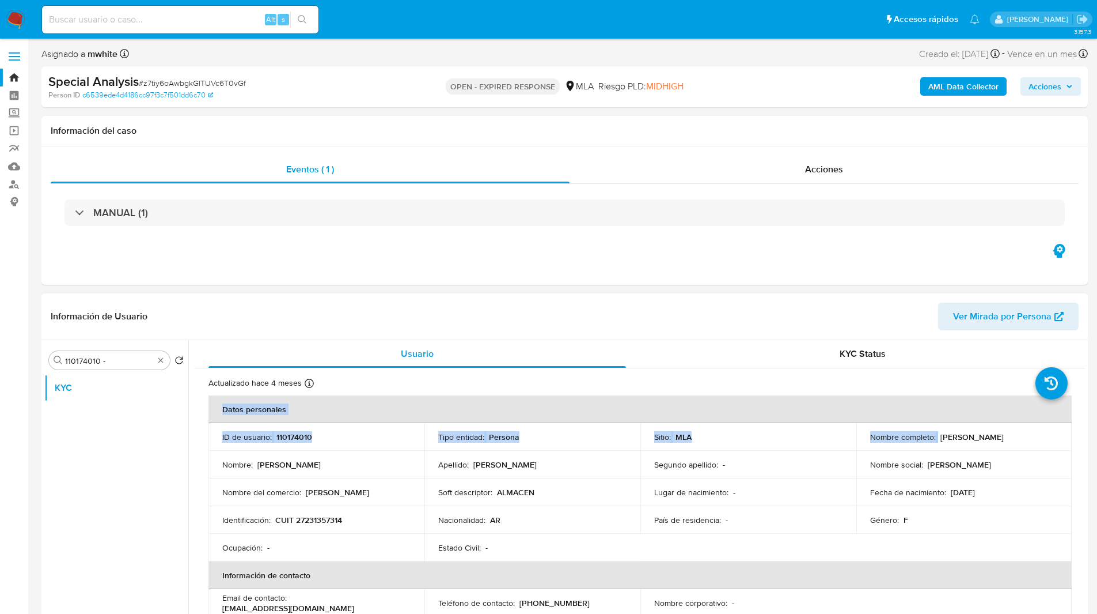
drag, startPoint x: 935, startPoint y: 436, endPoint x: 1078, endPoint y: 445, distance: 143.2
copy table "Datos personales ID de usuario : 110174010 Tipo entidad : Persona Sitio : MLA N…"
click at [1016, 421] on th "Datos personales" at bounding box center [641, 409] width 864 height 28
drag, startPoint x: 937, startPoint y: 436, endPoint x: 1051, endPoint y: 434, distance: 114.1
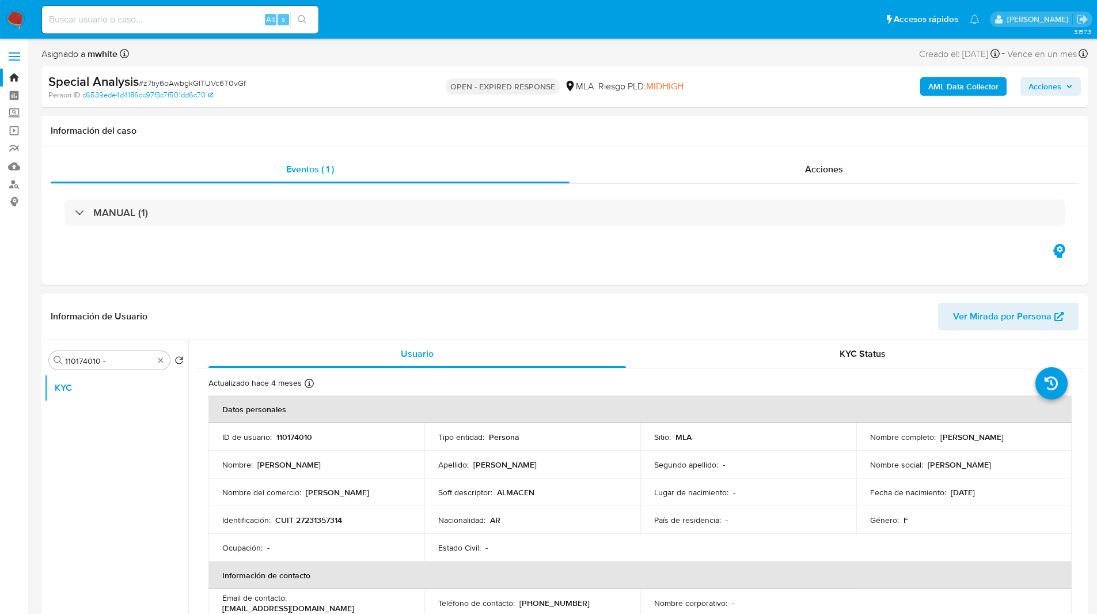
click at [1051, 434] on div "Nombre completo : Norma Patricia Sanchez" at bounding box center [964, 436] width 188 height 10
copy p "Norma Patricia Sanchez"
click at [119, 367] on div "Buscar 110174010 -" at bounding box center [109, 360] width 121 height 18
click at [123, 362] on input "110174010 -" at bounding box center [109, 360] width 89 height 10
paste input "Norma Patricia Sanchez"
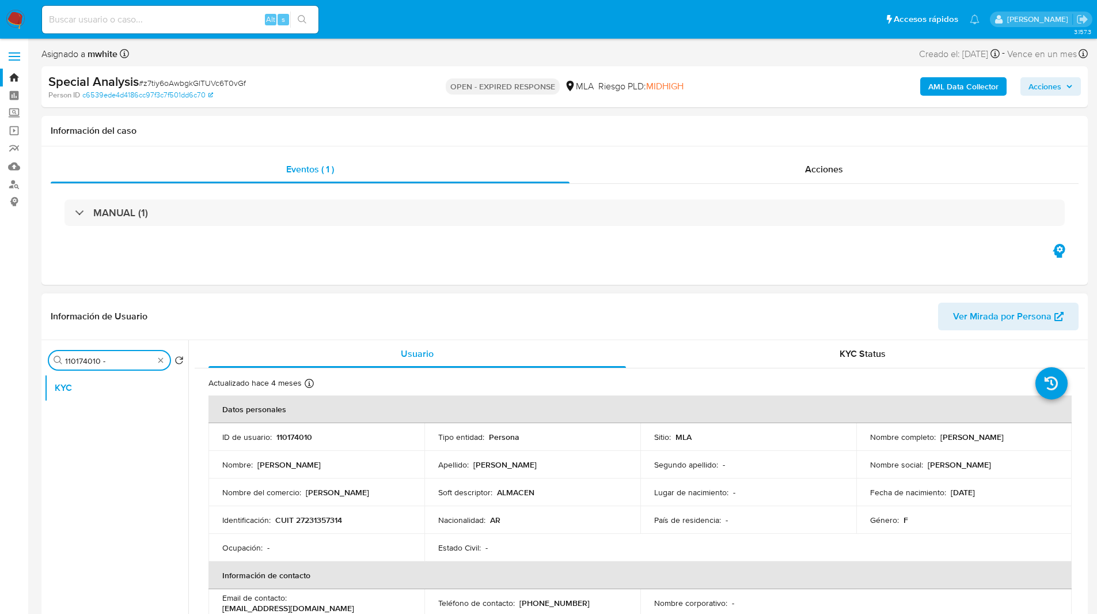
type input "110174010 - Norma Patricia Sanchez"
click at [124, 361] on input "110174010 - Norma Patricia Sanchez" at bounding box center [109, 360] width 89 height 10
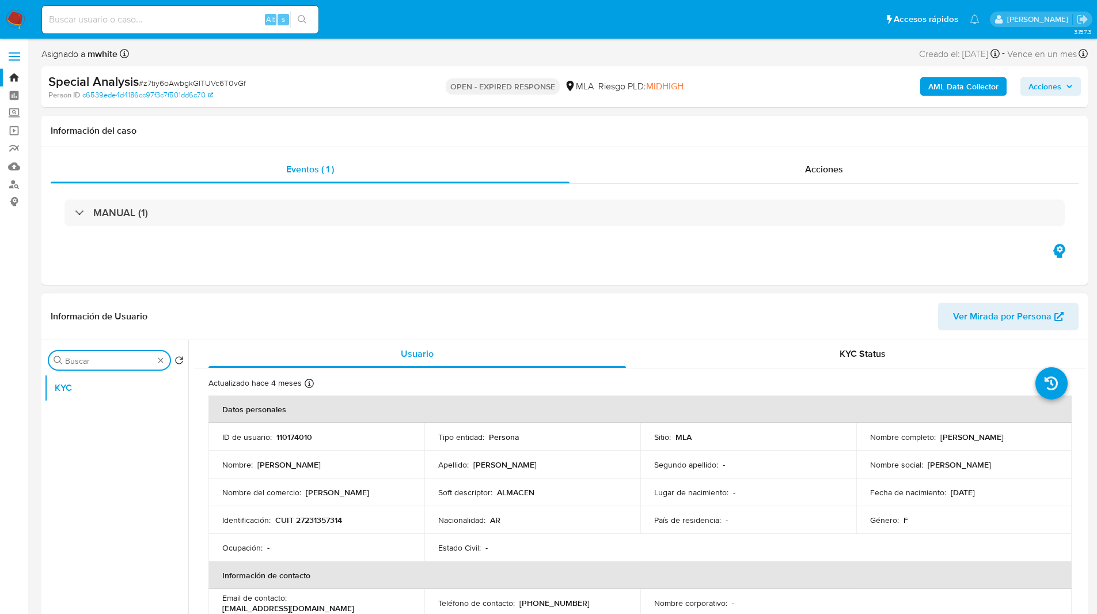
scroll to position [0, 0]
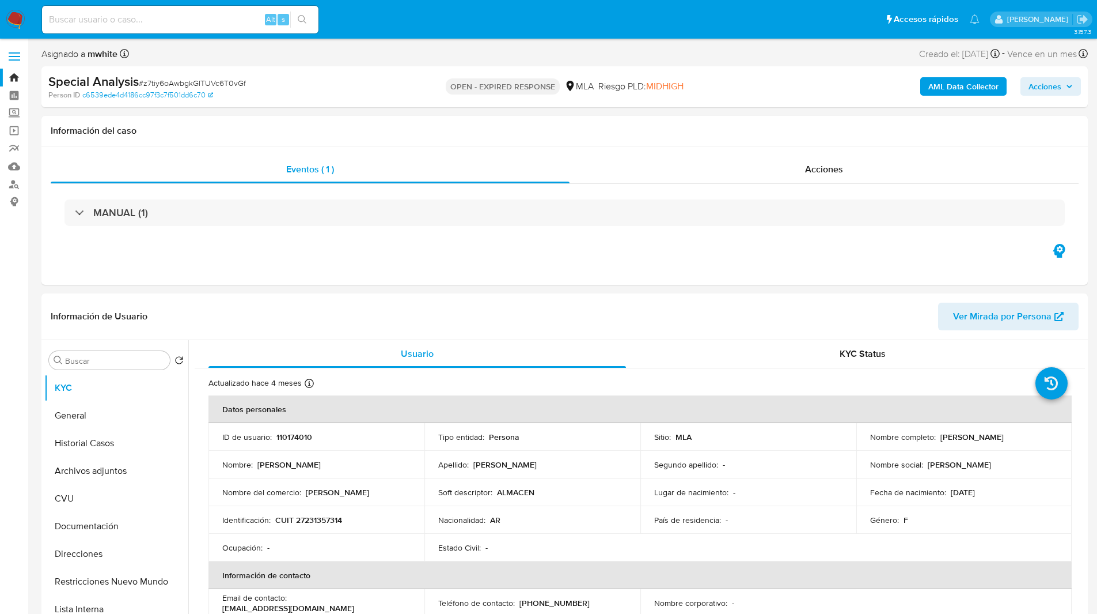
click at [328, 517] on p "CUIT 27231357314" at bounding box center [308, 519] width 67 height 10
copy p "27231357314"
click at [3, 21] on nav "Pausado Ver notificaciones Alt s Accesos rápidos Presiona las siguientes teclas…" at bounding box center [548, 19] width 1097 height 39
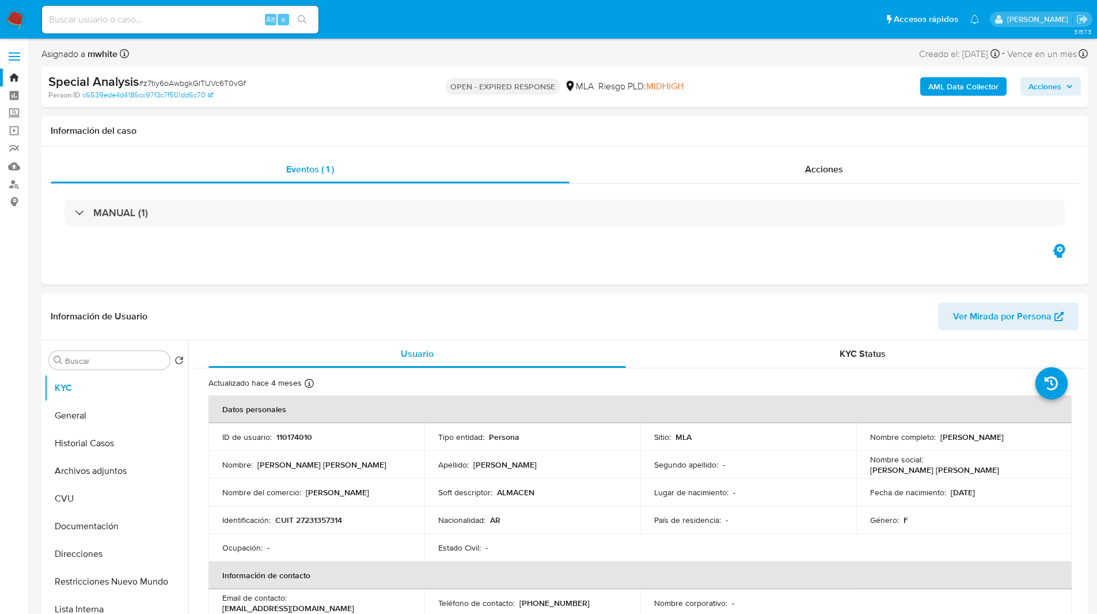
click at [12, 19] on img at bounding box center [16, 20] width 20 height 20
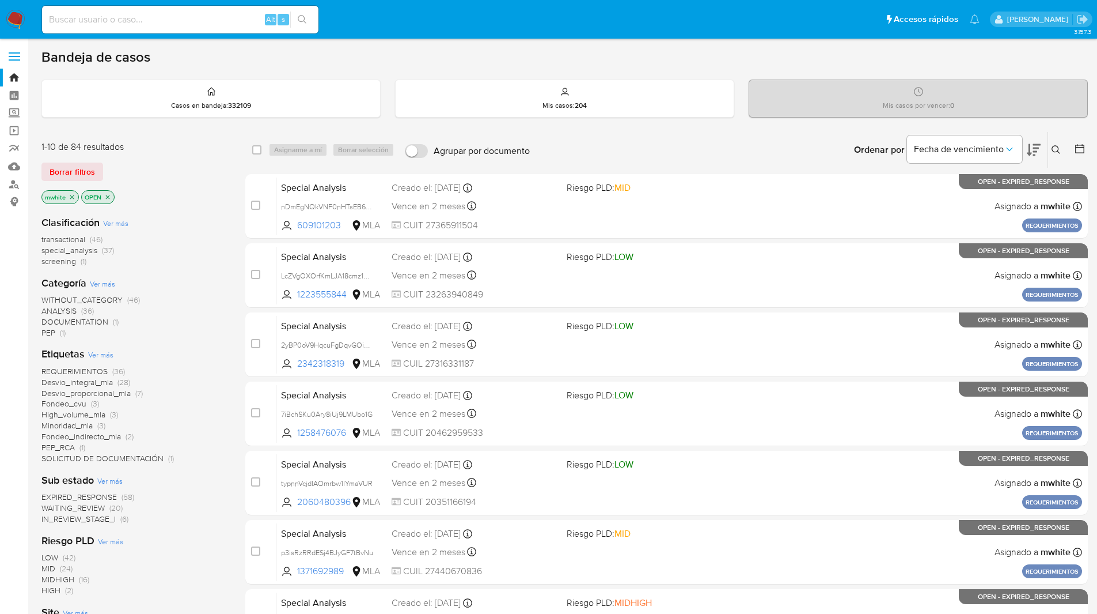
click at [361, 25] on ul "Pausado Ver notificaciones Alt s Accesos rápidos Presiona las siguientes teclas…" at bounding box center [510, 19] width 949 height 29
click at [399, 12] on ul "Pausado Ver notificaciones Alt s Accesos rápidos Presiona las siguientes teclas…" at bounding box center [510, 19] width 949 height 29
click at [400, 13] on ul "Pausado Ver notificaciones Alt s Accesos rápidos Presiona las siguientes teclas…" at bounding box center [510, 19] width 949 height 29
click at [427, 24] on ul "Pausado Ver notificaciones Alt s Accesos rápidos Presiona las siguientes teclas…" at bounding box center [510, 19] width 949 height 29
click at [425, 25] on ul "Pausado Ver notificaciones Alt s Accesos rápidos Presiona las siguientes teclas…" at bounding box center [510, 19] width 949 height 29
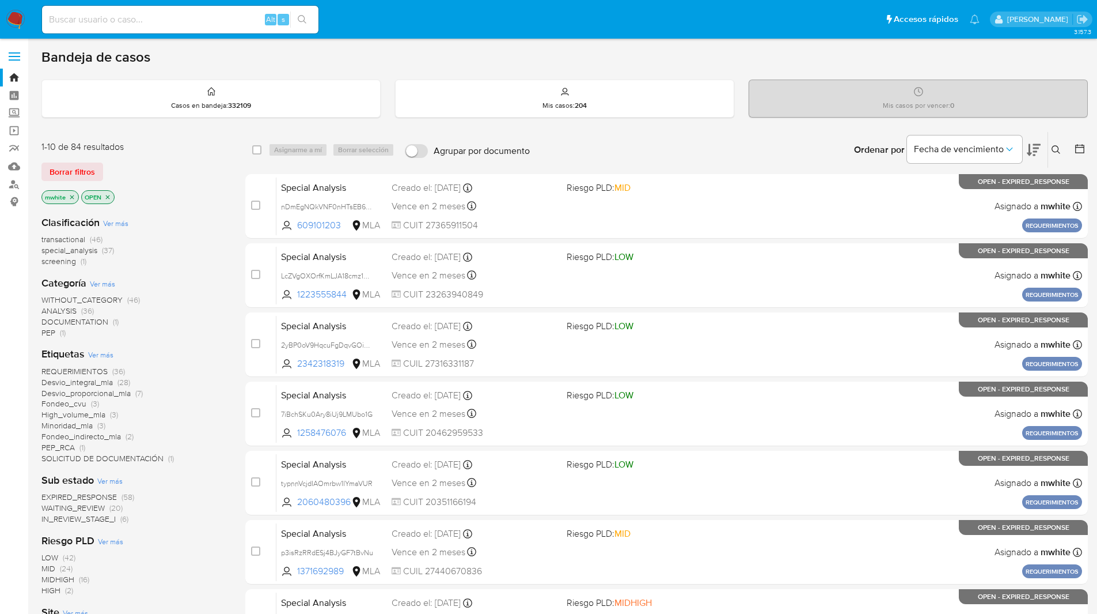
click at [387, 8] on ul "Pausado Ver notificaciones Alt s Accesos rápidos Presiona las siguientes teclas…" at bounding box center [510, 19] width 949 height 29
click at [187, 17] on input at bounding box center [180, 19] width 277 height 15
paste input "67Yr9Swzhsq4N7yMnpizpsWs"
type input "67Yr9Swzhsq4N7yMnpizpsWs"
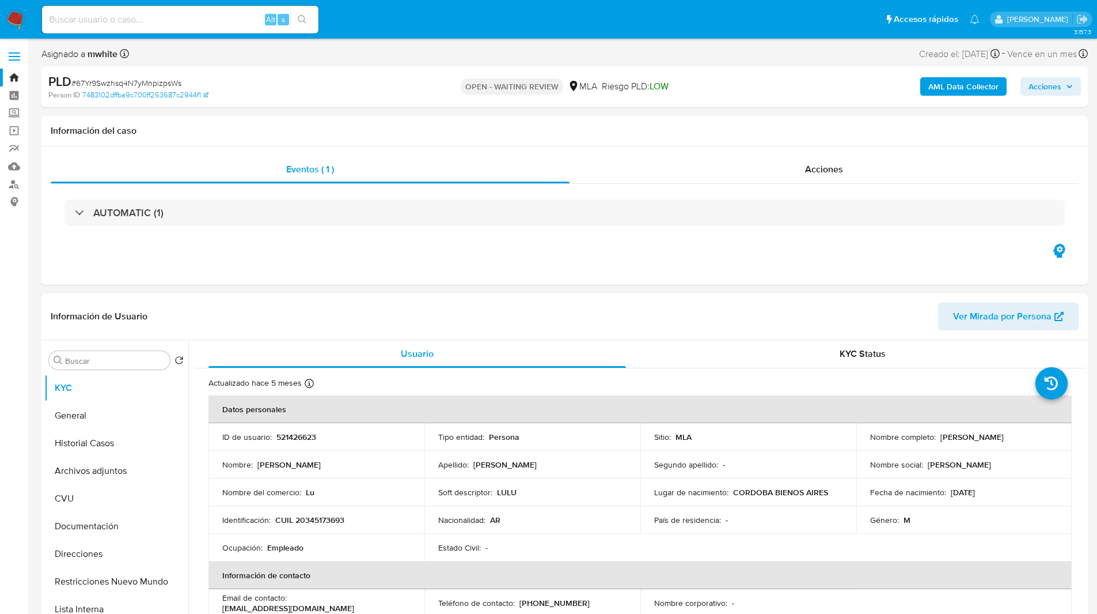
select select "10"
click at [452, 21] on ul "Pausado Ver notificaciones Alt s Accesos rápidos Presiona las siguientes teclas…" at bounding box center [510, 19] width 949 height 29
click at [366, 82] on div "PLD # 67Yr9Swzhsq4N7yMnpizpsWs" at bounding box center [218, 81] width 340 height 17
click at [367, 82] on div "PLD # 67Yr9Swzhsq4N7yMnpizpsWs" at bounding box center [218, 81] width 340 height 17
click at [388, 90] on div "Person ID 7483102dffba9c700ff253687c2944f1" at bounding box center [218, 95] width 341 height 10
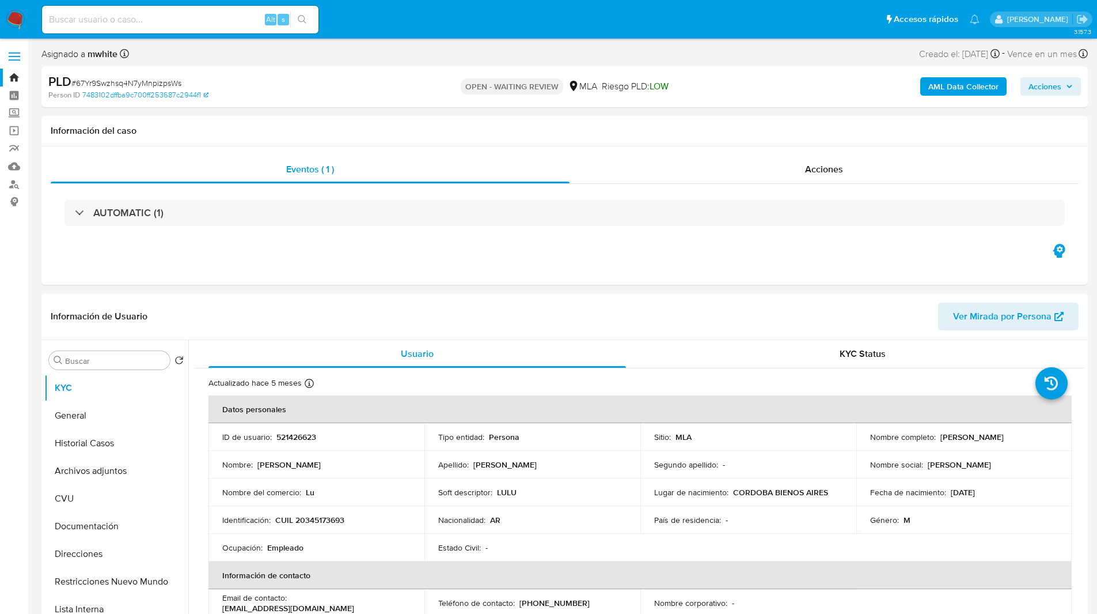
click at [440, 31] on ul "Pausado Ver notificaciones Alt s Accesos rápidos Presiona las siguientes teclas…" at bounding box center [510, 19] width 949 height 29
click at [446, 31] on ul "Pausado Ver notificaciones Alt s Accesos rápidos Presiona las siguientes teclas…" at bounding box center [510, 19] width 949 height 29
click at [393, 18] on ul "Pausado Ver notificaciones Alt s Accesos rápidos Presiona las siguientes teclas…" at bounding box center [510, 19] width 949 height 29
click at [406, 18] on ul "Pausado Ver notificaciones Alt s Accesos rápidos Presiona las siguientes teclas…" at bounding box center [510, 19] width 949 height 29
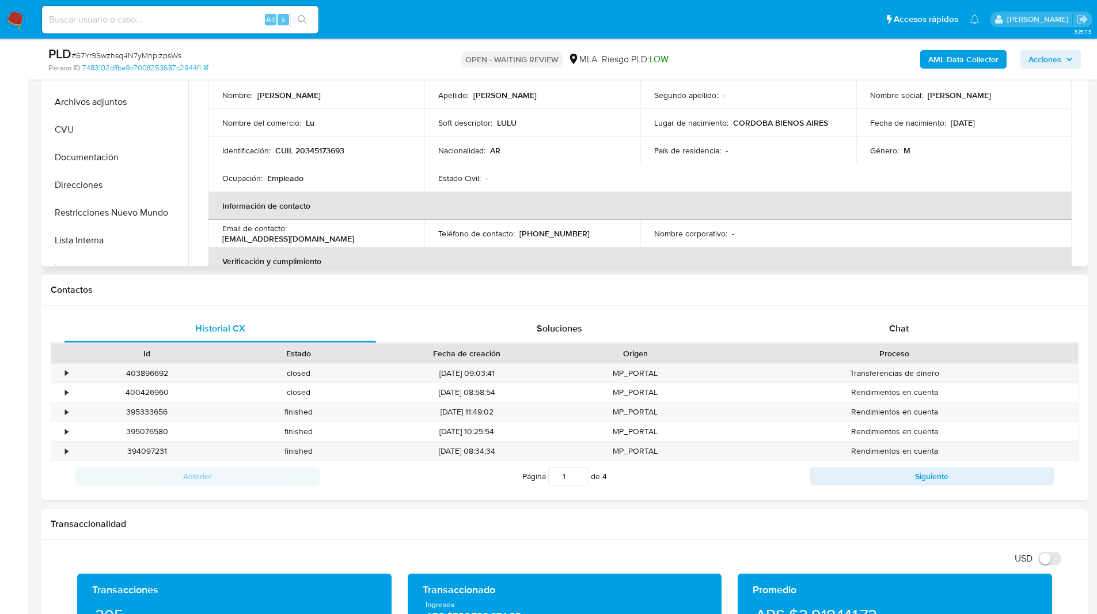
scroll to position [349, 0]
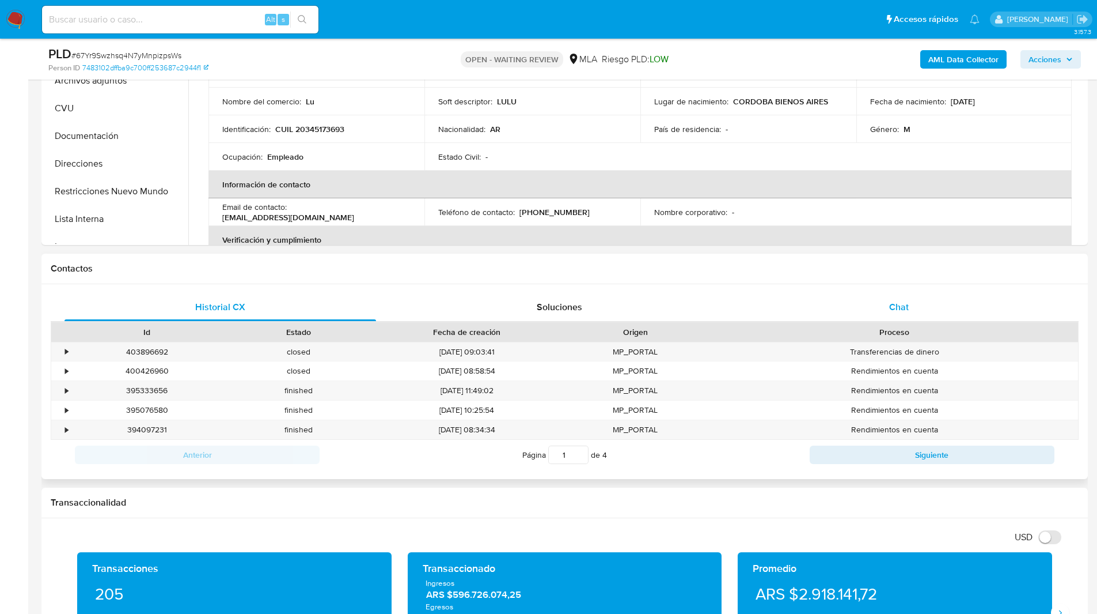
click at [873, 316] on div "Chat" at bounding box center [899, 307] width 312 height 28
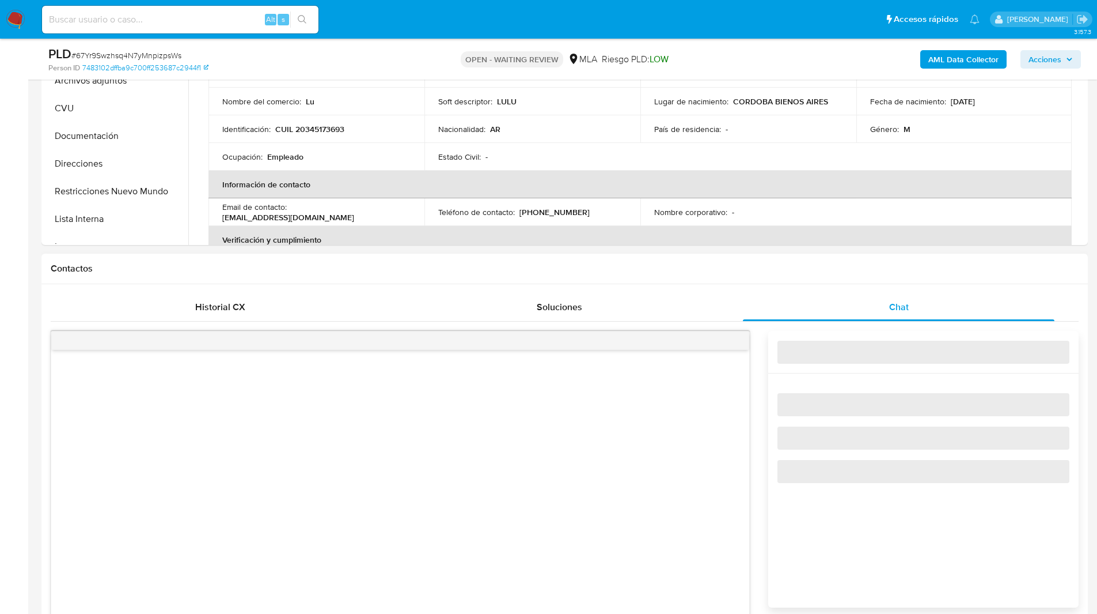
click at [705, 271] on h1 "Contactos" at bounding box center [565, 269] width 1028 height 12
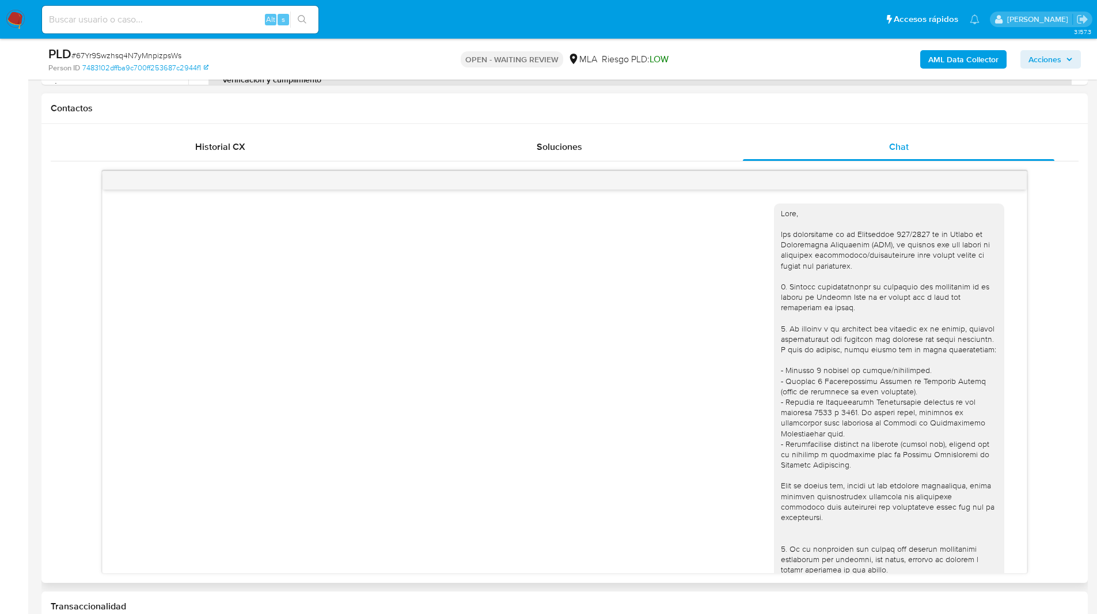
scroll to position [664, 0]
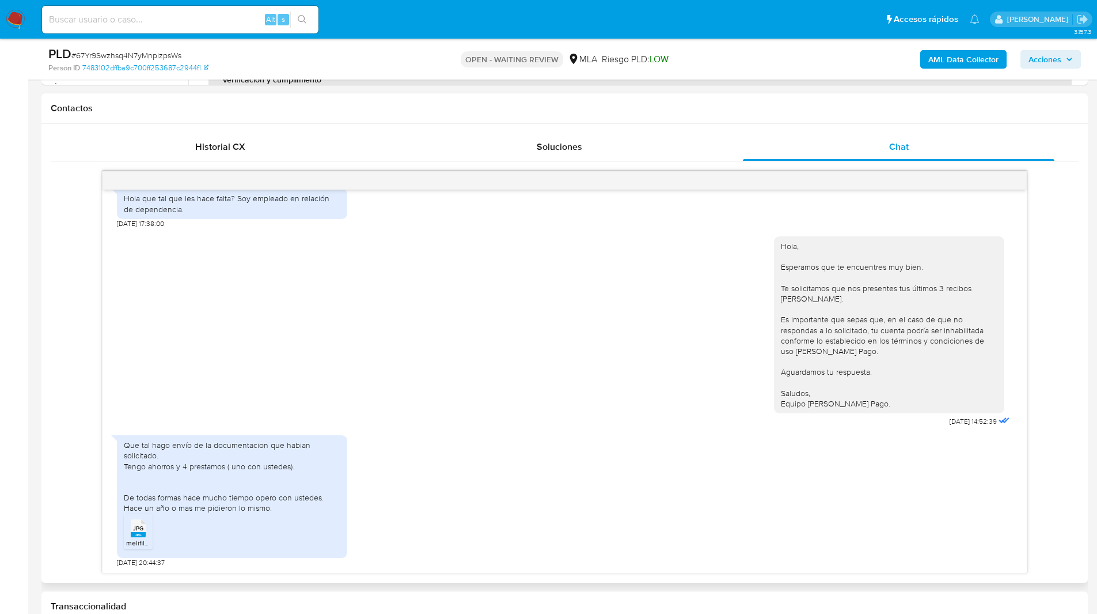
click at [146, 533] on rect at bounding box center [138, 534] width 15 height 5
click at [257, 523] on ul "JPG JPG melifile3755452072425938799.jpg" at bounding box center [232, 533] width 217 height 40
click at [399, 22] on ul "Pausado Ver notificaciones Alt s Accesos rápidos Presiona las siguientes teclas…" at bounding box center [510, 19] width 949 height 29
click at [472, 31] on ul "Pausado Ver notificaciones Alt s Accesos rápidos Presiona las siguientes teclas…" at bounding box center [510, 19] width 949 height 29
click at [697, 27] on ul "Pausado Ver notificaciones Alt s Accesos rápidos Presiona las siguientes teclas…" at bounding box center [510, 19] width 949 height 29
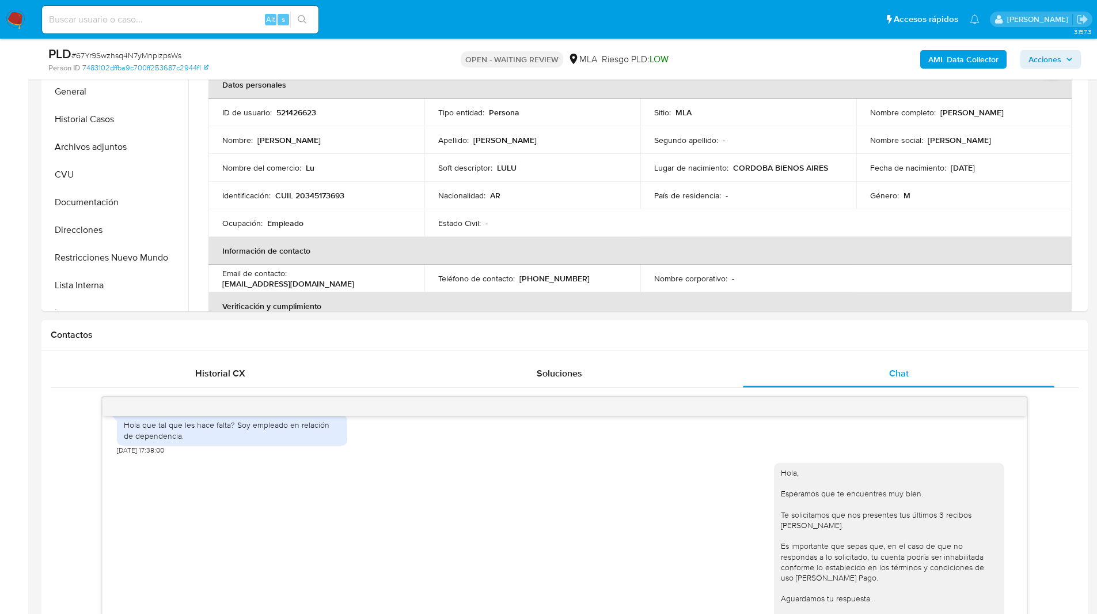
scroll to position [281, 0]
click at [301, 111] on p "521426623" at bounding box center [297, 114] width 40 height 10
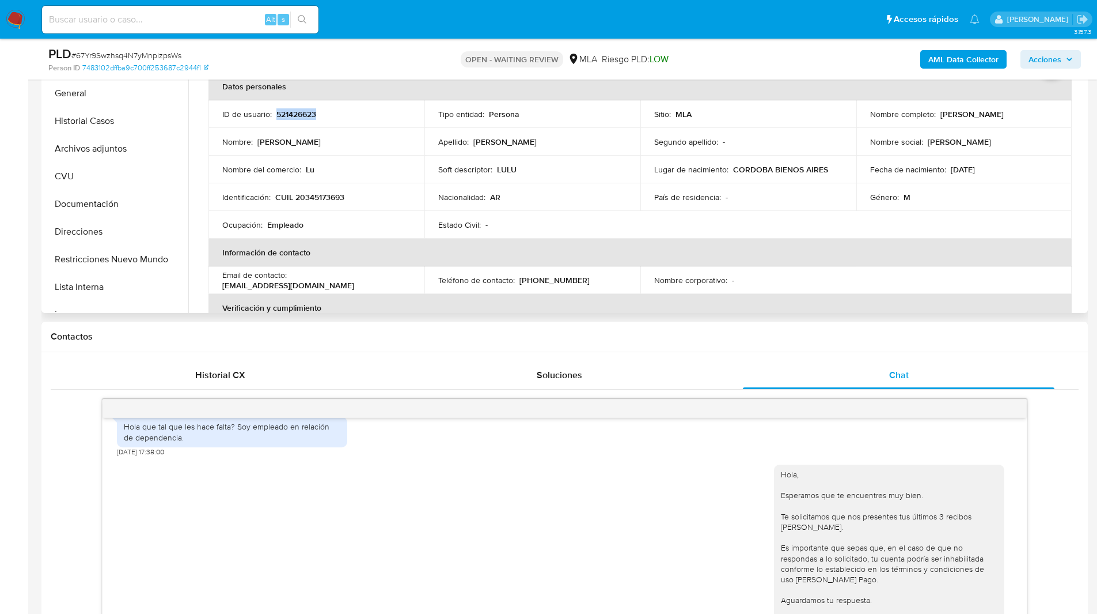
click at [301, 111] on p "521426623" at bounding box center [297, 114] width 40 height 10
copy p "521426623"
click at [353, 334] on h1 "Contactos" at bounding box center [565, 337] width 1028 height 12
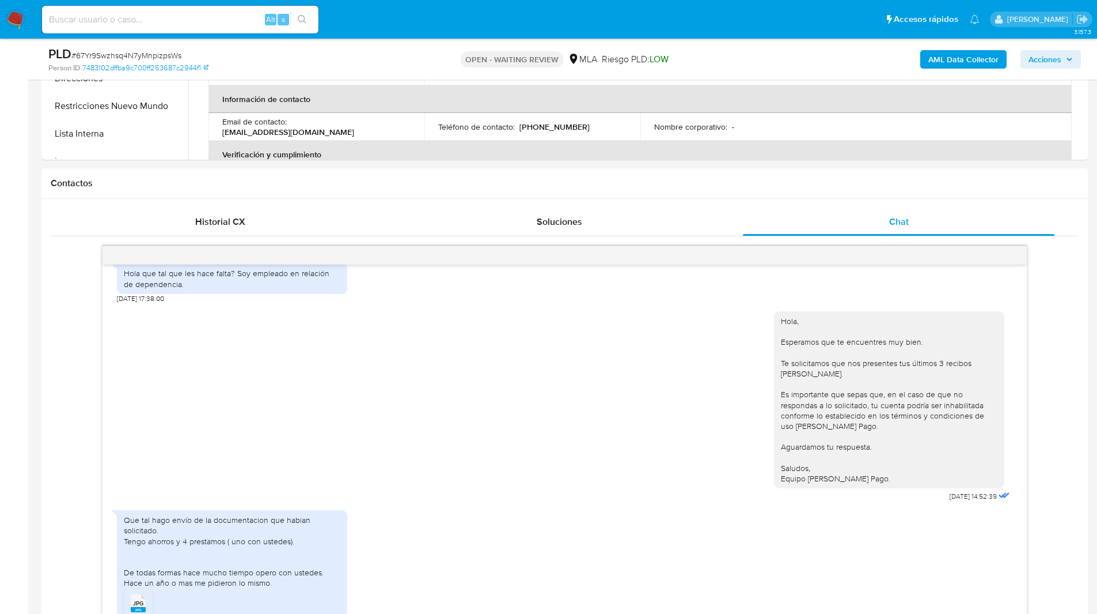
click at [678, 33] on ul "Pausado Ver notificaciones Alt s Accesos rápidos Presiona las siguientes teclas…" at bounding box center [510, 19] width 949 height 29
click at [366, 185] on h1 "Contactos" at bounding box center [565, 183] width 1028 height 12
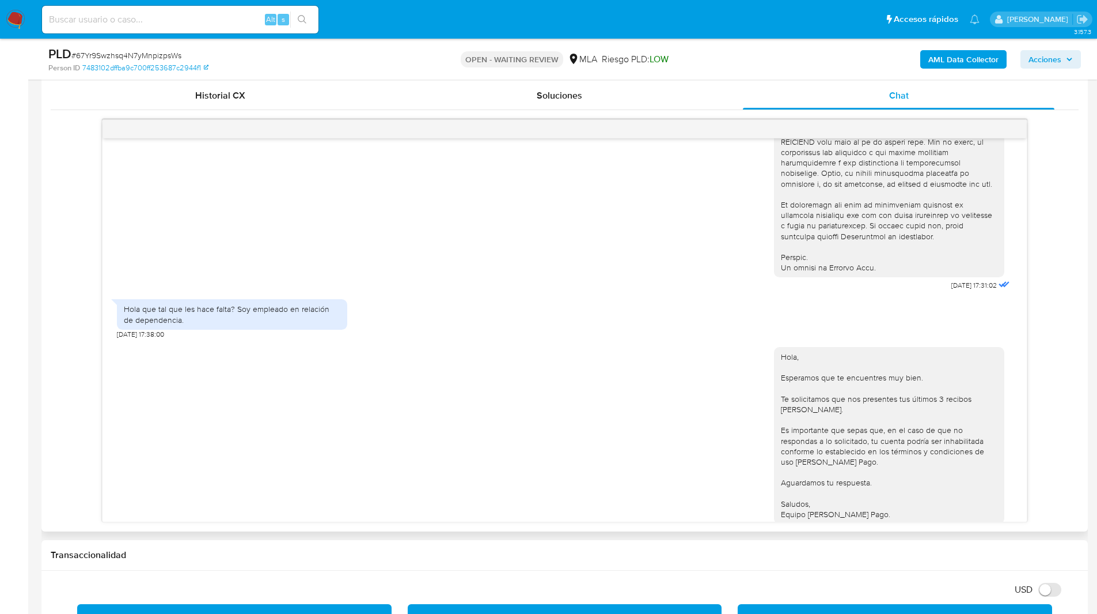
scroll to position [664, 0]
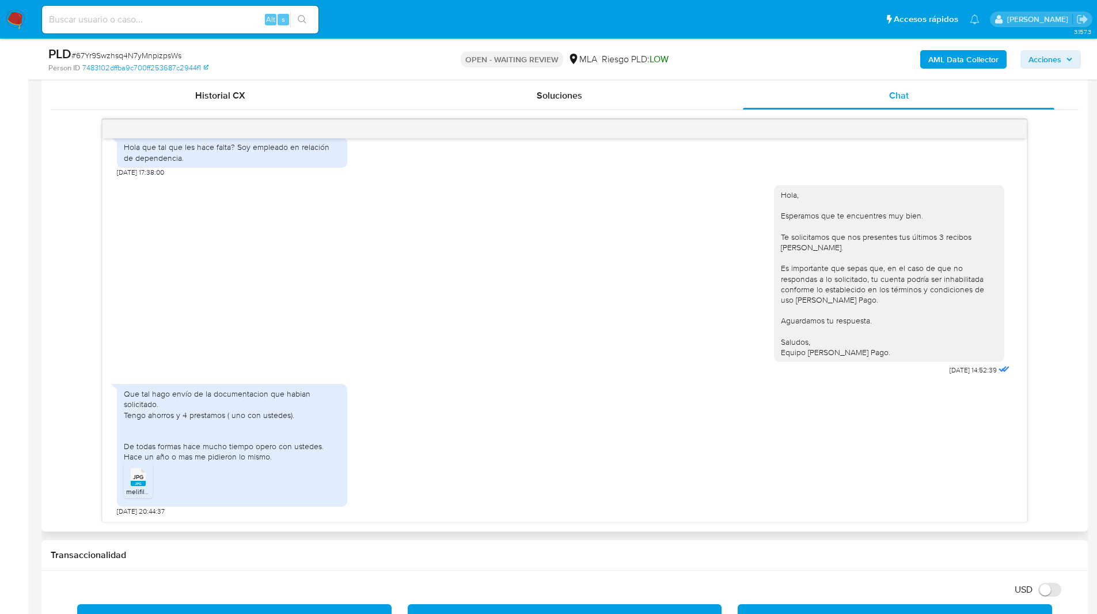
click at [76, 323] on div "[DATE] 17:31:02 Hola que tal que les hace falta? Soy empleado en relación de de…" at bounding box center [565, 320] width 1028 height 403
drag, startPoint x: 153, startPoint y: 511, endPoint x: 110, endPoint y: 510, distance: 42.6
click at [110, 510] on div "[DATE] 17:31:02 Hola que tal que les hace falta? Soy empleado en relación de de…" at bounding box center [565, 329] width 925 height 383
copy span "[DATE]"
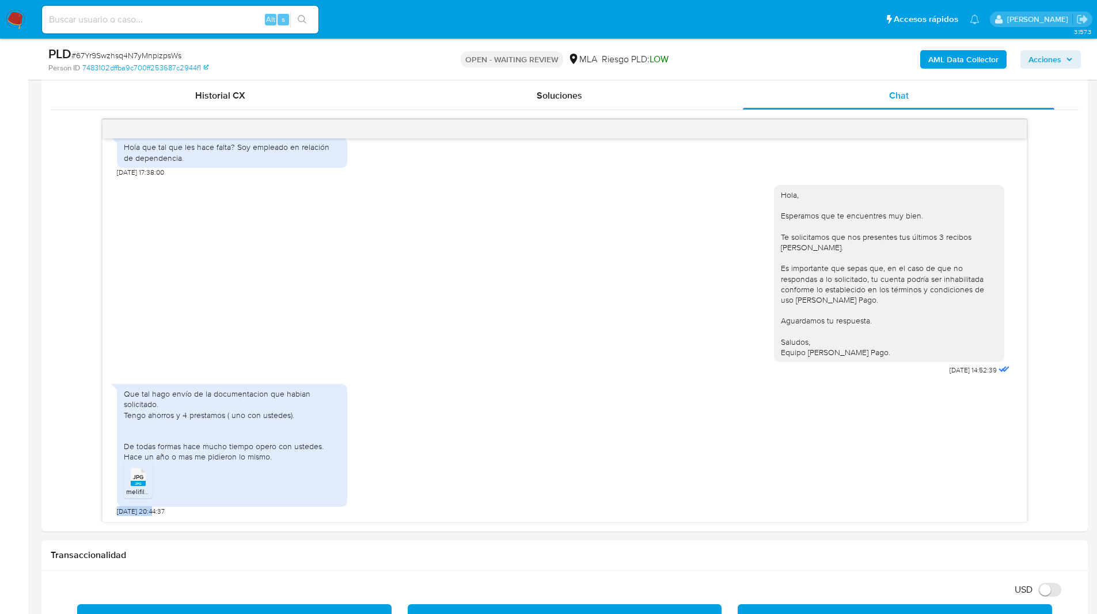
click at [9, 15] on img at bounding box center [16, 20] width 20 height 20
click at [381, 25] on ul "Pausado Ver notificaciones Alt s Accesos rápidos Presiona las siguientes teclas…" at bounding box center [510, 19] width 949 height 29
click at [396, 12] on ul "Pausado Ver notificaciones Alt s Accesos rápidos Presiona las siguientes teclas…" at bounding box center [510, 19] width 949 height 29
click at [380, 21] on ul "Pausado Ver notificaciones Alt s Accesos rápidos Presiona las siguientes teclas…" at bounding box center [510, 19] width 949 height 29
click at [425, 23] on ul "Pausado Ver notificaciones Alt s Accesos rápidos Presiona las siguientes teclas…" at bounding box center [510, 19] width 949 height 29
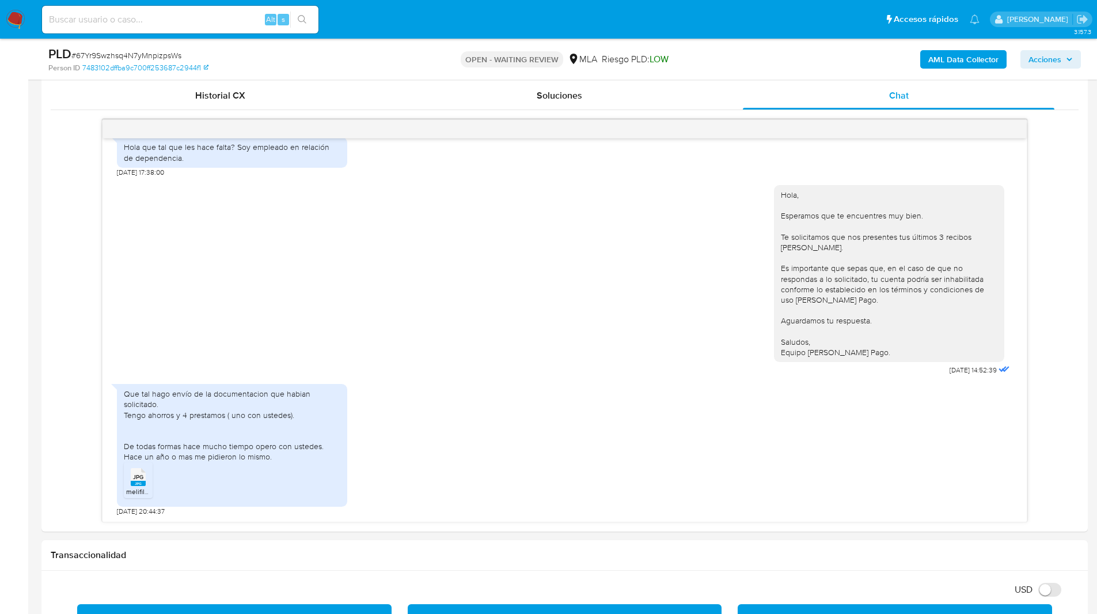
click at [386, 16] on ul "Pausado Ver notificaciones Alt s Accesos rápidos Presiona las siguientes teclas…" at bounding box center [510, 19] width 949 height 29
click at [417, 18] on ul "Pausado Ver notificaciones Alt s Accesos rápidos Presiona las siguientes teclas…" at bounding box center [510, 19] width 949 height 29
click at [444, 18] on ul "Pausado Ver notificaciones Alt s Accesos rápidos Presiona las siguientes teclas…" at bounding box center [510, 19] width 949 height 29
click at [418, 18] on ul "Pausado Ver notificaciones Alt s Accesos rápidos Presiona las siguientes teclas…" at bounding box center [510, 19] width 949 height 29
click at [435, 21] on ul "Pausado Ver notificaciones Alt s Accesos rápidos Presiona las siguientes teclas…" at bounding box center [510, 19] width 949 height 29
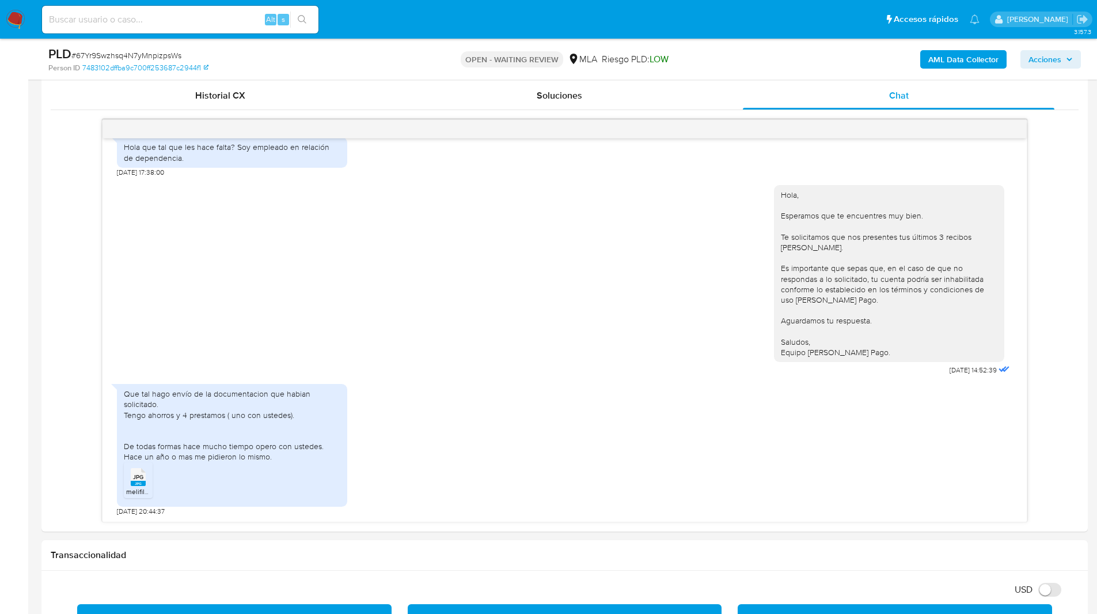
click at [473, 20] on ul "Pausado Ver notificaciones Alt s Accesos rápidos Presiona las siguientes teclas…" at bounding box center [510, 19] width 949 height 29
click at [495, 19] on ul "Pausado Ver notificaciones Alt s Accesos rápidos Presiona las siguientes teclas…" at bounding box center [510, 19] width 949 height 29
click at [343, 60] on div "PLD # 67Yr9Swzhsq4N7yMnpizpsWs" at bounding box center [218, 54] width 340 height 17
click at [627, 31] on ul "Pausado Ver notificaciones Alt s Accesos rápidos Presiona las siguientes teclas…" at bounding box center [510, 19] width 949 height 29
click at [375, 8] on ul "Pausado Ver notificaciones Alt s Accesos rápidos Presiona las siguientes teclas…" at bounding box center [510, 19] width 949 height 29
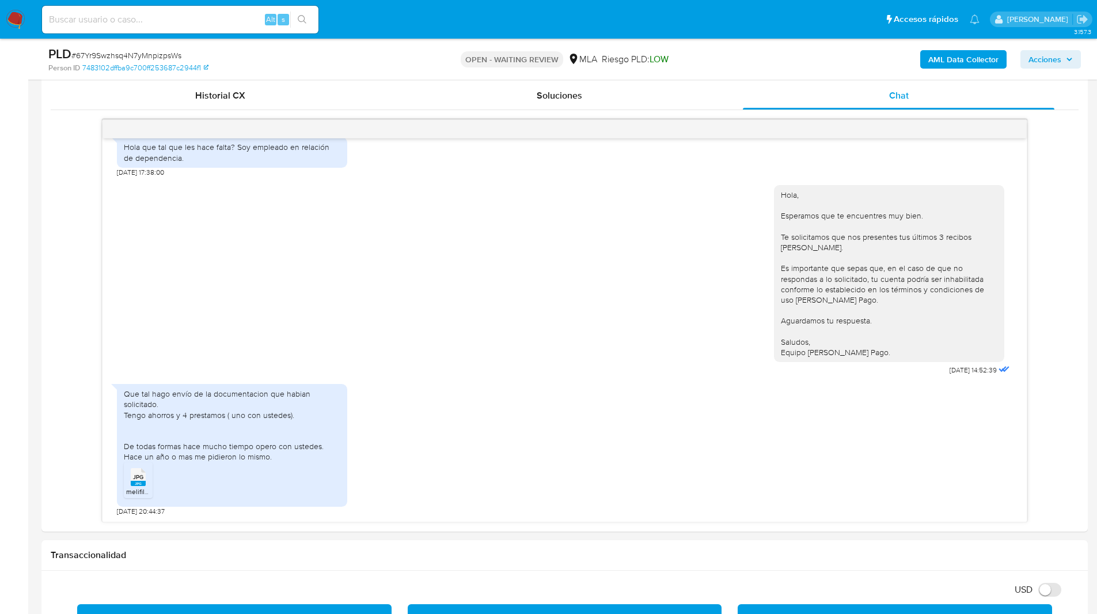
click at [383, 21] on ul "Pausado Ver notificaciones Alt s Accesos rápidos Presiona las siguientes teclas…" at bounding box center [510, 19] width 949 height 29
click at [714, 278] on div "Hola, Esperamos que te encuentres muy bien. Te solicitamos que nos presentes tu…" at bounding box center [565, 277] width 896 height 201
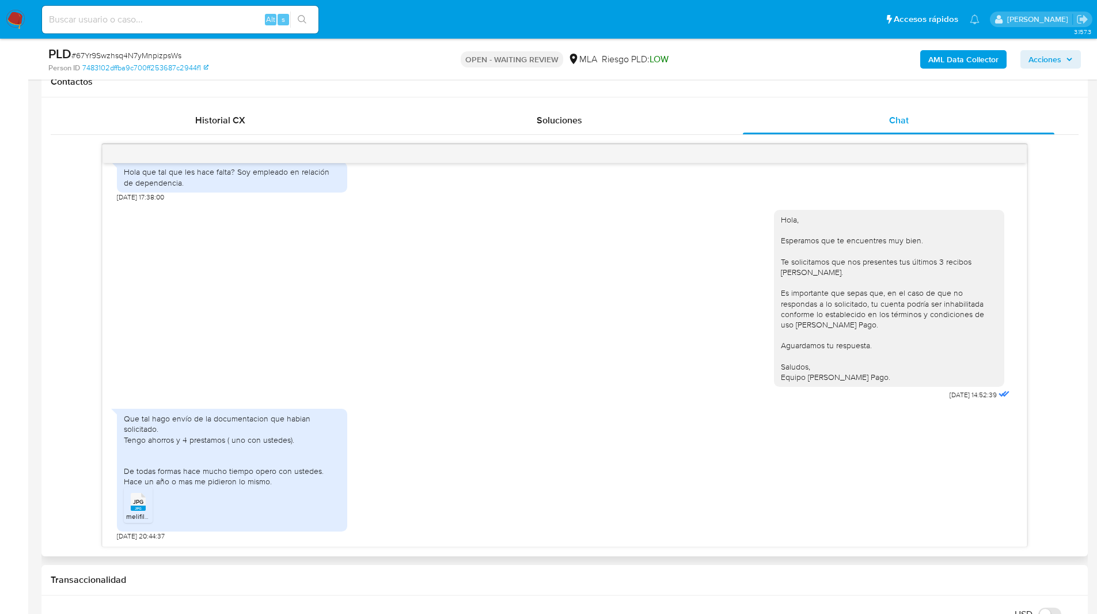
click at [80, 208] on div "[DATE] 17:31:02 Hola que tal que les hace falta? Soy empleado en relación de de…" at bounding box center [565, 345] width 1028 height 403
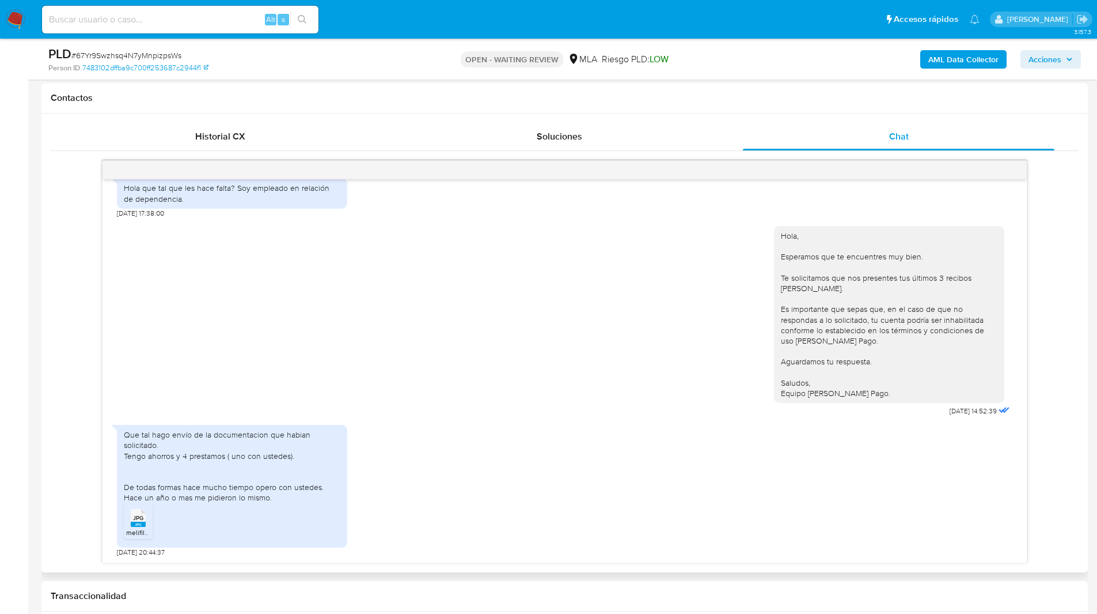
click at [66, 209] on div "[DATE] 17:31:02 Hola que tal que les hace falta? Soy empleado en relación de de…" at bounding box center [565, 361] width 1028 height 403
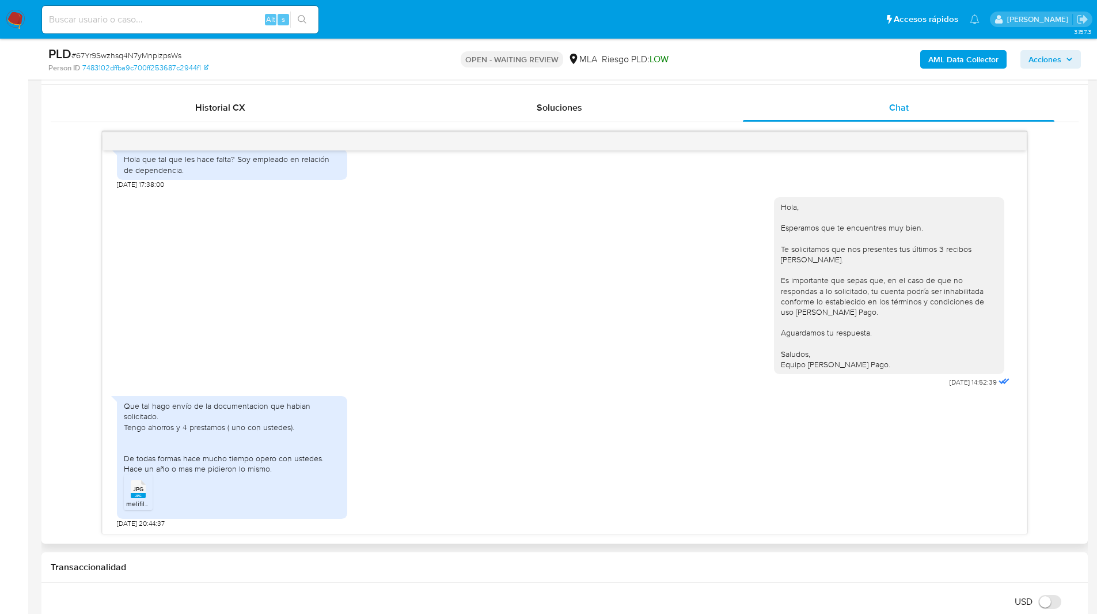
scroll to position [549, 0]
click at [345, 9] on ul "Pausado Ver notificaciones Alt s Accesos rápidos Presiona las siguientes teclas…" at bounding box center [510, 19] width 949 height 29
click at [150, 54] on span "# 67Yr9Swzhsq4N7yMnpizpsWs" at bounding box center [126, 56] width 110 height 12
click at [20, 20] on img at bounding box center [16, 20] width 20 height 20
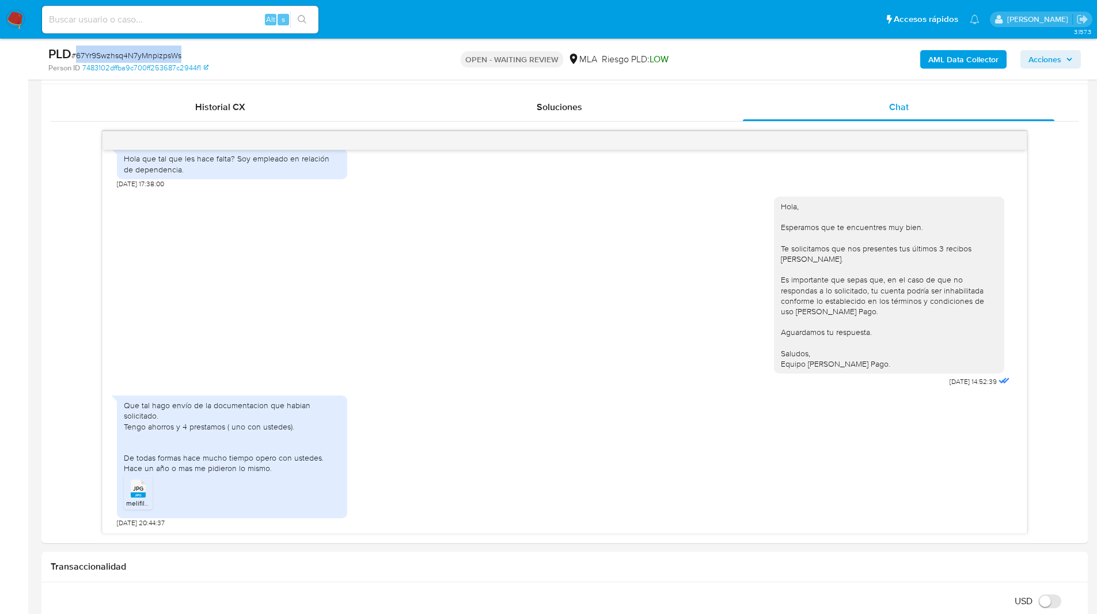
copy span "67Yr9Swzhsq4N7yMnpizpsWs"
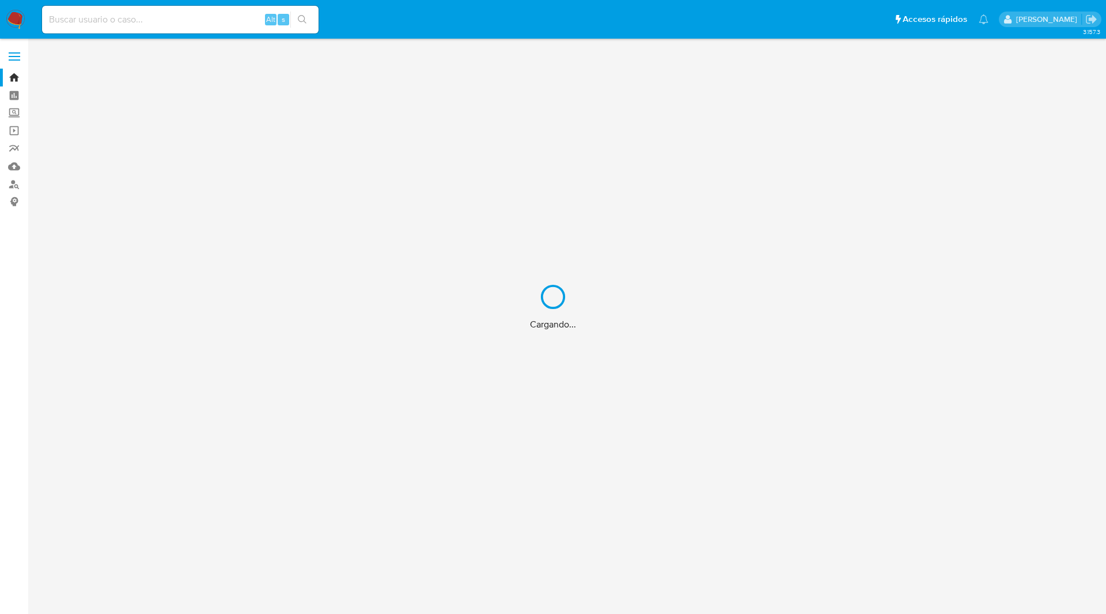
click at [129, 24] on div "Cargando..." at bounding box center [553, 307] width 1106 height 614
click at [139, 24] on div "Cargando..." at bounding box center [553, 307] width 1106 height 614
click at [169, 14] on div "Cargando..." at bounding box center [553, 307] width 1106 height 614
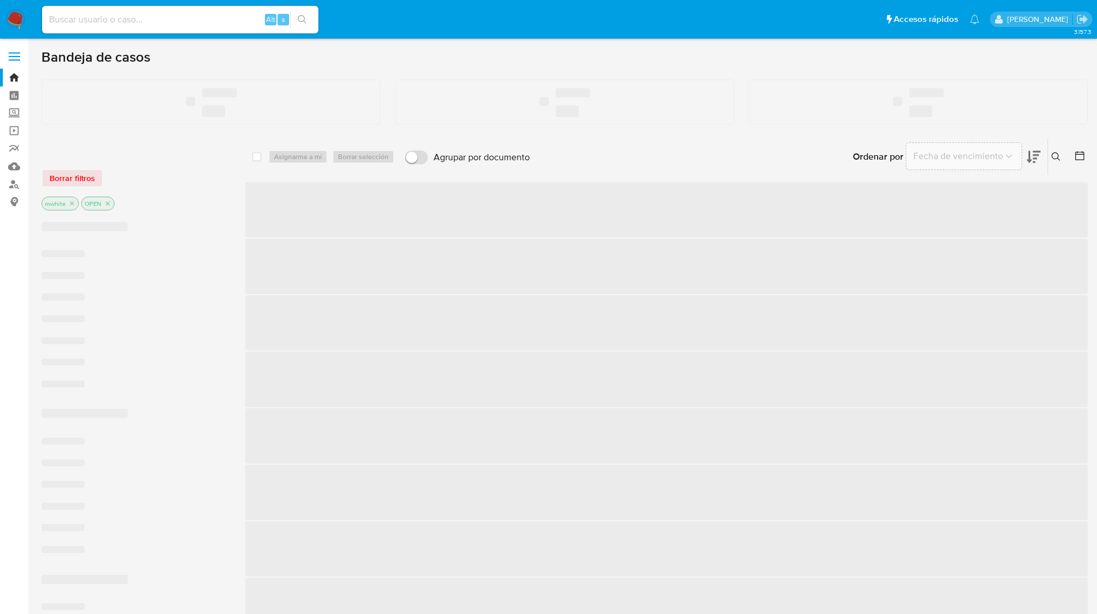
click at [110, 15] on input at bounding box center [180, 19] width 277 height 15
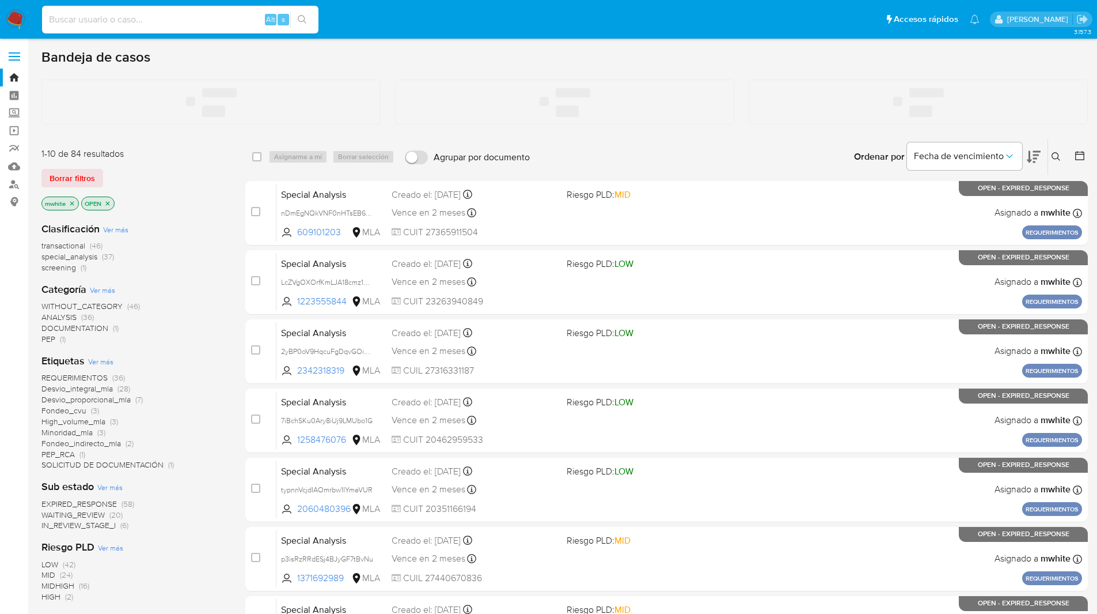
paste input "MqZQfhGqeyGxwJGyGEb4QMSv"
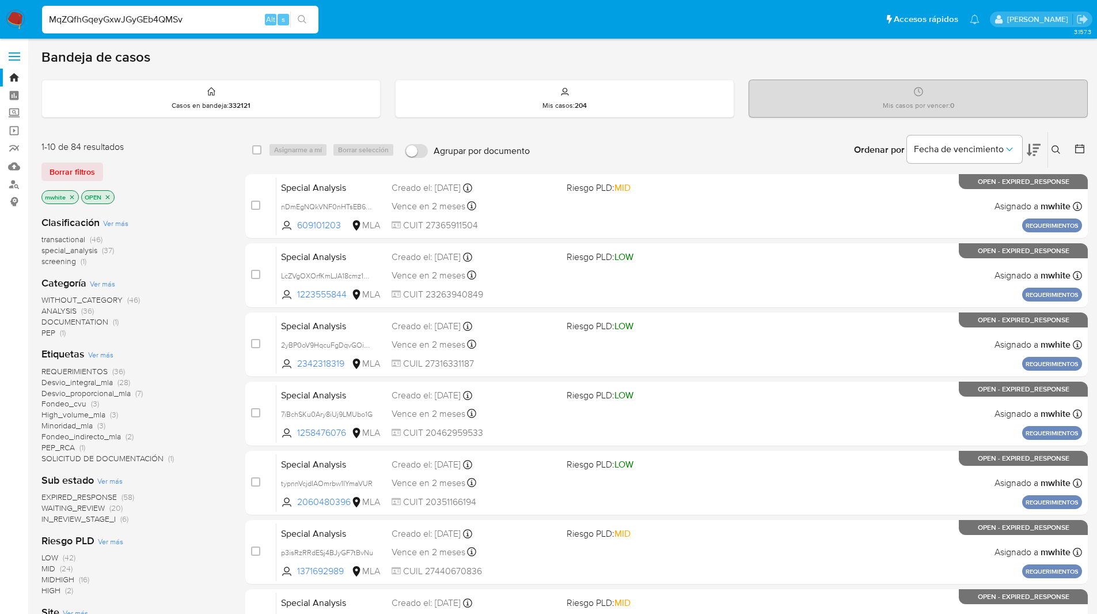
type input "MqZQfhGqeyGxwJGyGEb4QMSv"
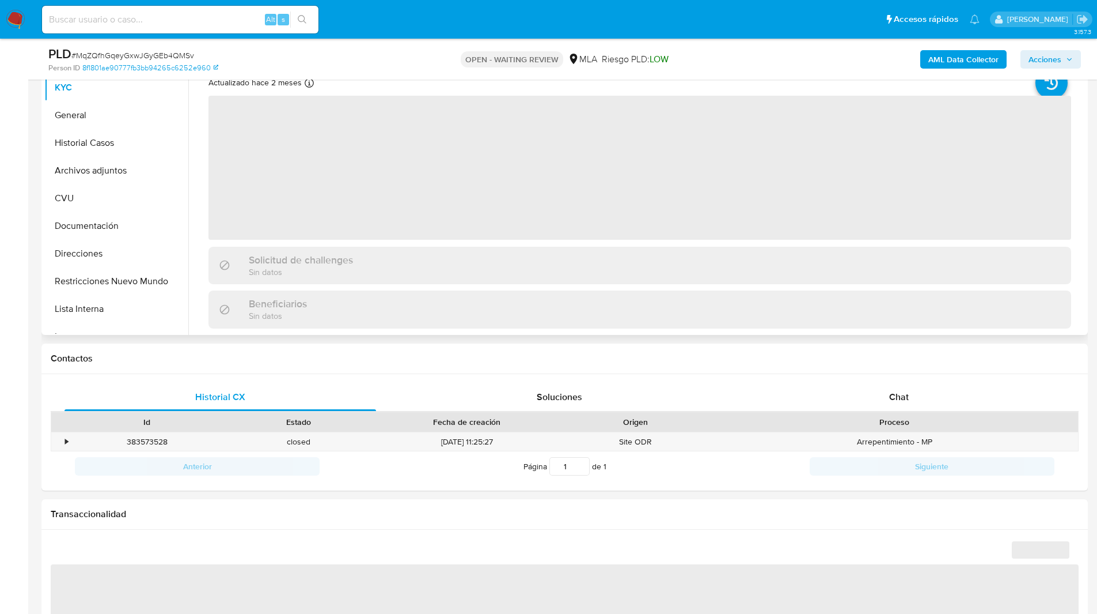
scroll to position [308, 0]
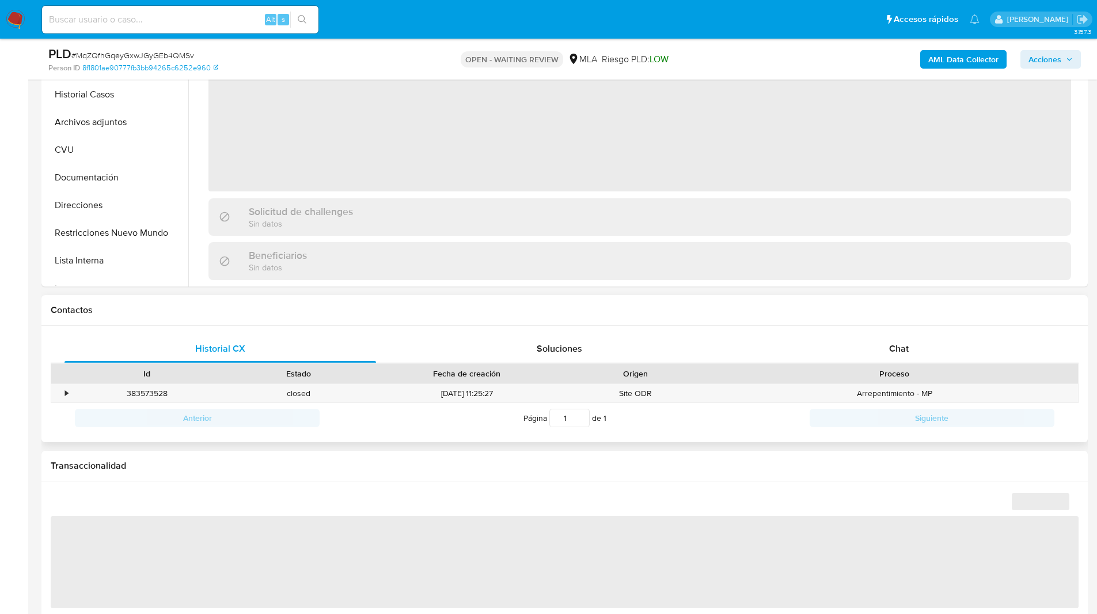
click at [889, 364] on div "Proceso" at bounding box center [894, 374] width 367 height 20
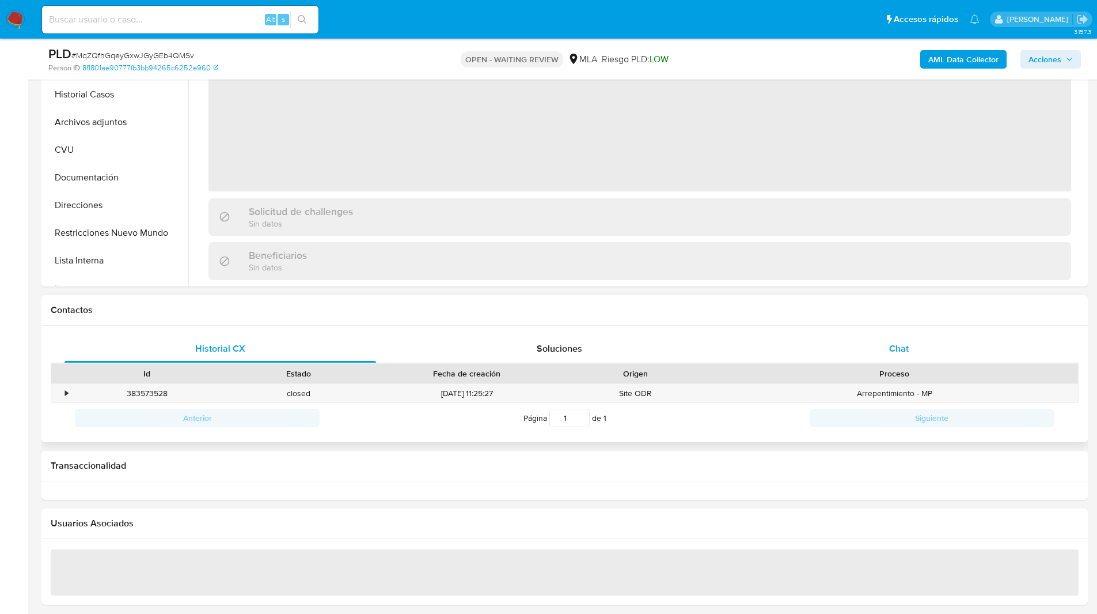
click at [925, 346] on div "Chat" at bounding box center [899, 349] width 312 height 28
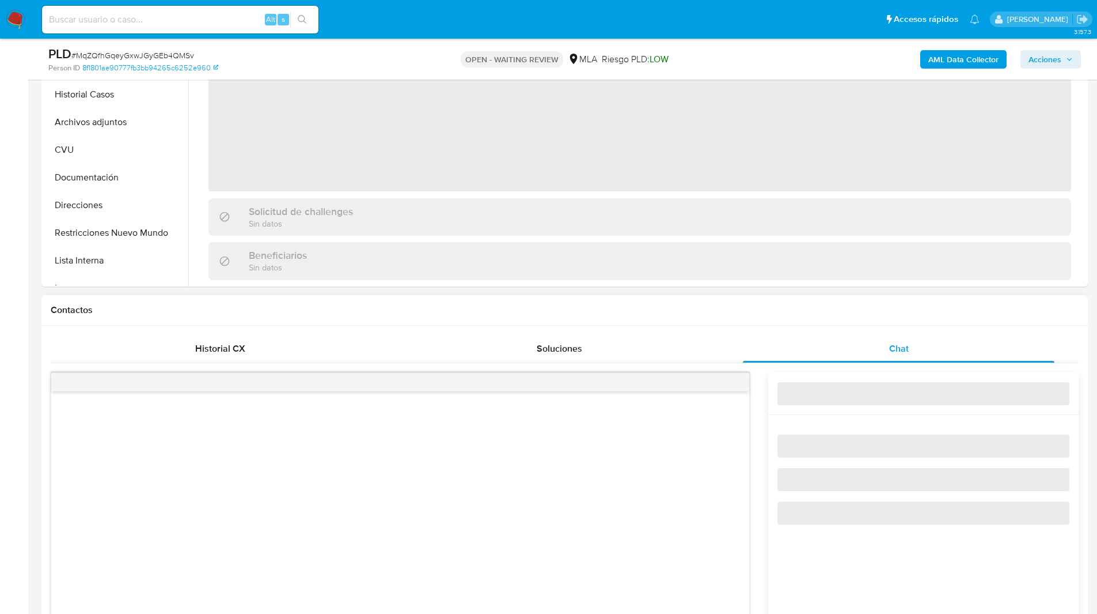
select select "10"
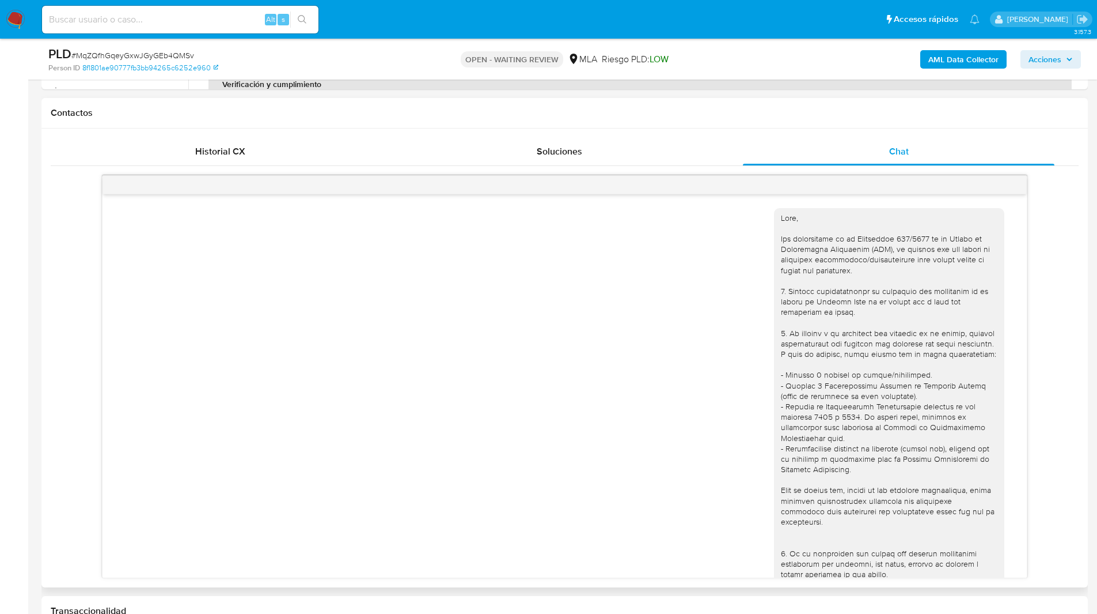
scroll to position [507, 0]
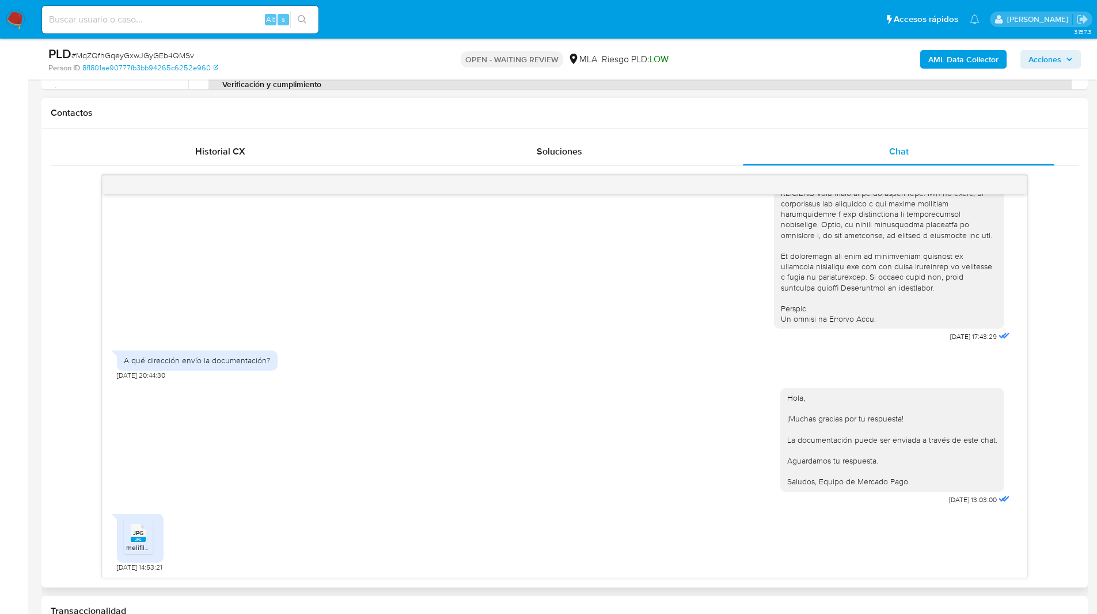
click at [141, 547] on span "melifile6103547377457214574.jpg" at bounding box center [178, 547] width 104 height 10
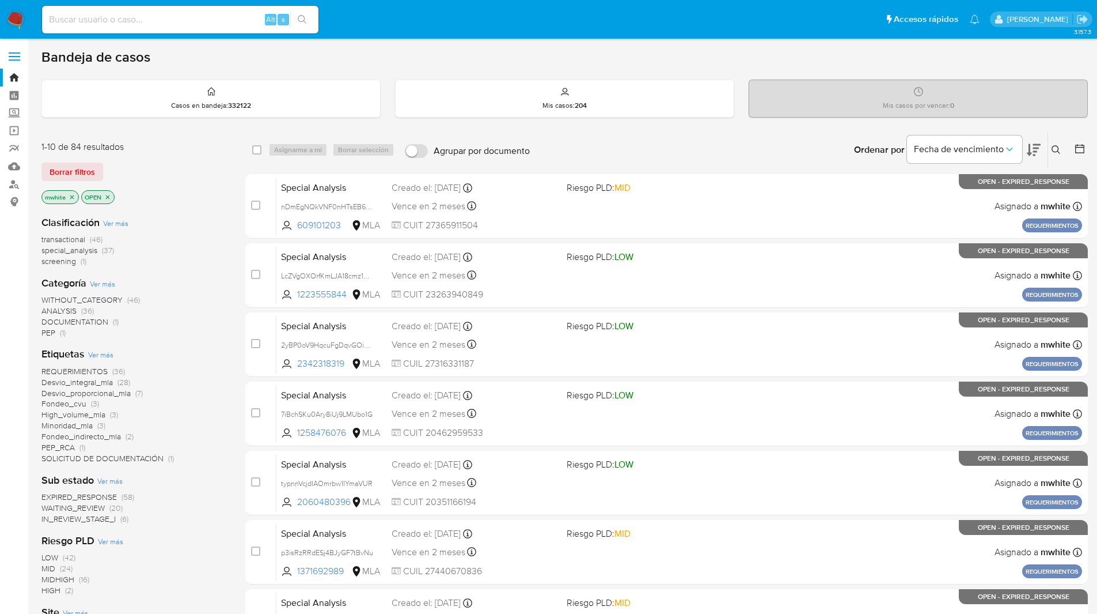
click at [1047, 149] on div "Ordenar por Fecha de vencimiento" at bounding box center [946, 150] width 203 height 36
click at [1055, 149] on icon at bounding box center [1056, 149] width 9 height 9
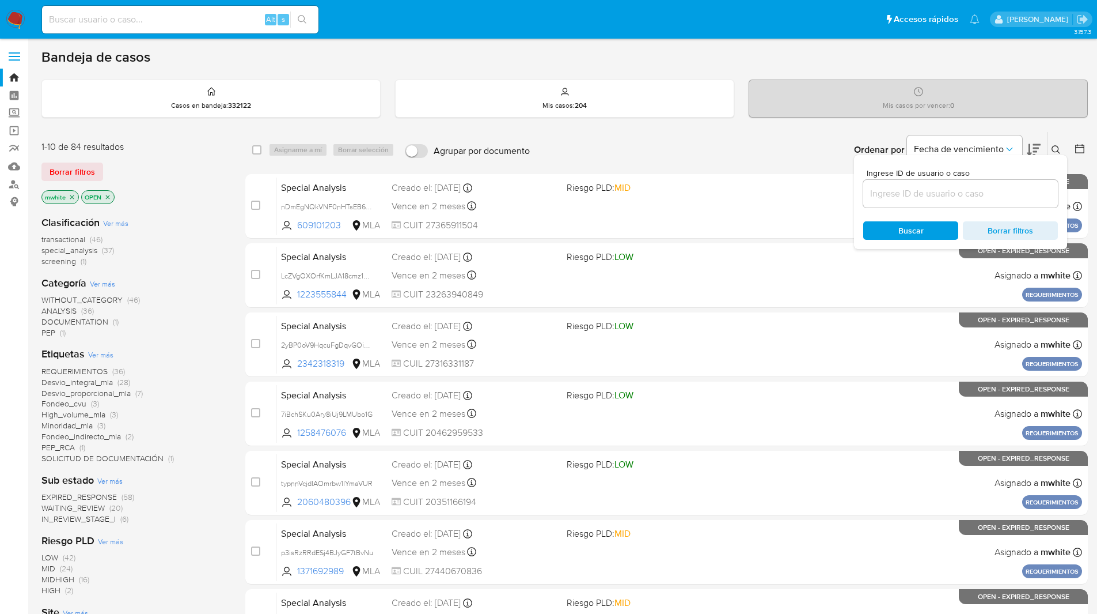
click at [956, 191] on input at bounding box center [961, 193] width 195 height 15
type input "67Yr9Swzhsq4N7yMnpizpsWs"
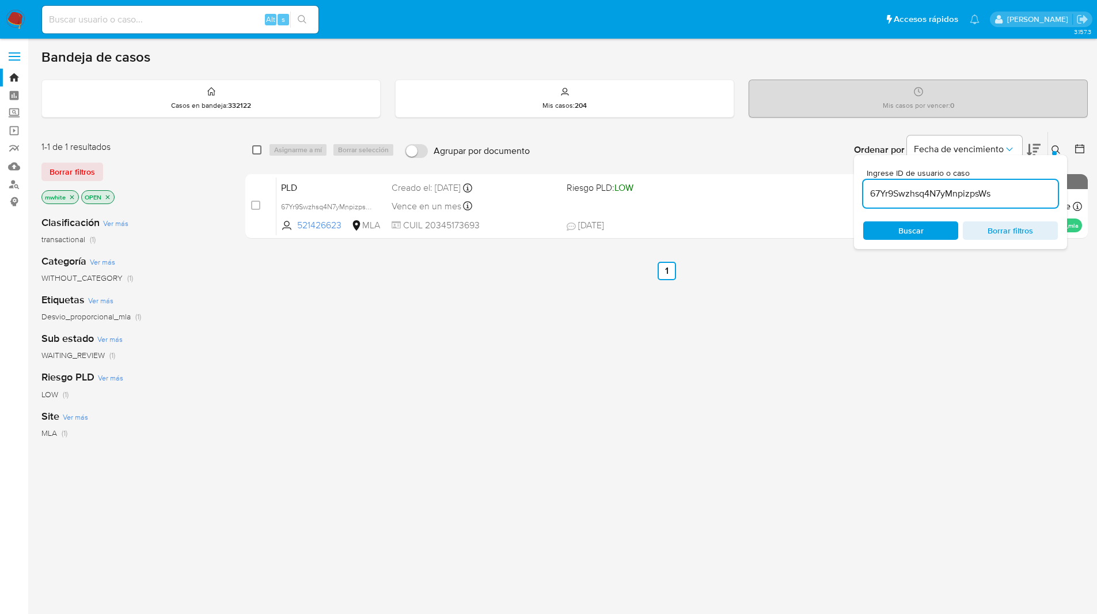
click at [258, 152] on input "checkbox" at bounding box center [256, 149] width 9 height 9
checkbox input "true"
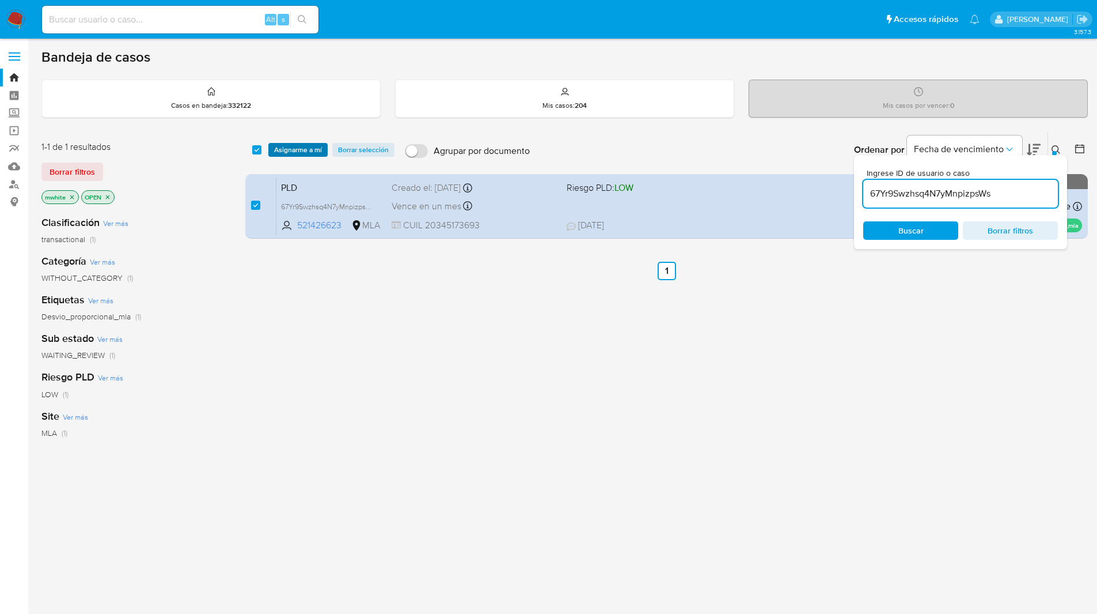
click at [285, 152] on span "Asignarme a mí" at bounding box center [298, 150] width 48 height 12
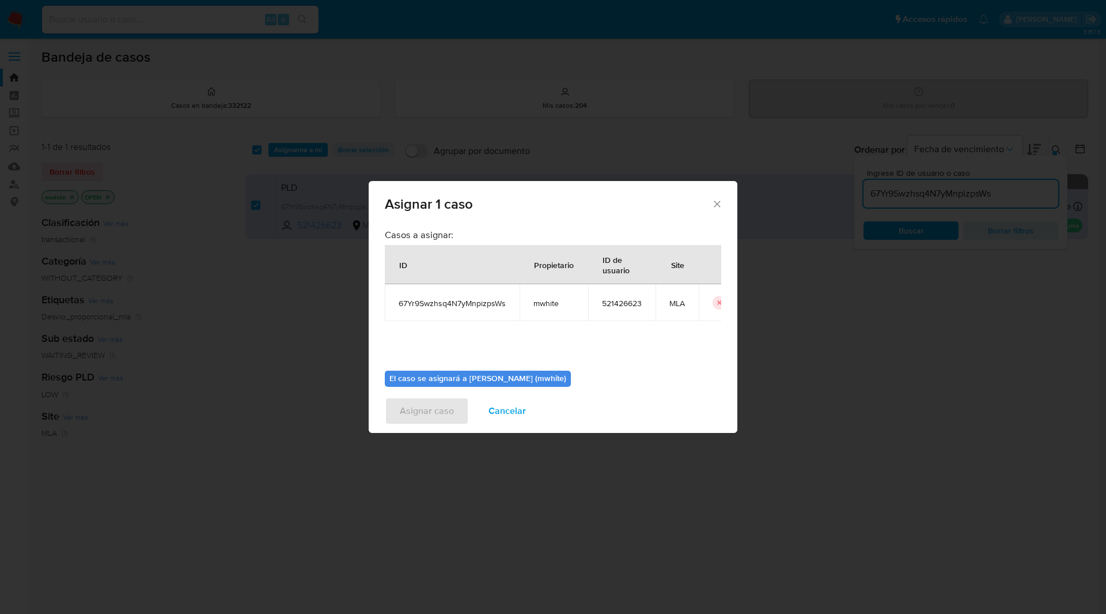
click at [555, 307] on span "mwhite" at bounding box center [553, 303] width 41 height 10
copy span "mwhite"
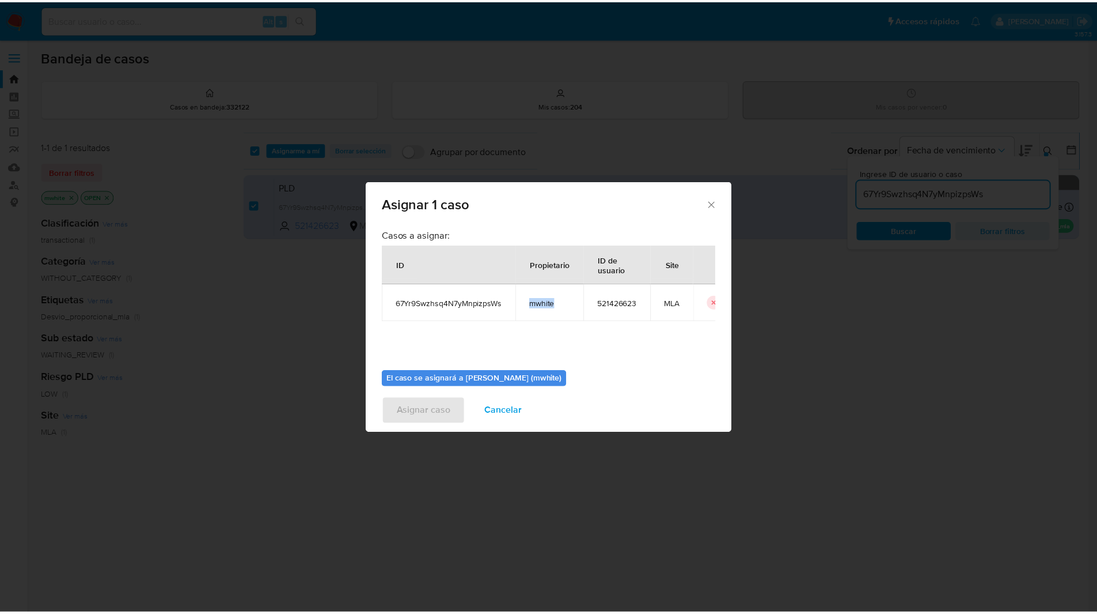
scroll to position [60, 0]
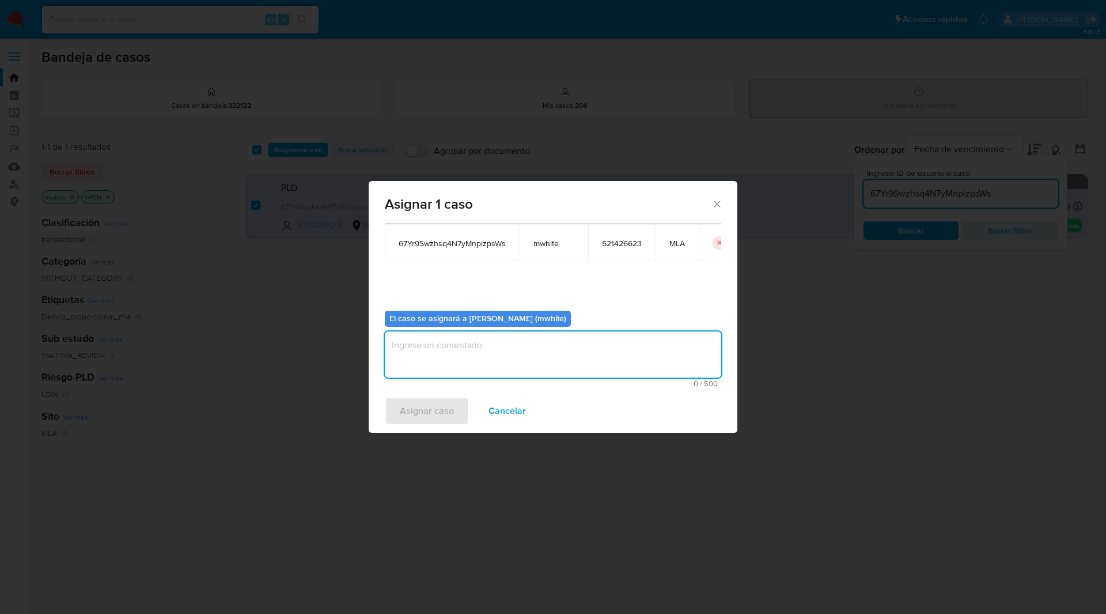
click at [431, 369] on textarea "assign-modal" at bounding box center [553, 354] width 336 height 46
paste textarea "mwhite"
type textarea "mwhite"
click at [434, 425] on div "Asignar caso Cancelar" at bounding box center [553, 411] width 369 height 44
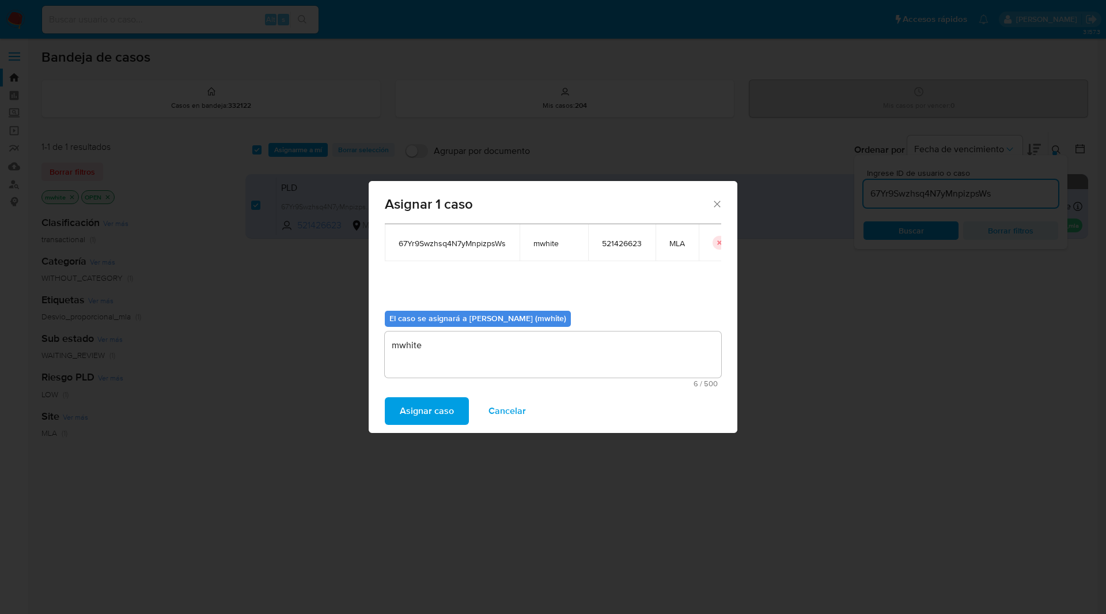
click at [433, 416] on span "Asignar caso" at bounding box center [427, 410] width 54 height 25
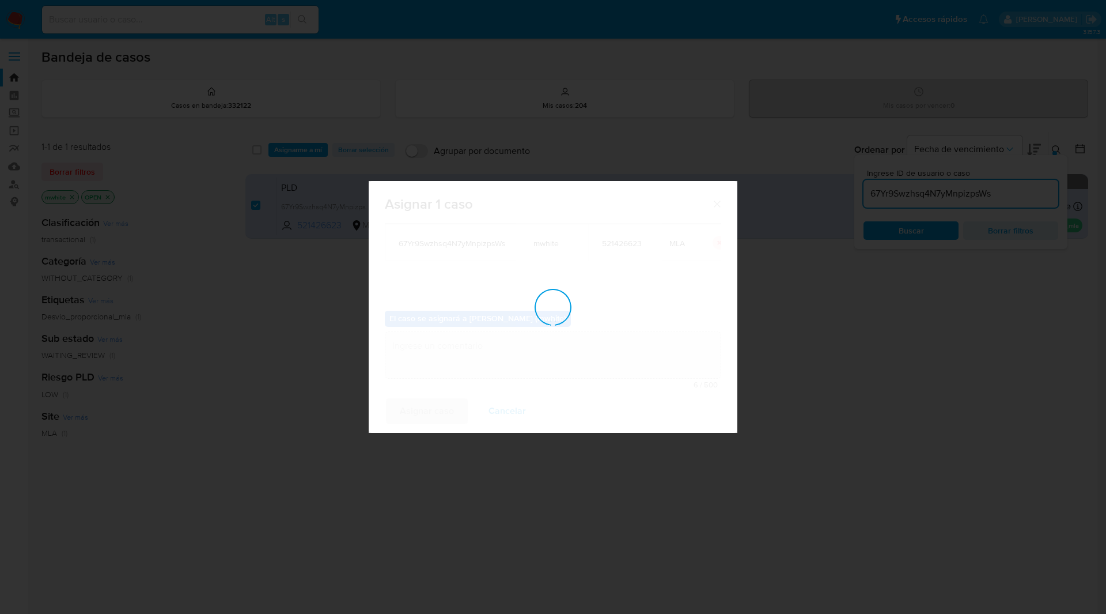
checkbox input "false"
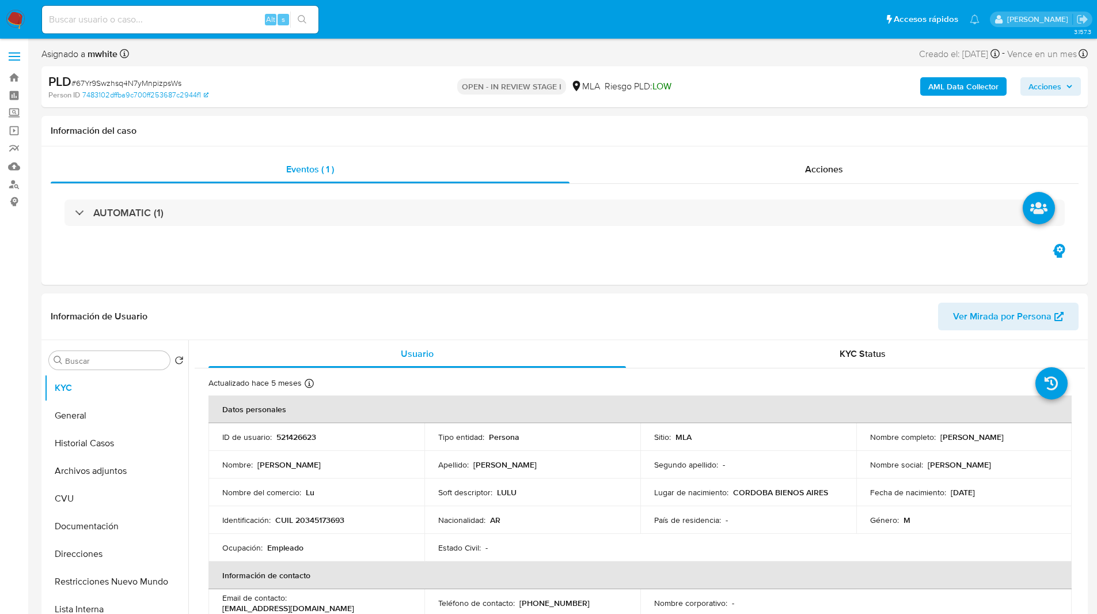
select select "10"
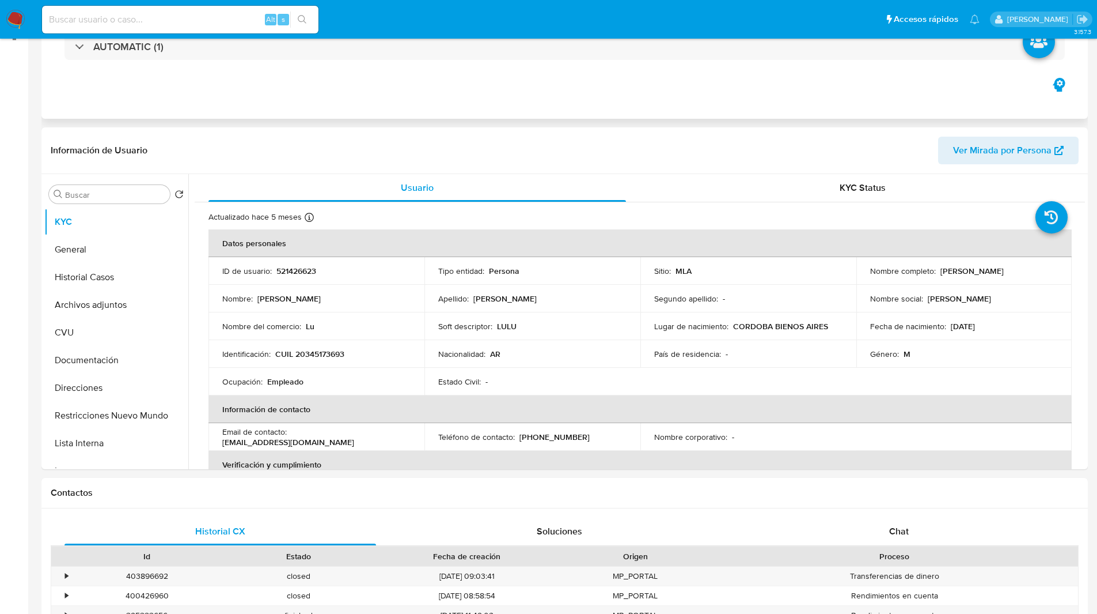
scroll to position [169, 0]
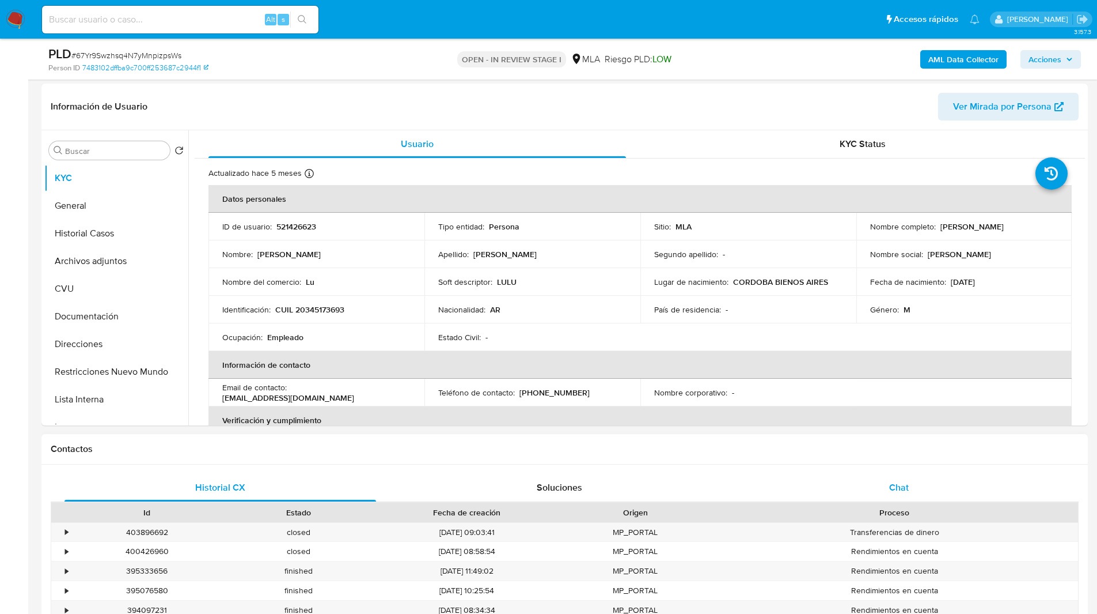
click at [918, 492] on div "Chat" at bounding box center [899, 488] width 312 height 28
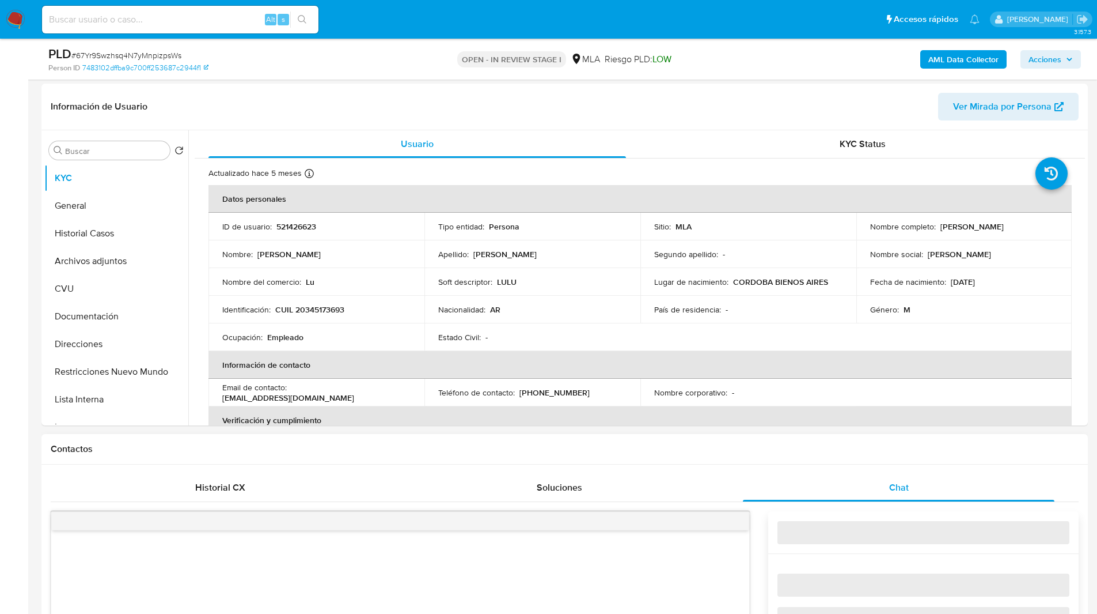
click at [834, 445] on h1 "Contactos" at bounding box center [565, 449] width 1028 height 12
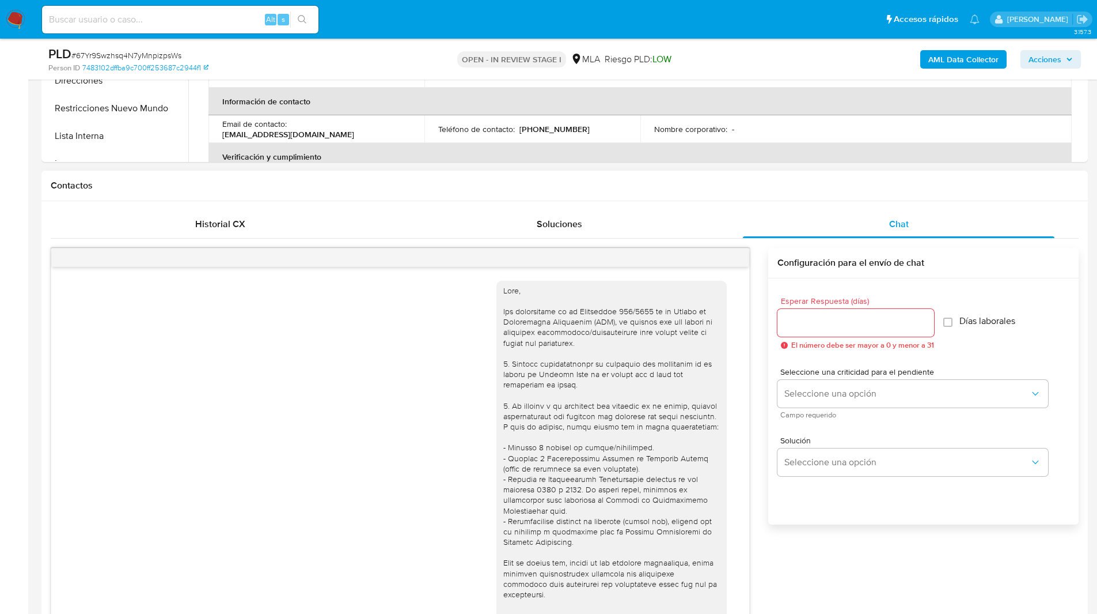
scroll to position [664, 0]
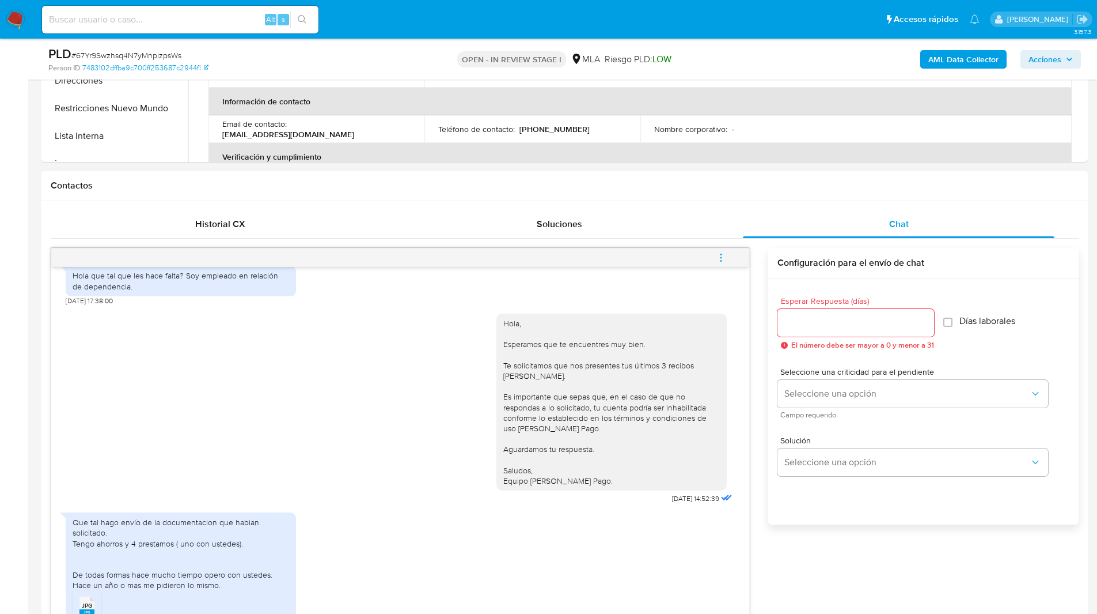
click at [718, 258] on icon "menu-action" at bounding box center [721, 257] width 10 height 10
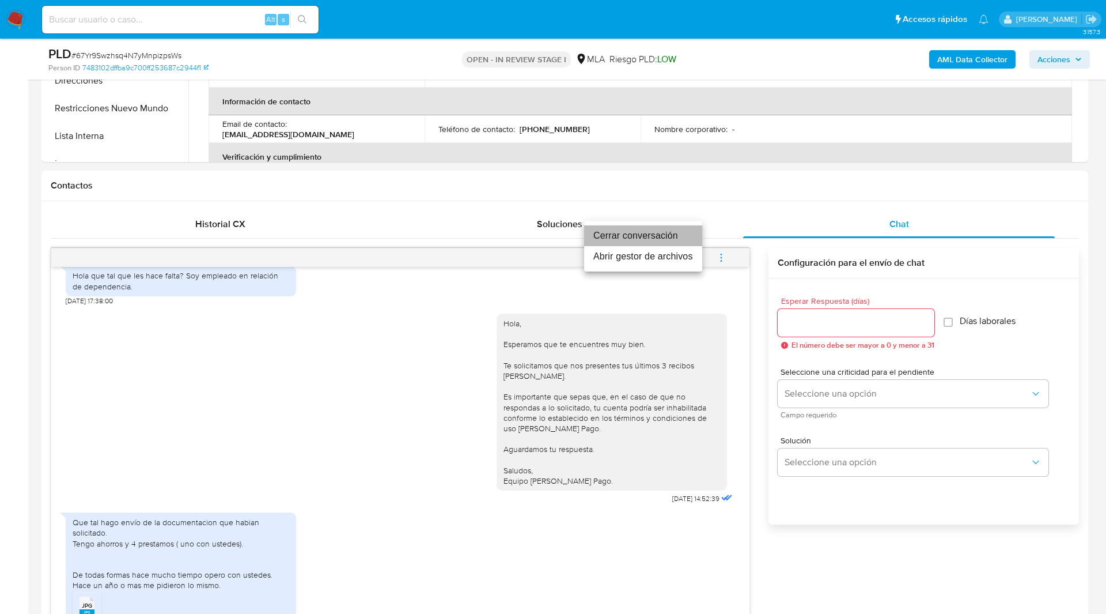
click at [619, 239] on li "Cerrar conversación" at bounding box center [643, 235] width 118 height 21
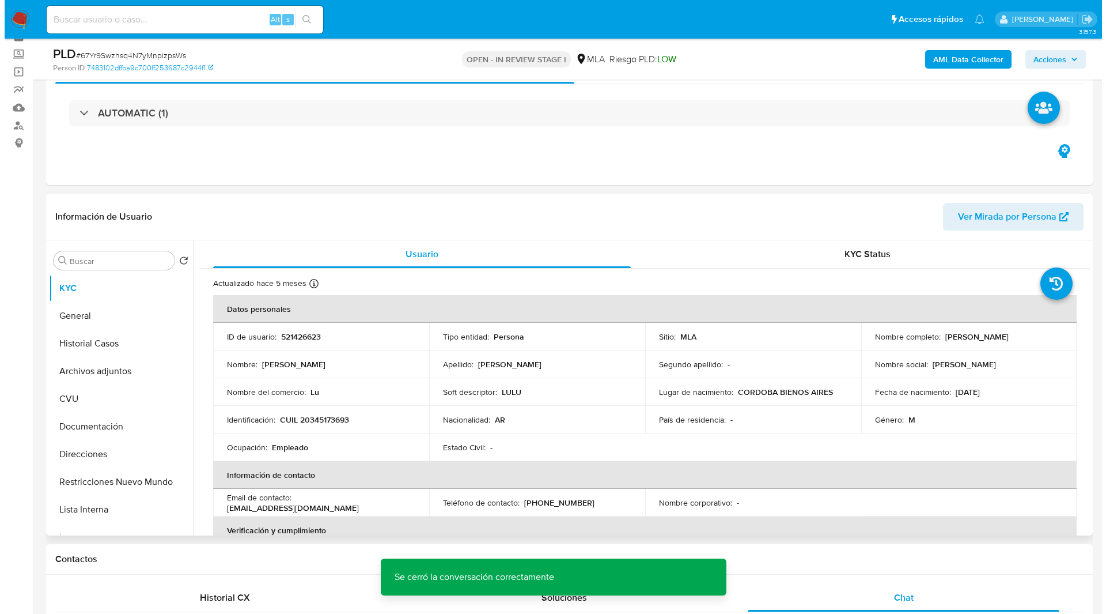
scroll to position [45, 0]
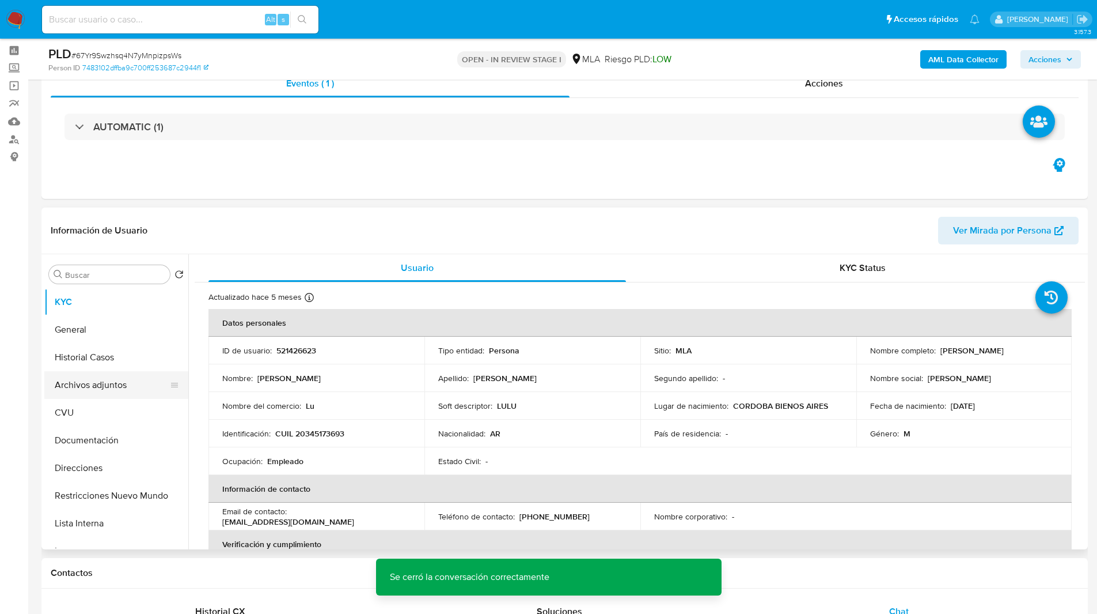
click at [122, 388] on button "Archivos adjuntos" at bounding box center [111, 385] width 135 height 28
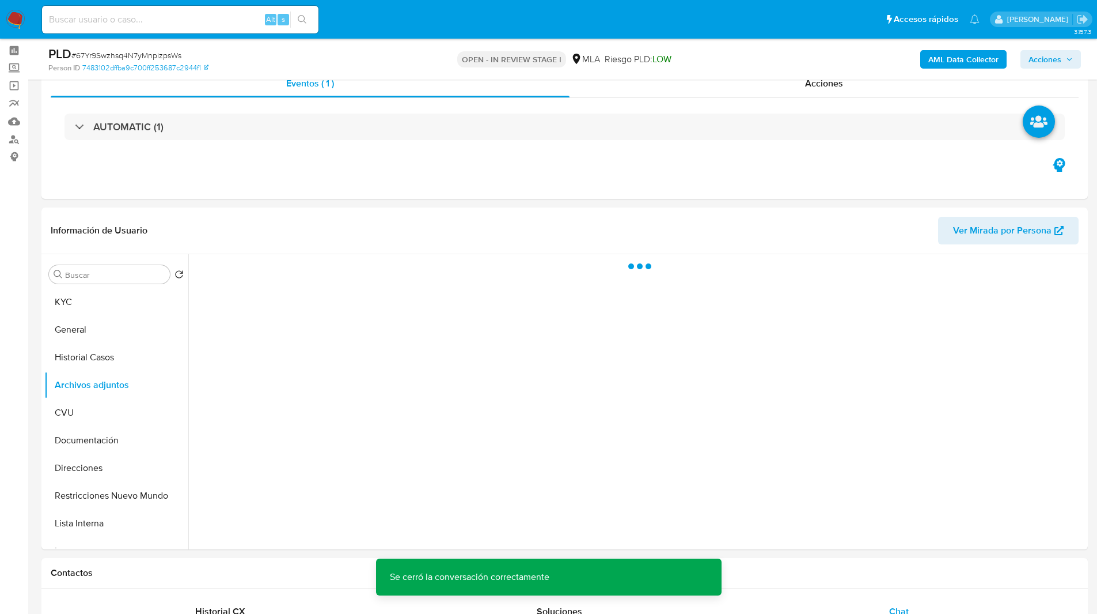
click at [944, 46] on div "AML Data Collector Acciones" at bounding box center [910, 59] width 341 height 27
click at [953, 60] on b "AML Data Collector" at bounding box center [964, 59] width 70 height 18
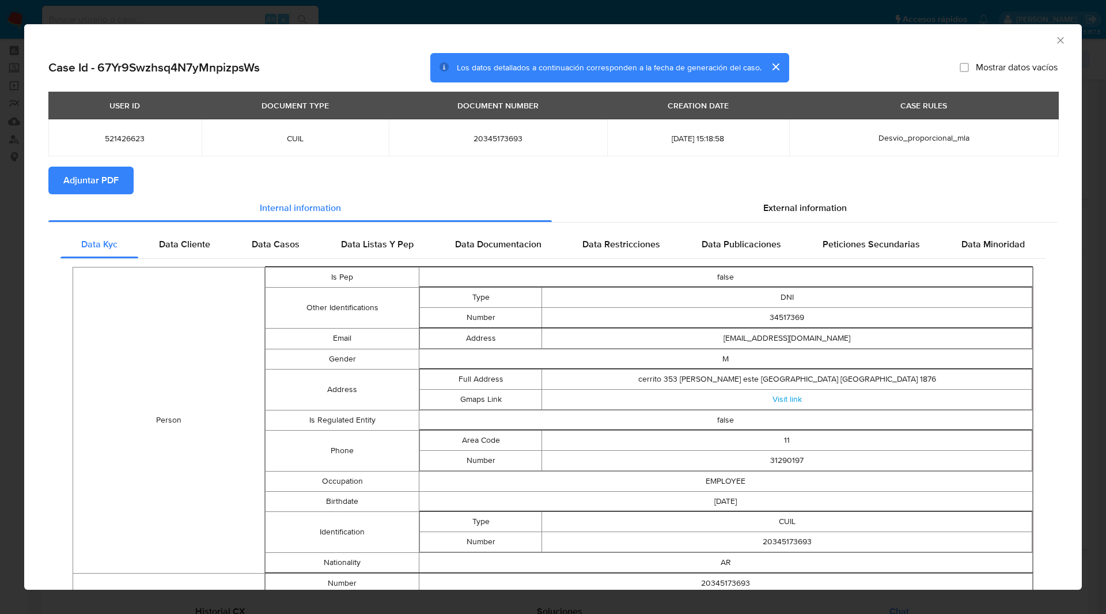
click at [128, 172] on button "Adjuntar PDF" at bounding box center [90, 180] width 85 height 28
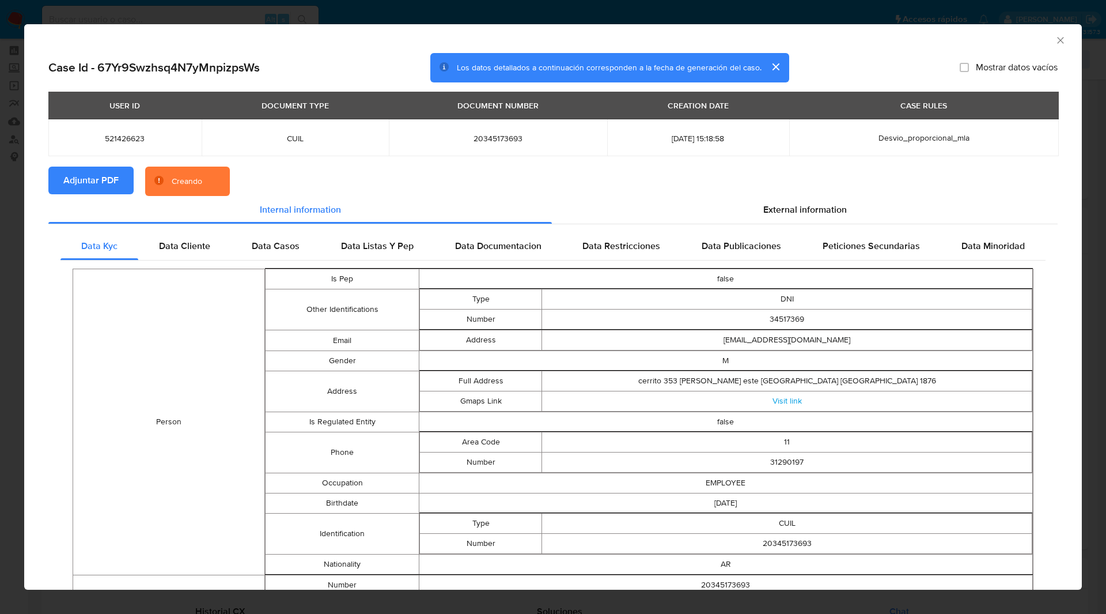
click at [256, 177] on section "Adjuntar PDF Creando" at bounding box center [552, 181] width 1009 height 30
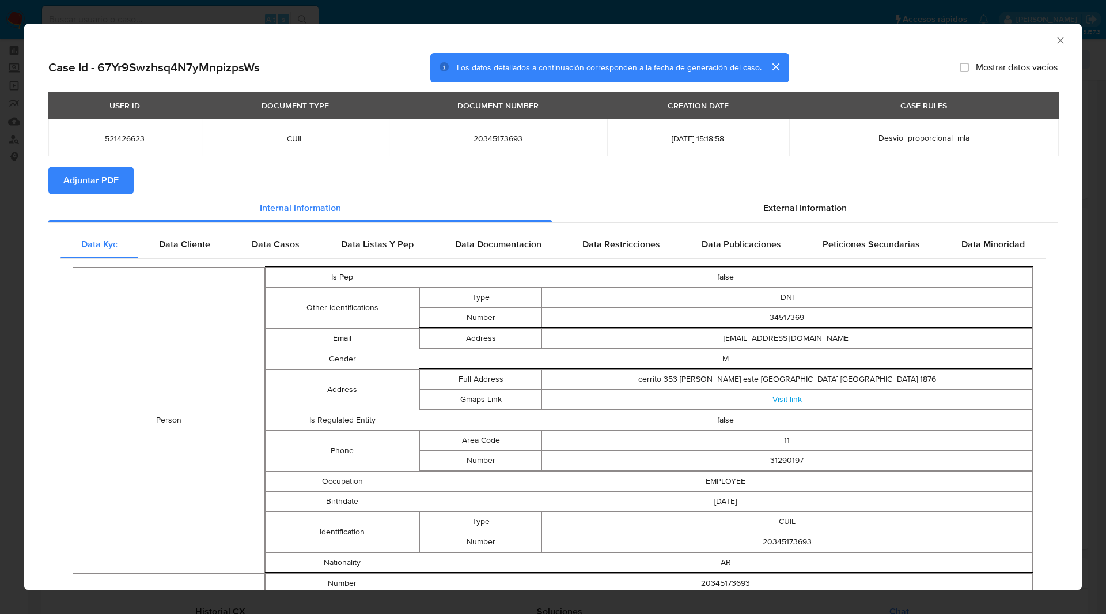
click at [1055, 40] on icon "Cerrar ventana" at bounding box center [1061, 41] width 12 height 12
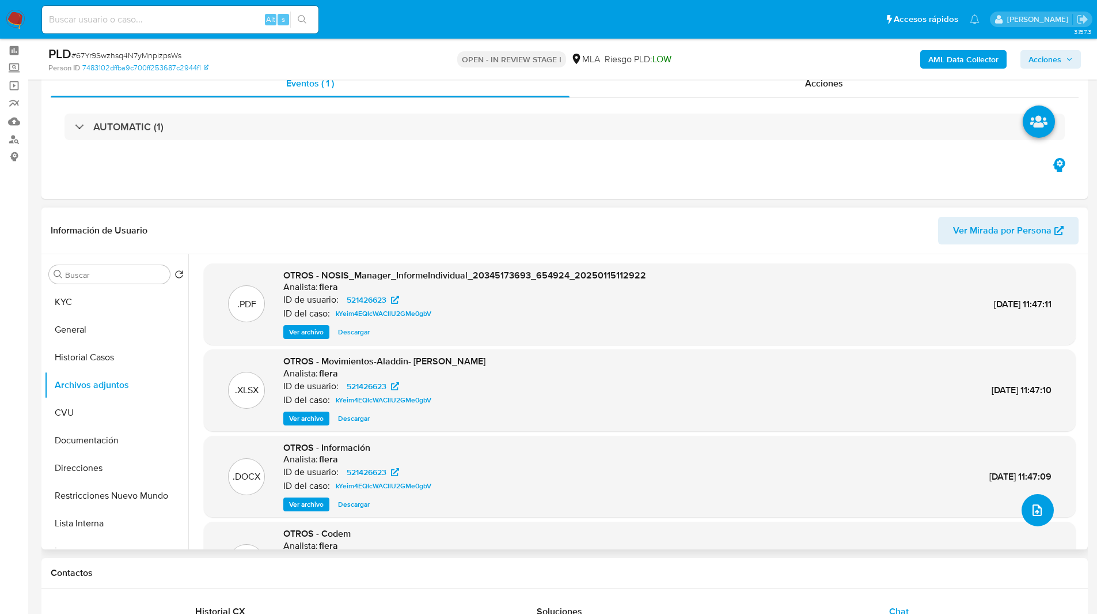
click at [1031, 507] on icon "upload-file" at bounding box center [1038, 510] width 14 height 14
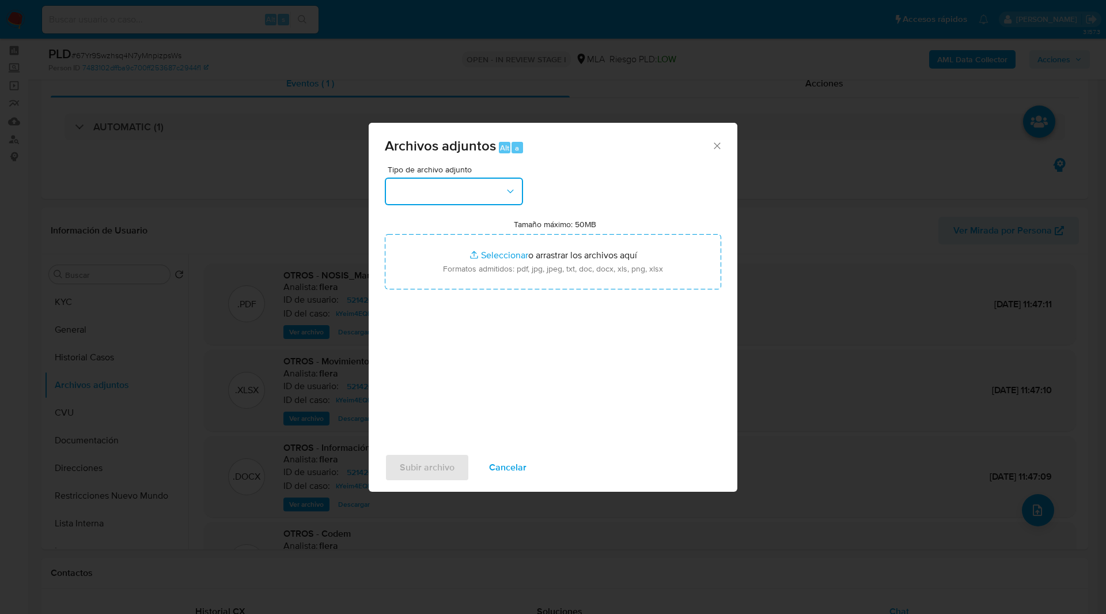
click at [473, 193] on button "button" at bounding box center [454, 191] width 138 height 28
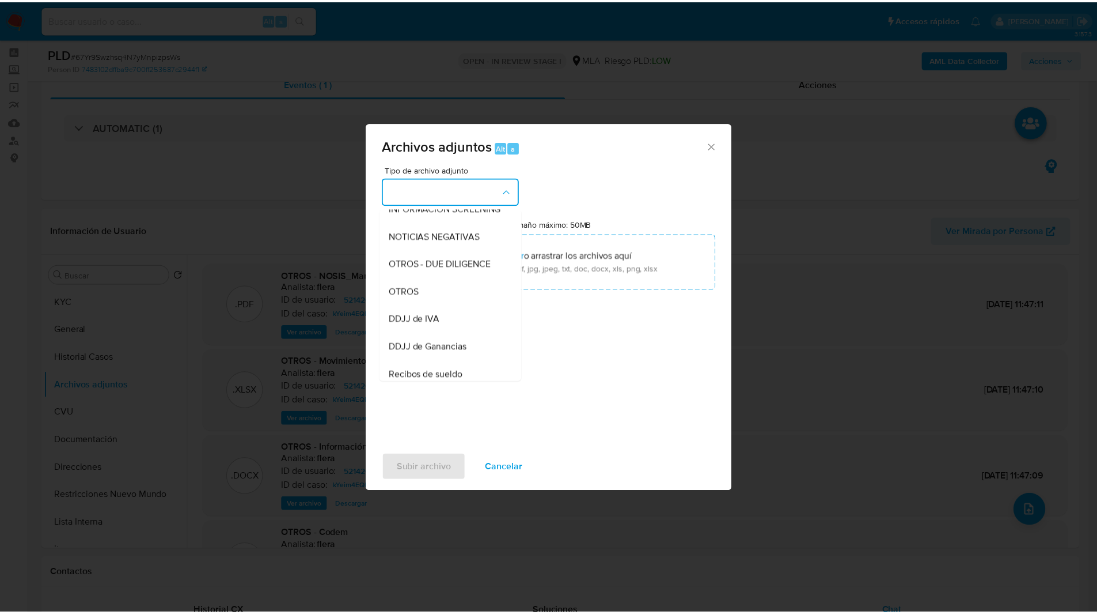
scroll to position [156, 0]
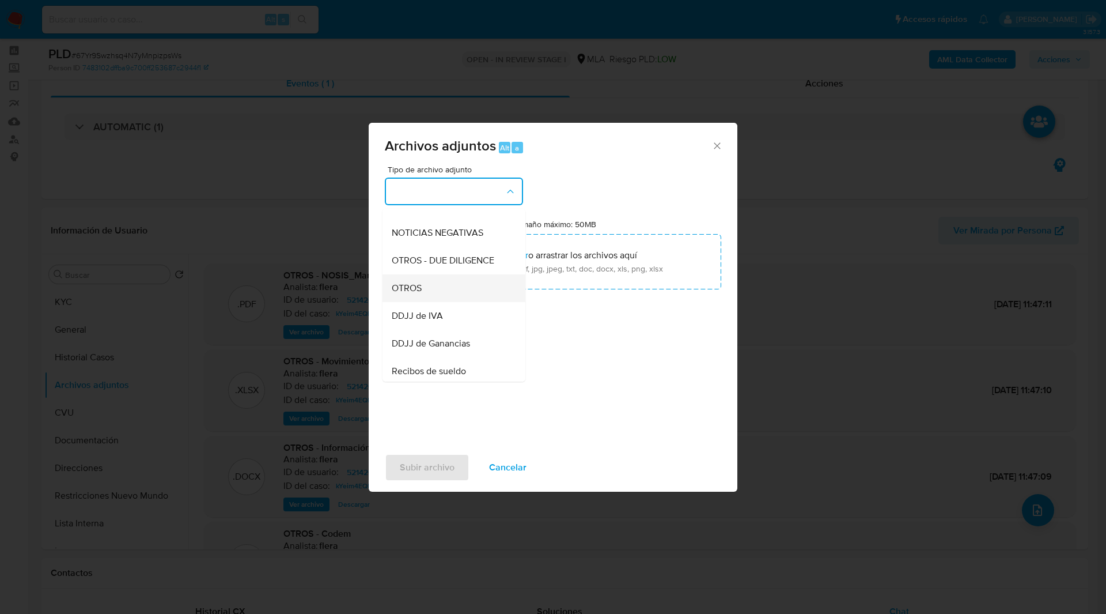
click at [429, 297] on div "OTROS" at bounding box center [451, 288] width 118 height 28
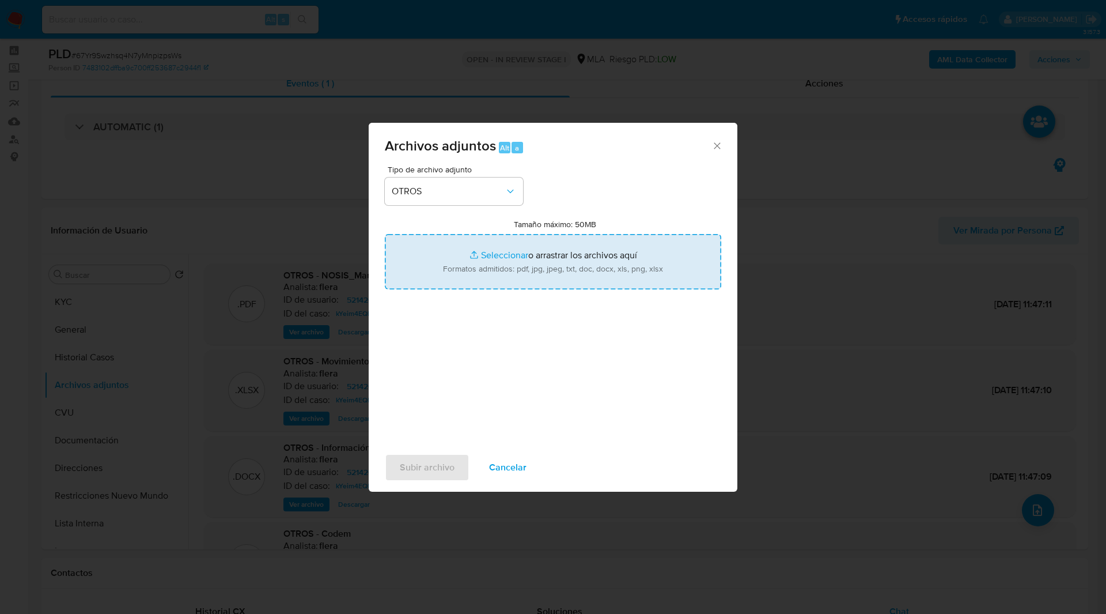
type input "C:\fakepath\Movimientos-521426623.xlsx"
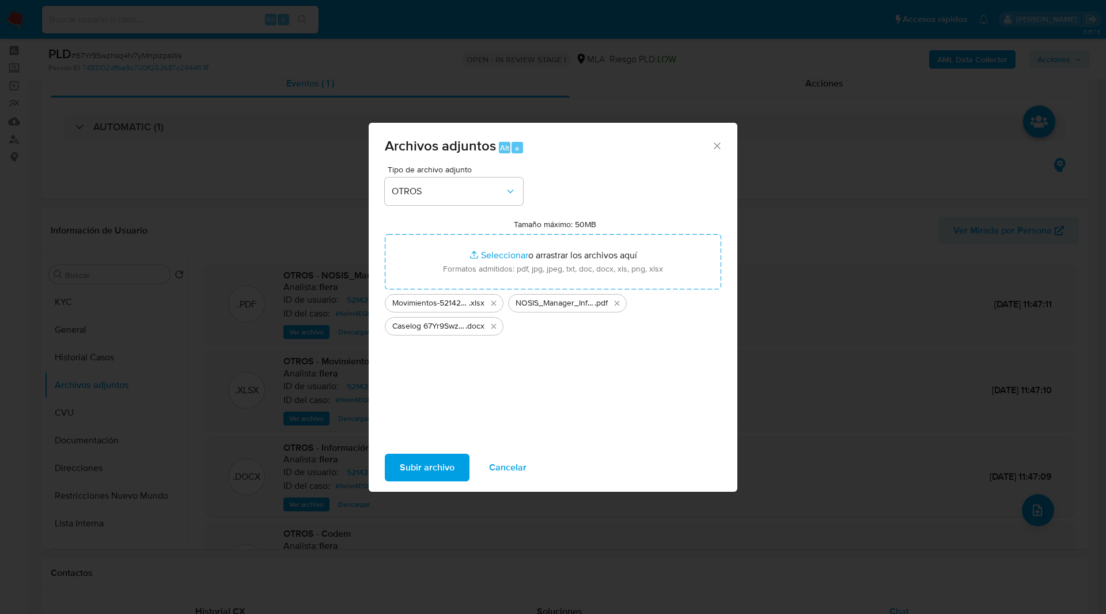
click at [423, 478] on span "Subir archivo" at bounding box center [427, 467] width 55 height 25
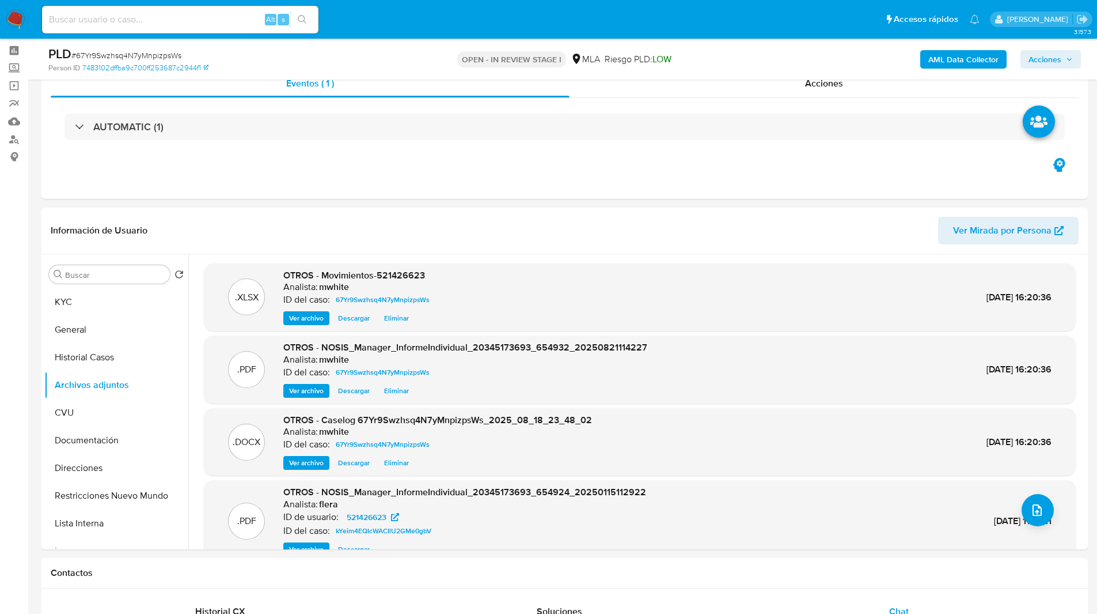
click at [1054, 58] on span "Acciones" at bounding box center [1045, 59] width 33 height 18
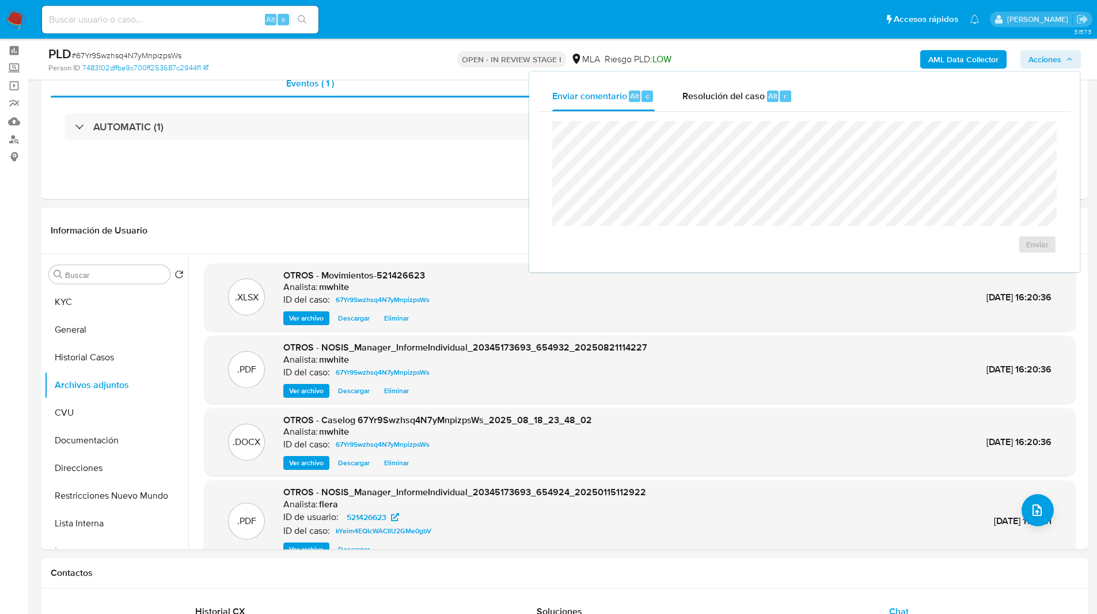
click at [735, 113] on div "Enviar" at bounding box center [805, 187] width 532 height 151
click at [756, 109] on div "Resolución del caso Alt r" at bounding box center [738, 96] width 110 height 30
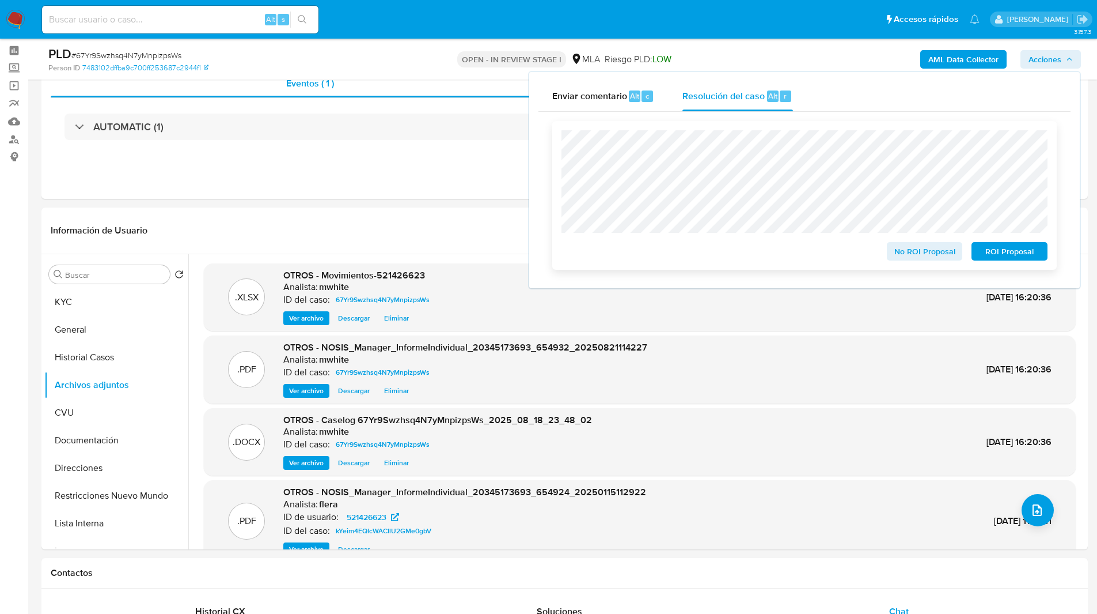
click at [911, 251] on span "No ROI Proposal" at bounding box center [925, 251] width 60 height 16
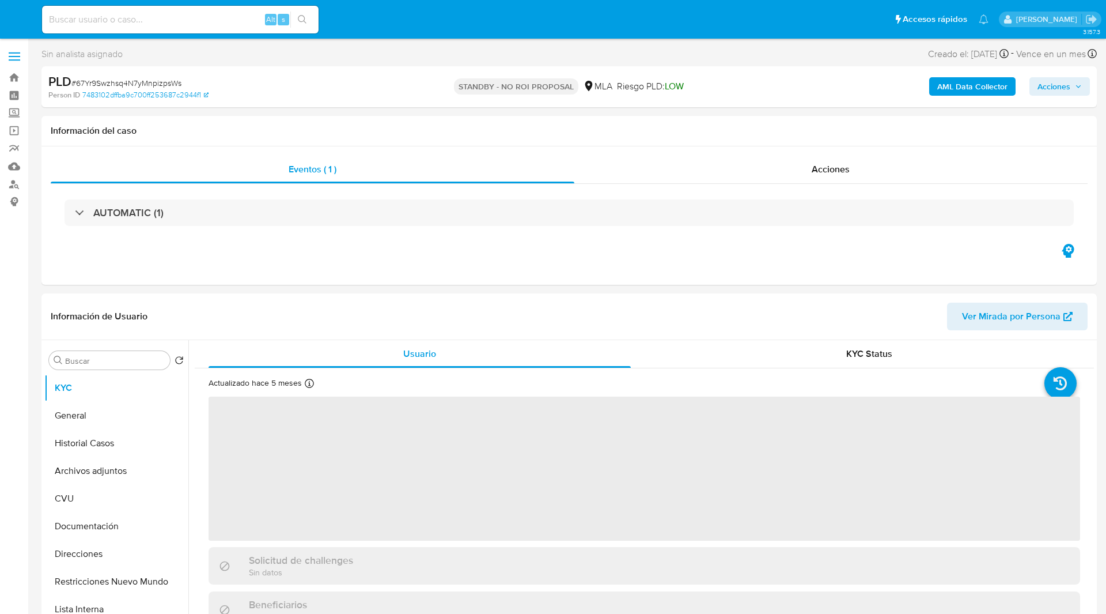
select select "10"
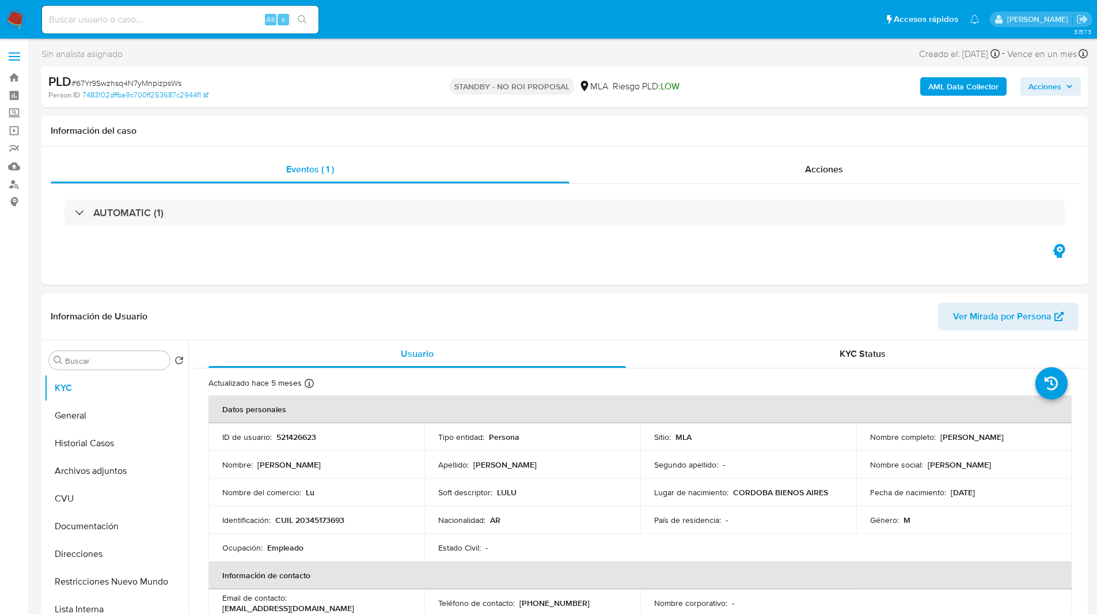
click at [366, 22] on ul "Pausado Ver notificaciones Alt s Accesos rápidos Presiona las siguientes teclas…" at bounding box center [510, 19] width 949 height 29
click at [365, 22] on ul "Pausado Ver notificaciones Alt s Accesos rápidos Presiona las siguientes teclas…" at bounding box center [510, 19] width 949 height 29
click at [347, 35] on nav "Pausado Ver notificaciones Alt s Accesos rápidos Presiona las siguientes teclas…" at bounding box center [548, 19] width 1097 height 39
click at [710, 259] on div "Eventos ( 1 ) Acciones AUTOMATIC (1)" at bounding box center [564, 215] width 1047 height 138
click at [714, 116] on div "Información del caso" at bounding box center [564, 131] width 1047 height 31
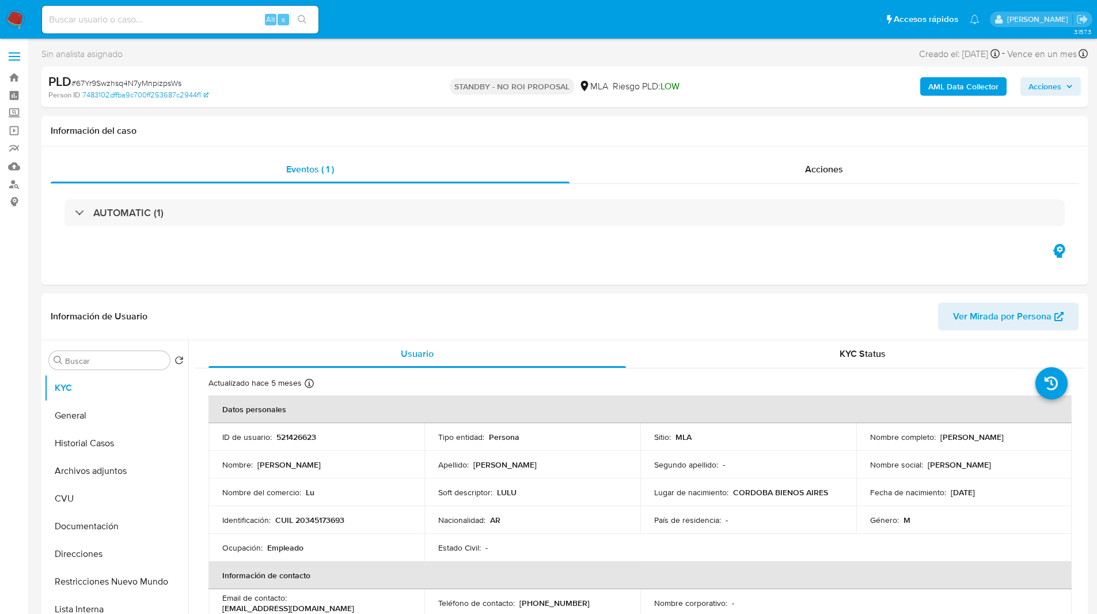
click at [403, 33] on ul "Pausado Ver notificaciones Alt s Accesos rápidos Presiona las siguientes teclas…" at bounding box center [510, 19] width 949 height 29
click at [424, 27] on ul "Pausado Ver notificaciones Alt s Accesos rápidos Presiona las siguientes teclas…" at bounding box center [510, 19] width 949 height 29
click at [455, 30] on ul "Pausado Ver notificaciones Alt s Accesos rápidos Presiona las siguientes teclas…" at bounding box center [510, 19] width 949 height 29
